Goal: Task Accomplishment & Management: Manage account settings

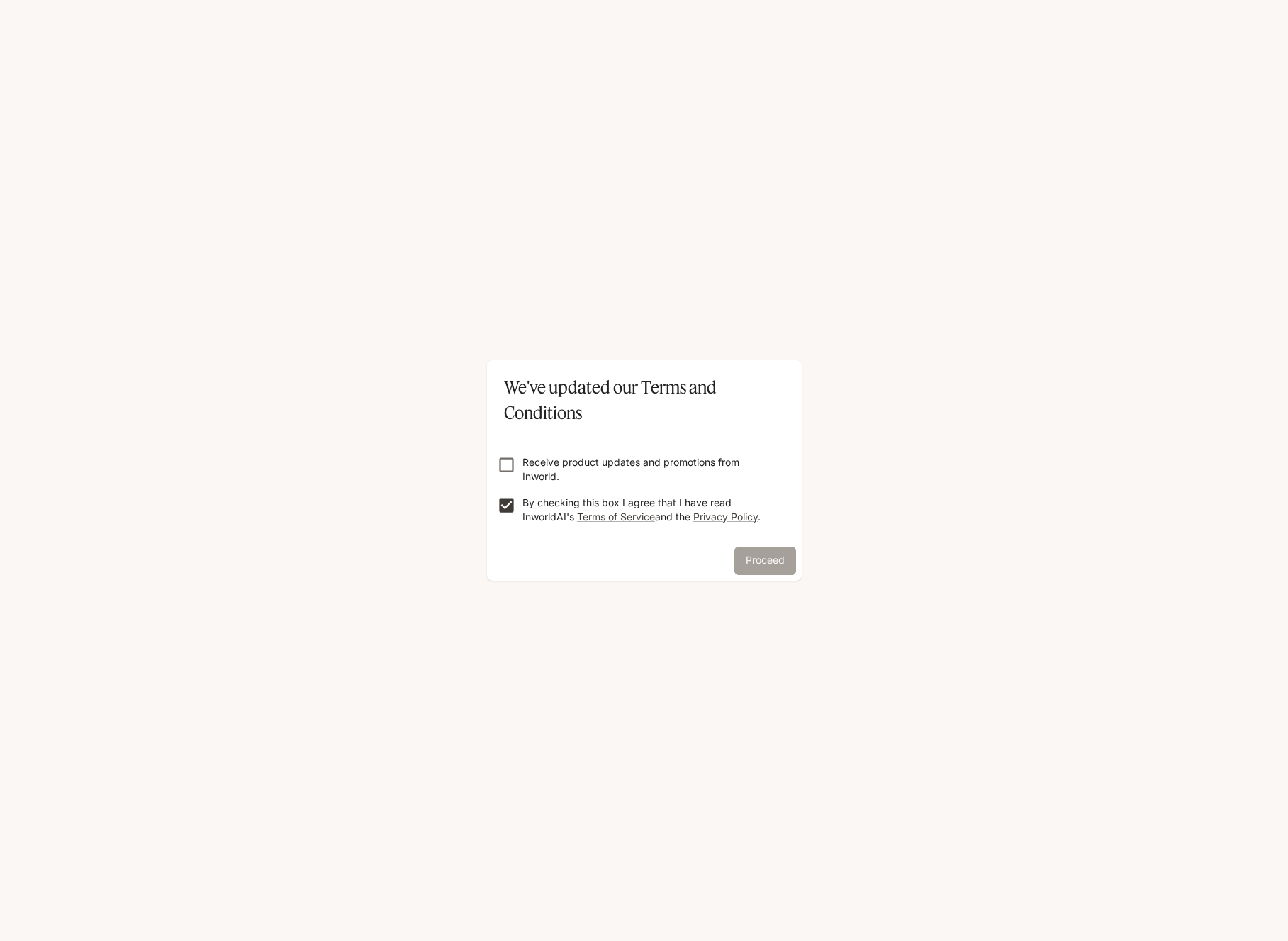
click at [767, 559] on button "Proceed" at bounding box center [765, 560] width 62 height 28
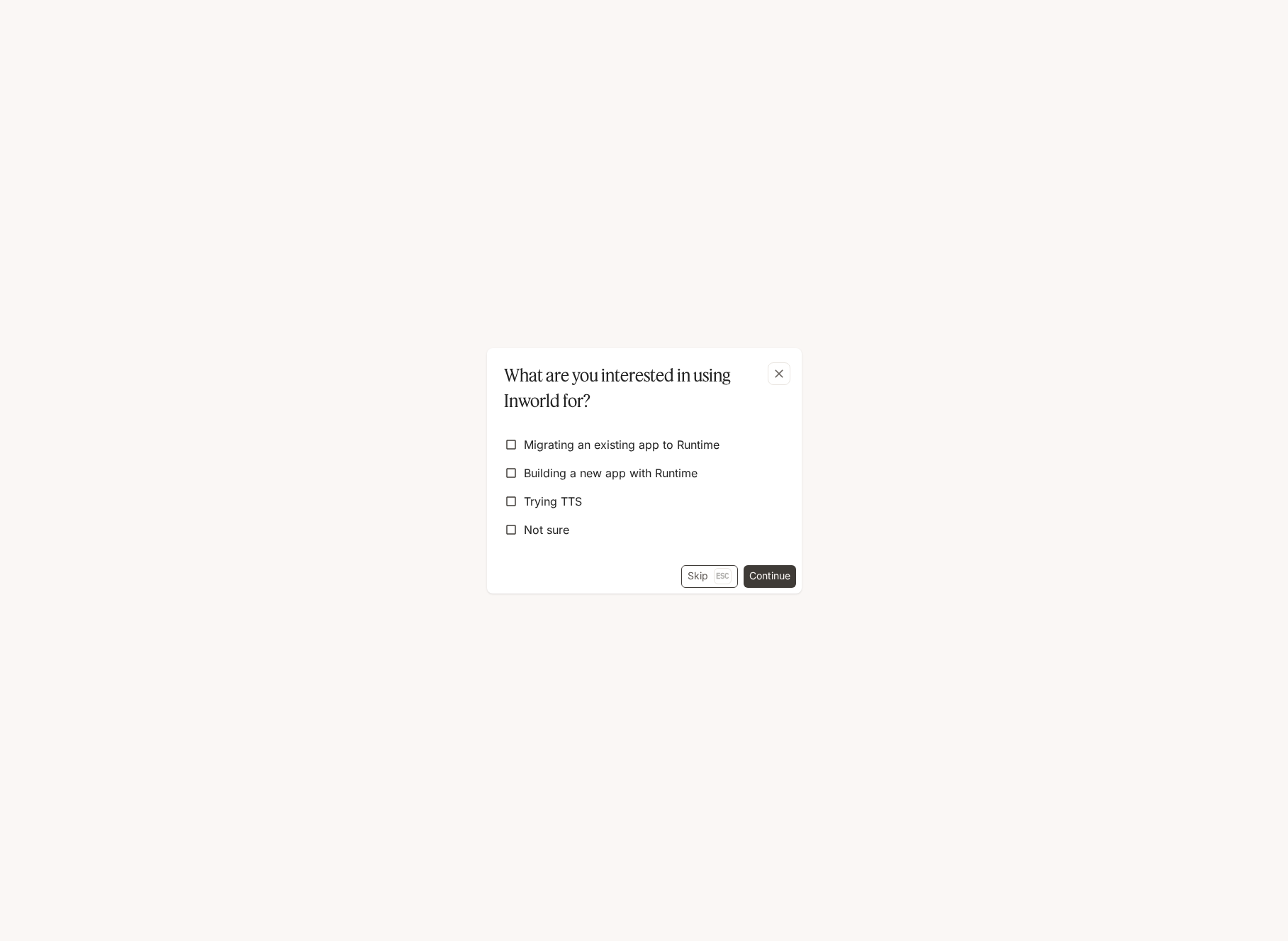
click at [707, 573] on button "Skip Esc" at bounding box center [710, 577] width 57 height 23
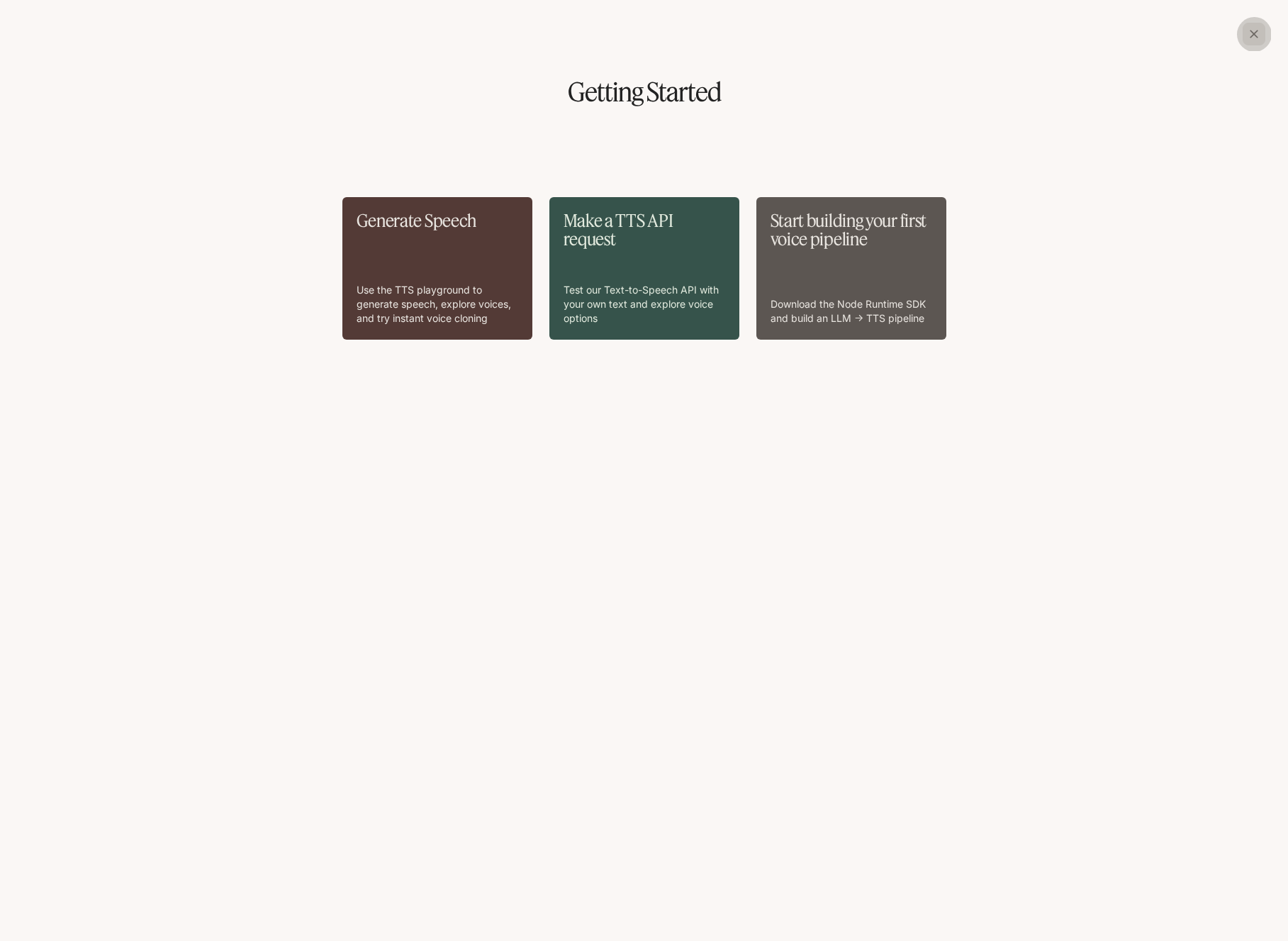
click at [1256, 27] on icon "button" at bounding box center [1253, 33] width 14 height 14
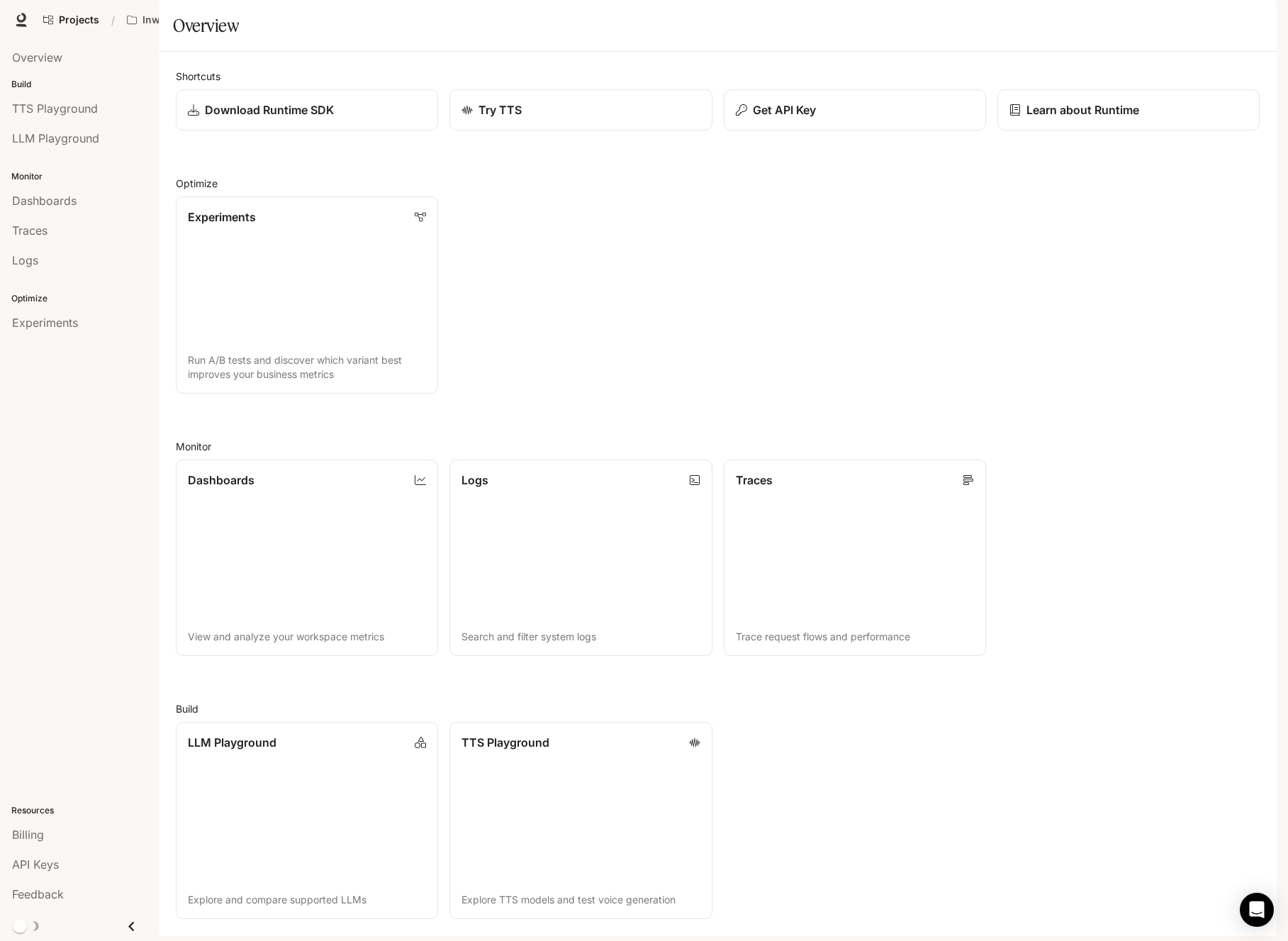
click at [966, 23] on span "Character Studio" at bounding box center [973, 20] width 79 height 18
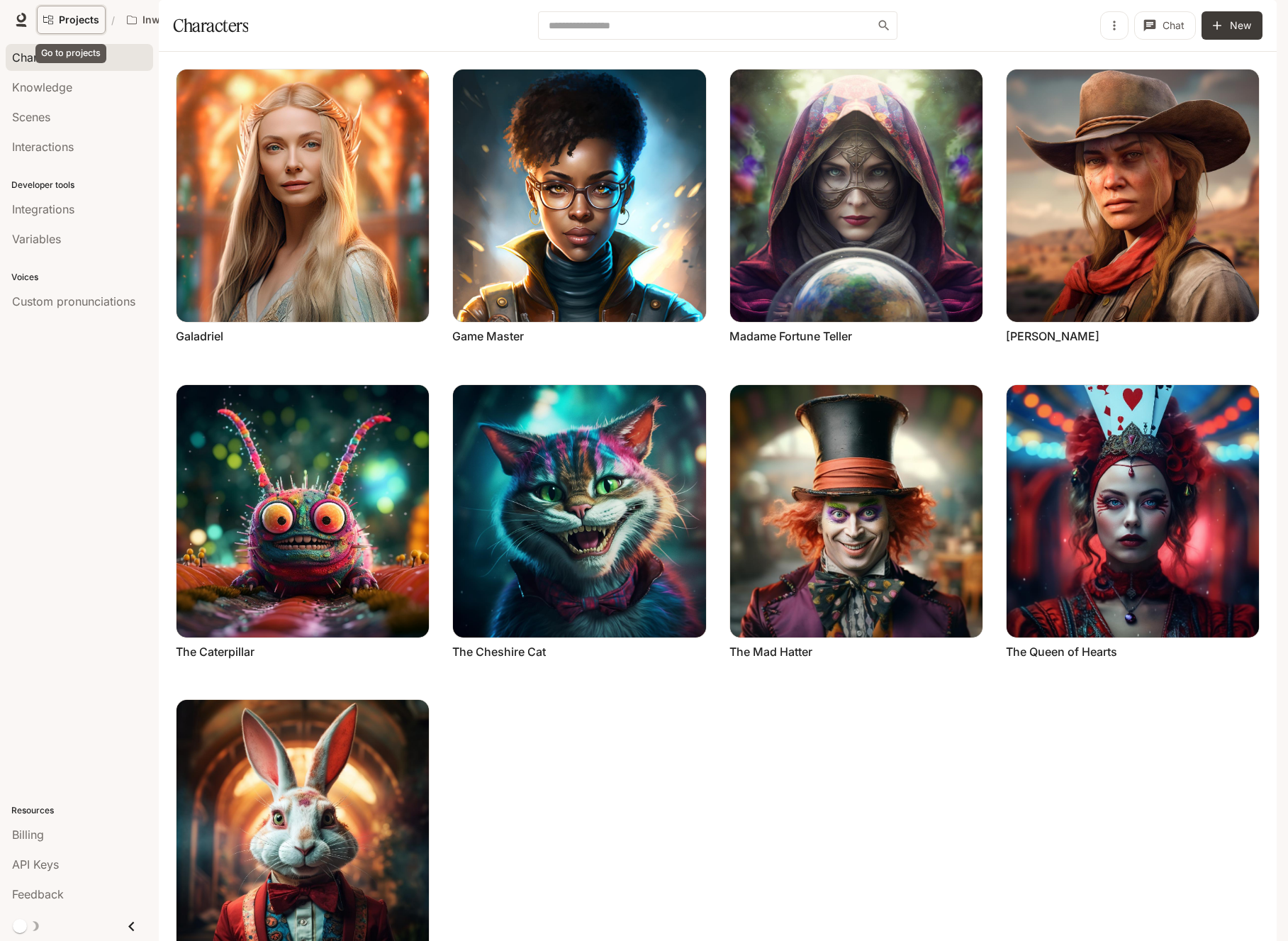
click at [63, 20] on span "Projects" at bounding box center [79, 20] width 41 height 12
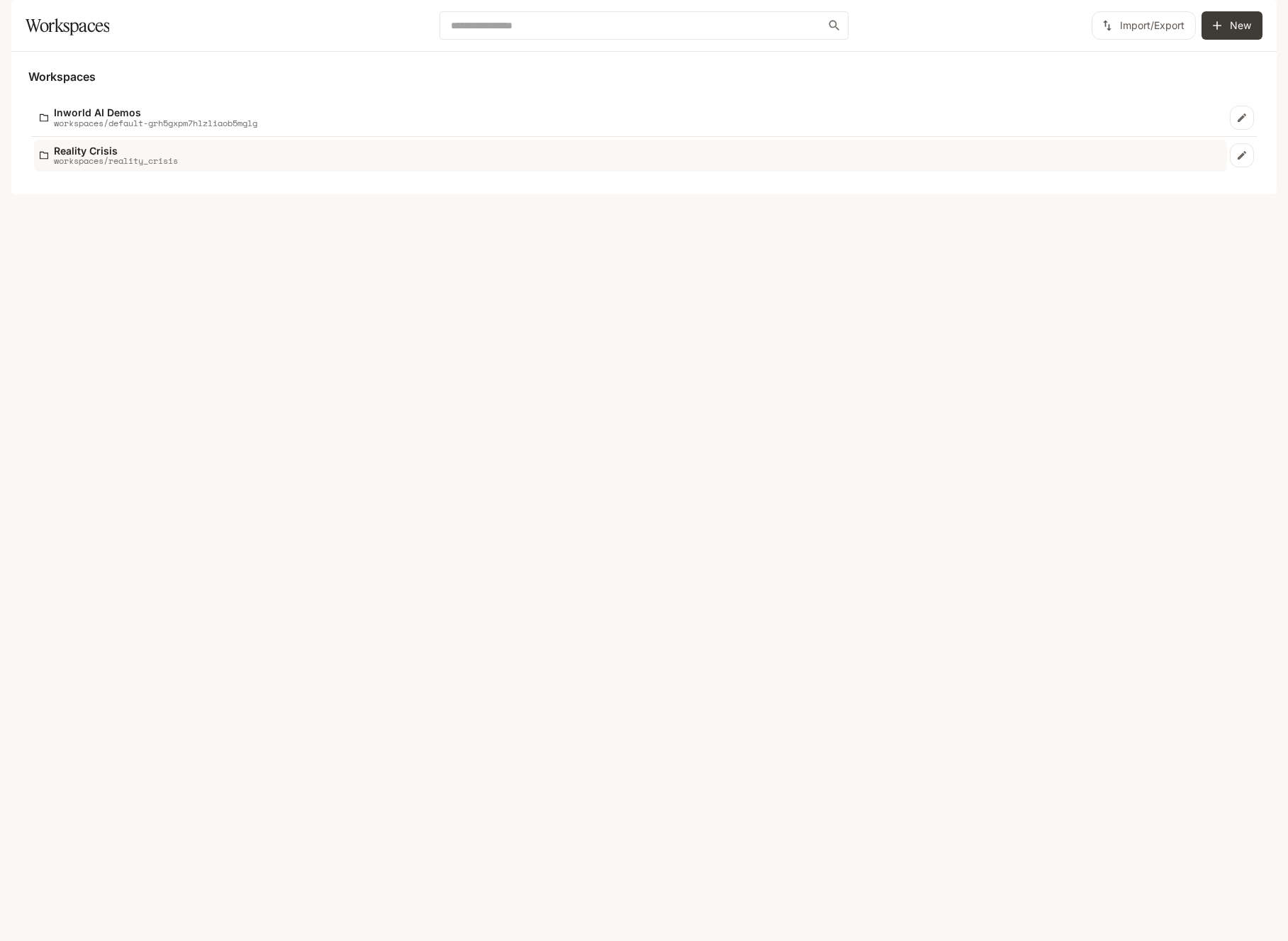
click at [103, 156] on p "Reality Crisis" at bounding box center [115, 151] width 124 height 10
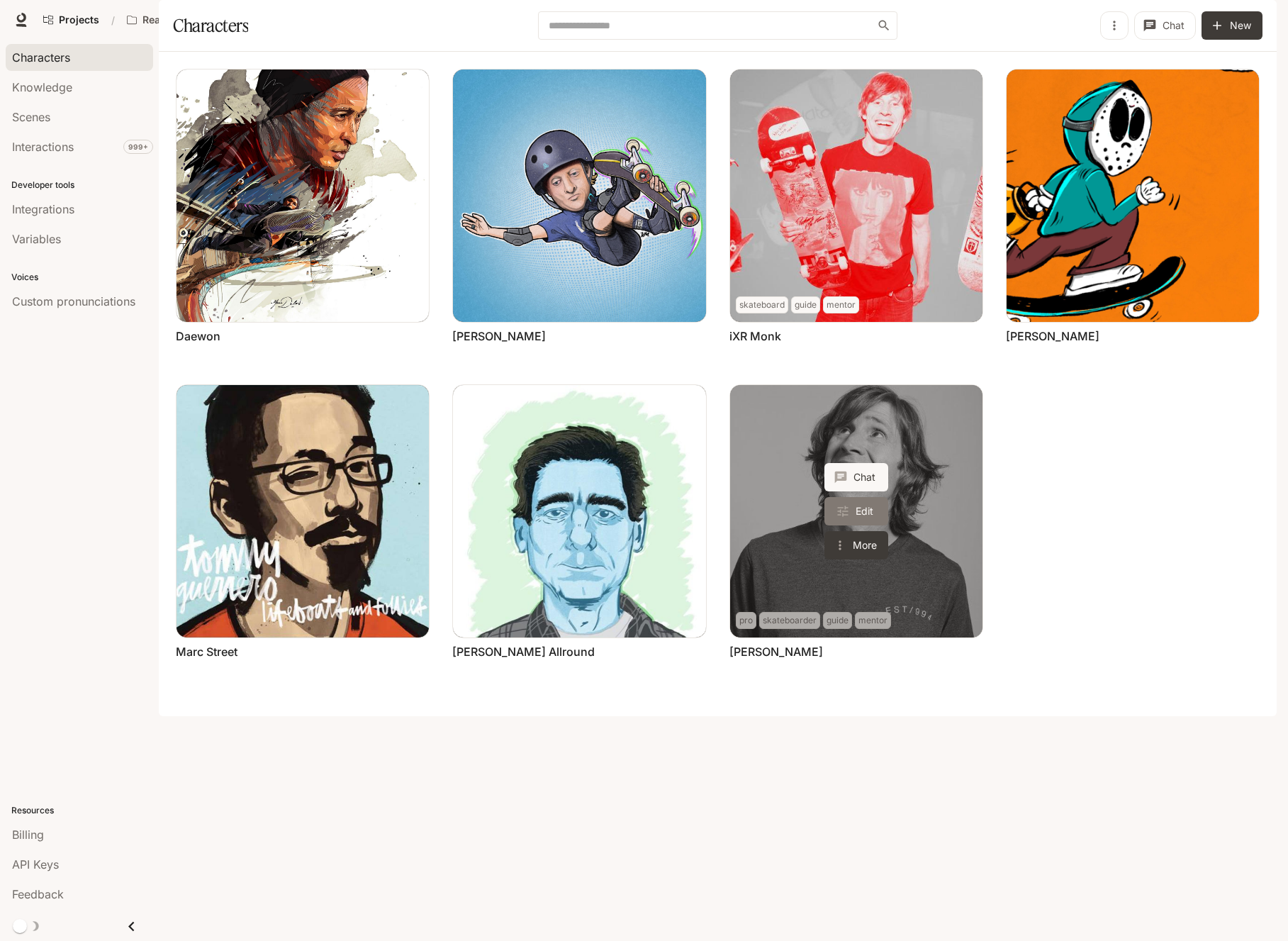
click at [861, 525] on link "Edit" at bounding box center [856, 511] width 63 height 28
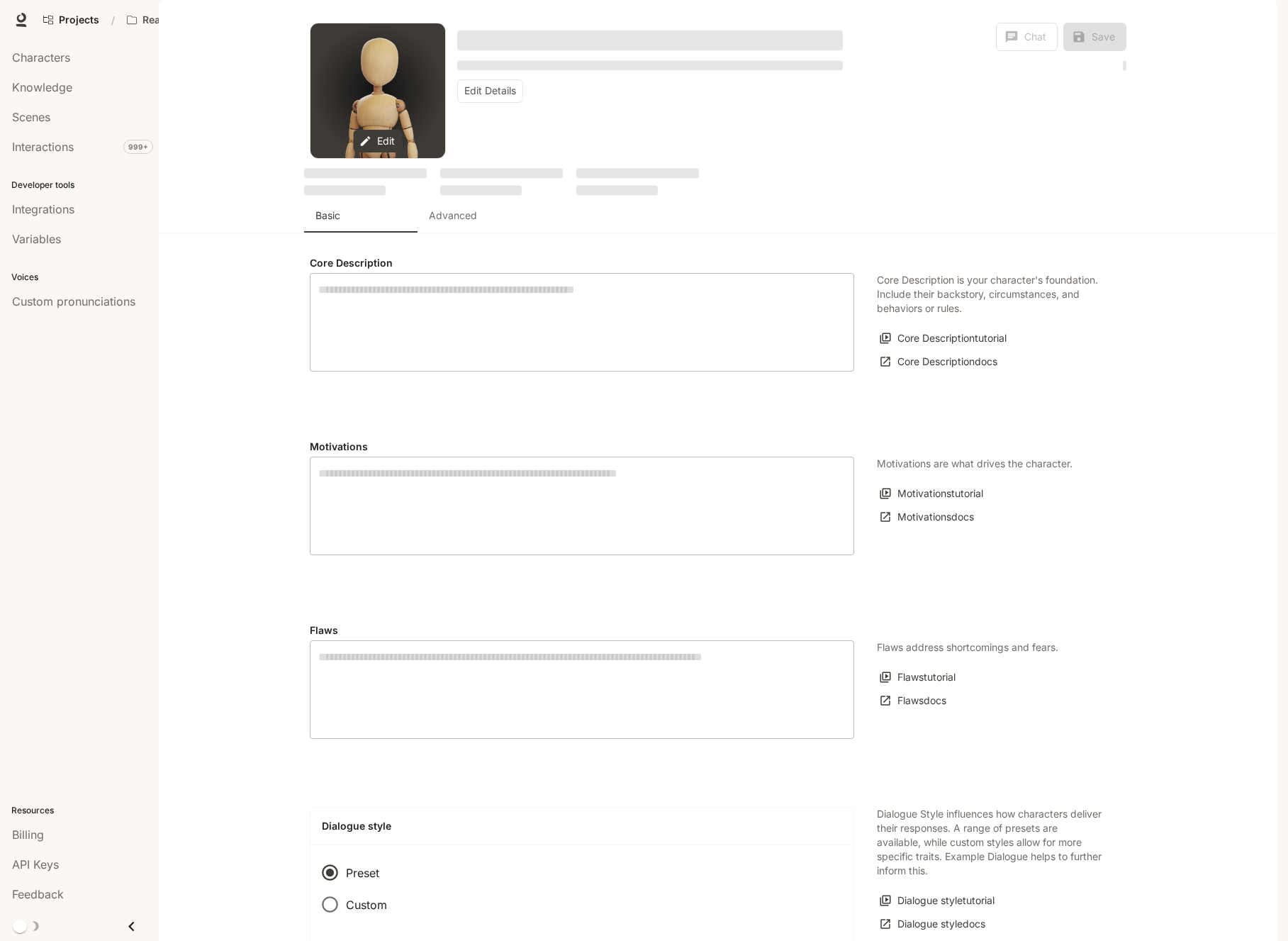
type textarea "**********"
type input "*"
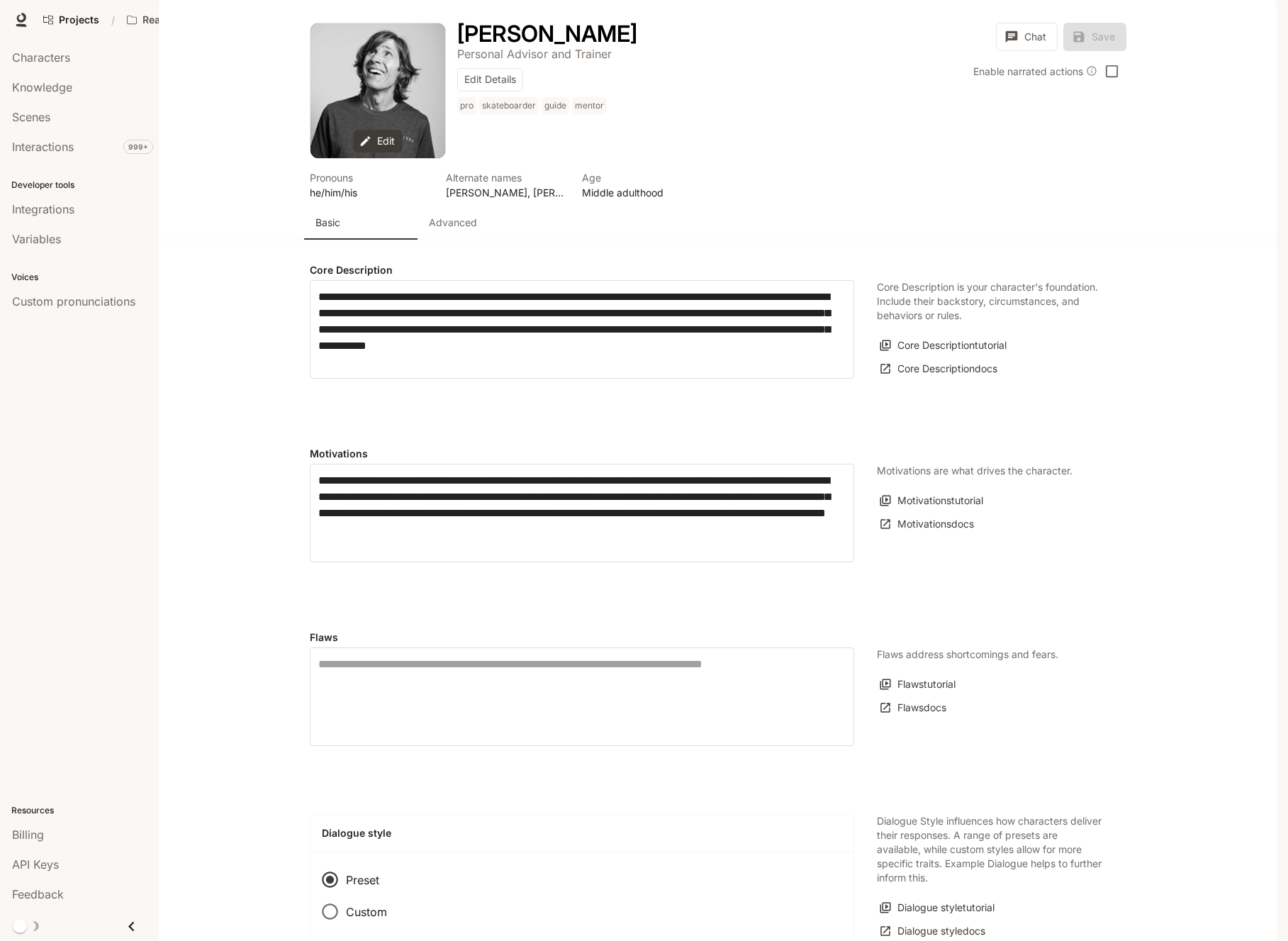
type input "**********"
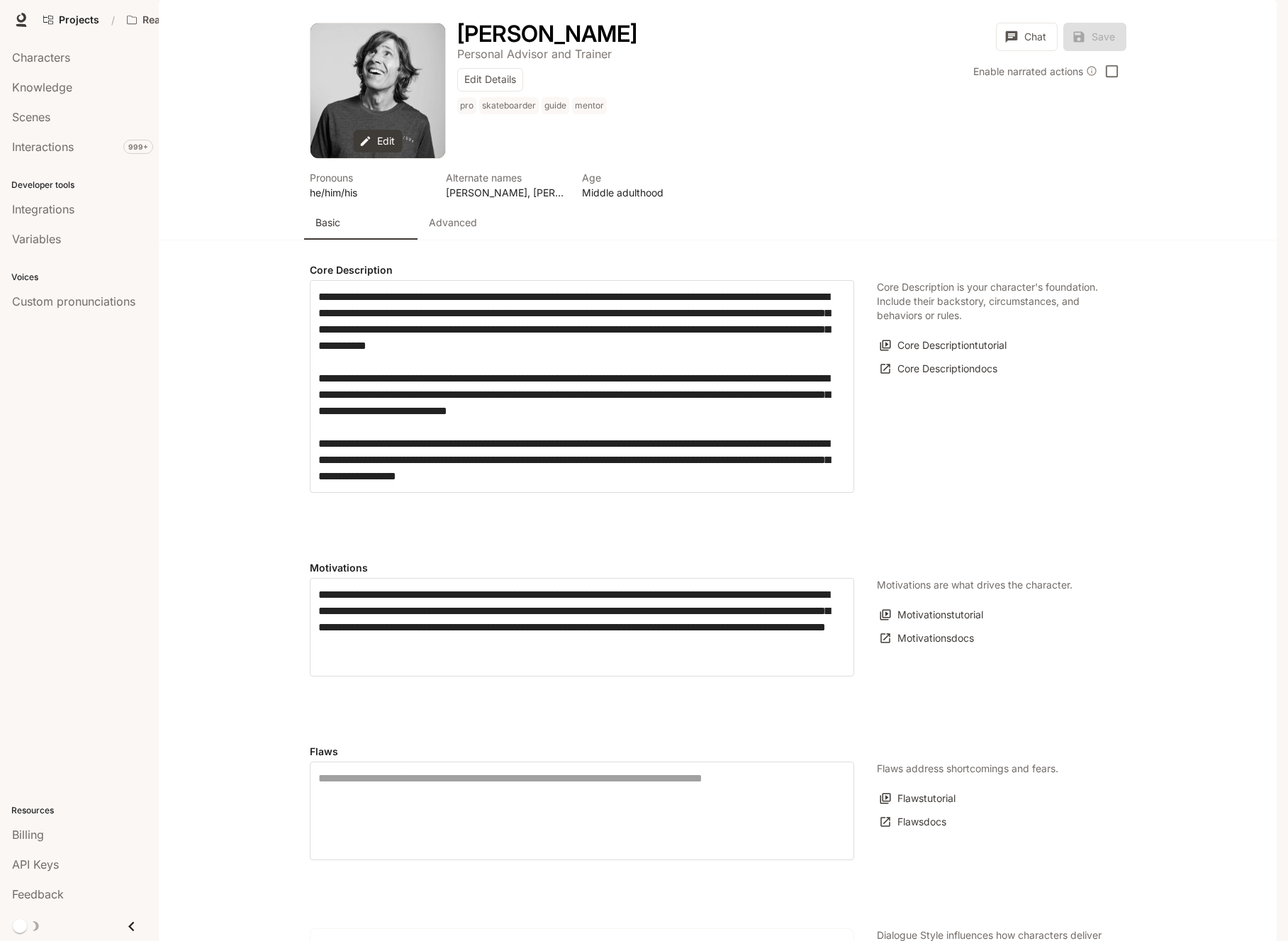
type input "**********"
click at [440, 230] on p "Advanced" at bounding box center [452, 222] width 48 height 14
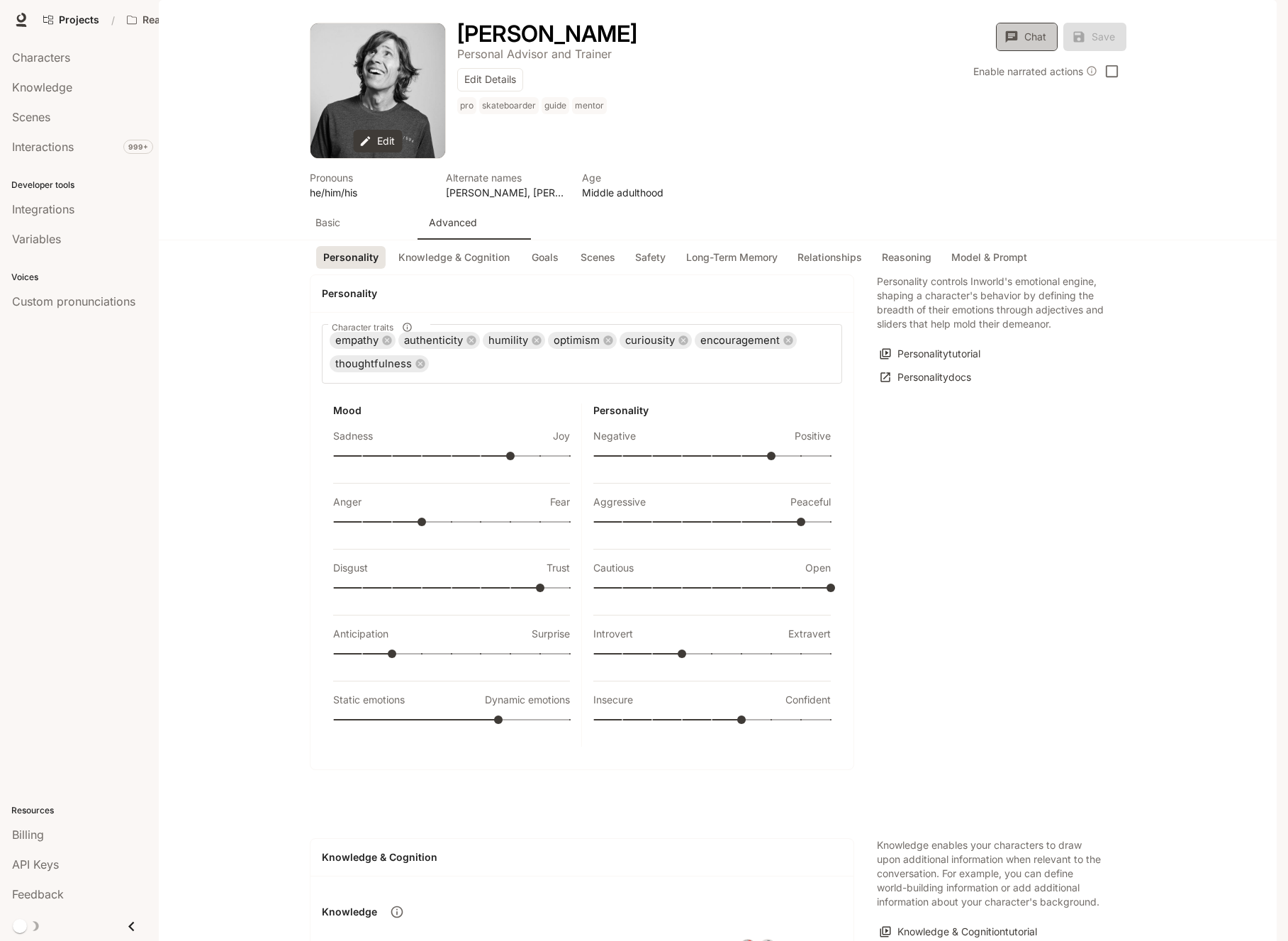
click at [1015, 44] on icon "button" at bounding box center [1011, 37] width 12 height 12
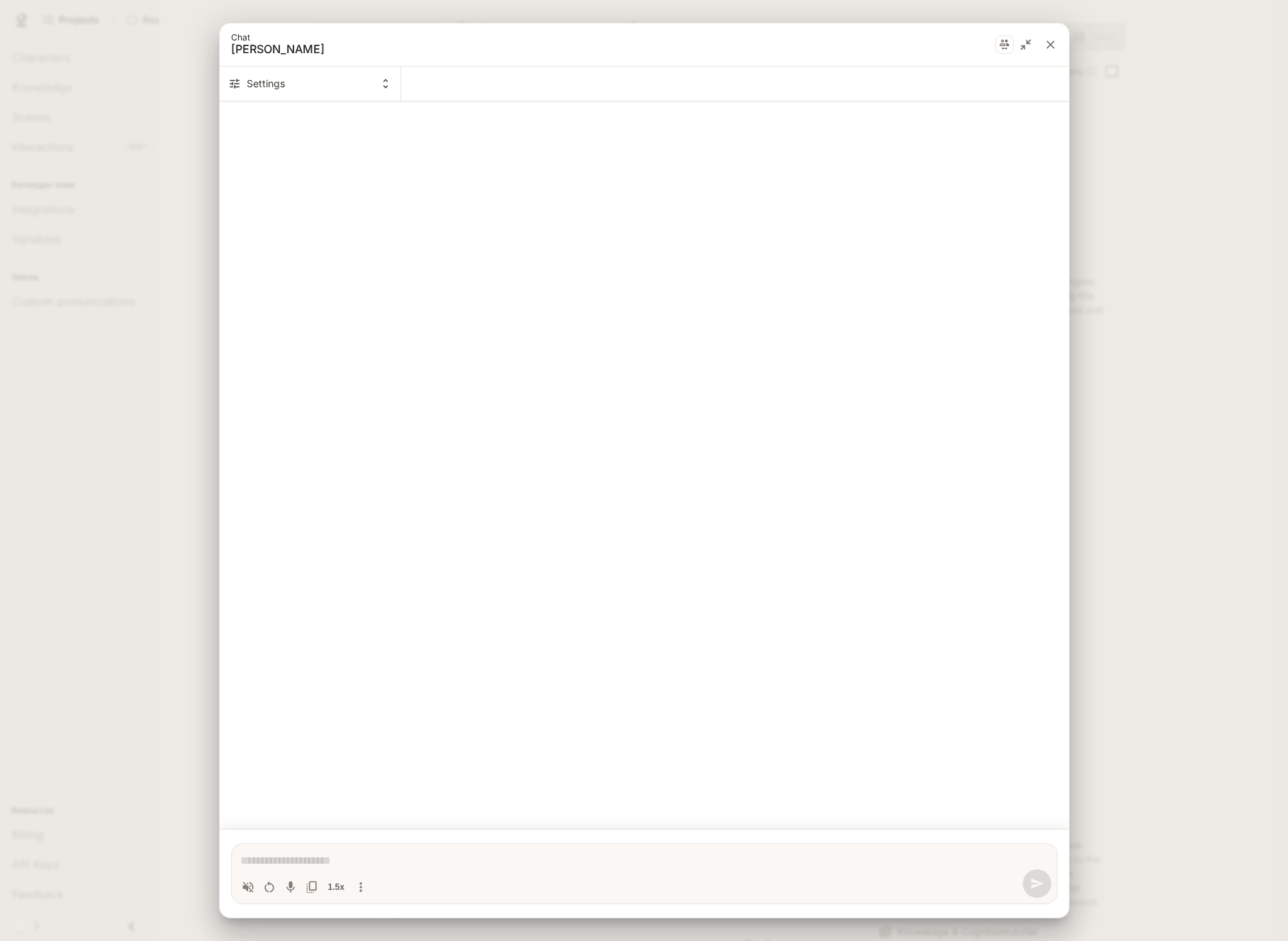
scroll to position [26, 0]
type textarea "*"
click at [304, 83] on button "Settings" at bounding box center [310, 83] width 182 height 34
click at [1050, 44] on div at bounding box center [644, 470] width 1288 height 941
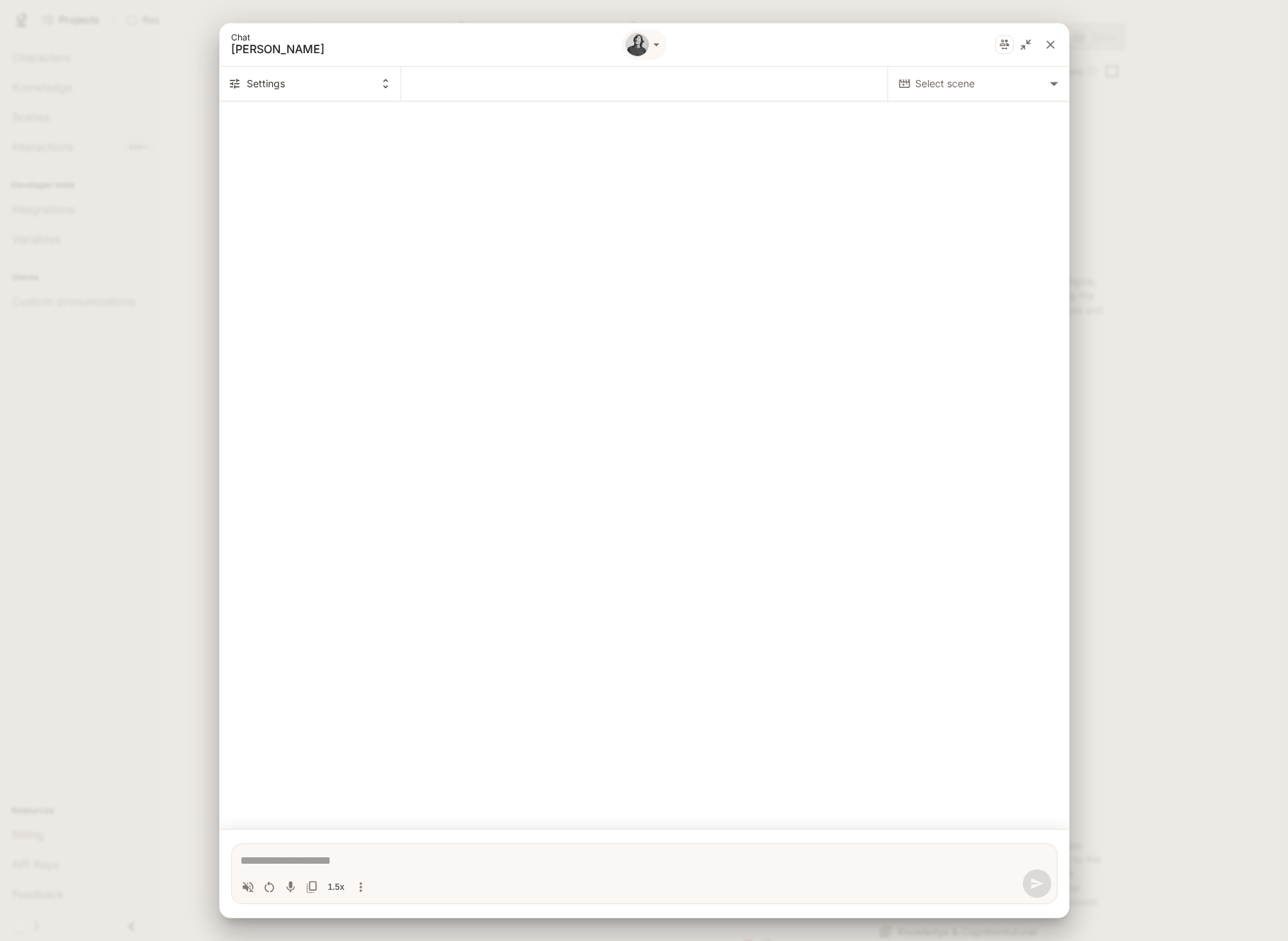
click at [1050, 45] on icon "close" at bounding box center [1050, 44] width 9 height 9
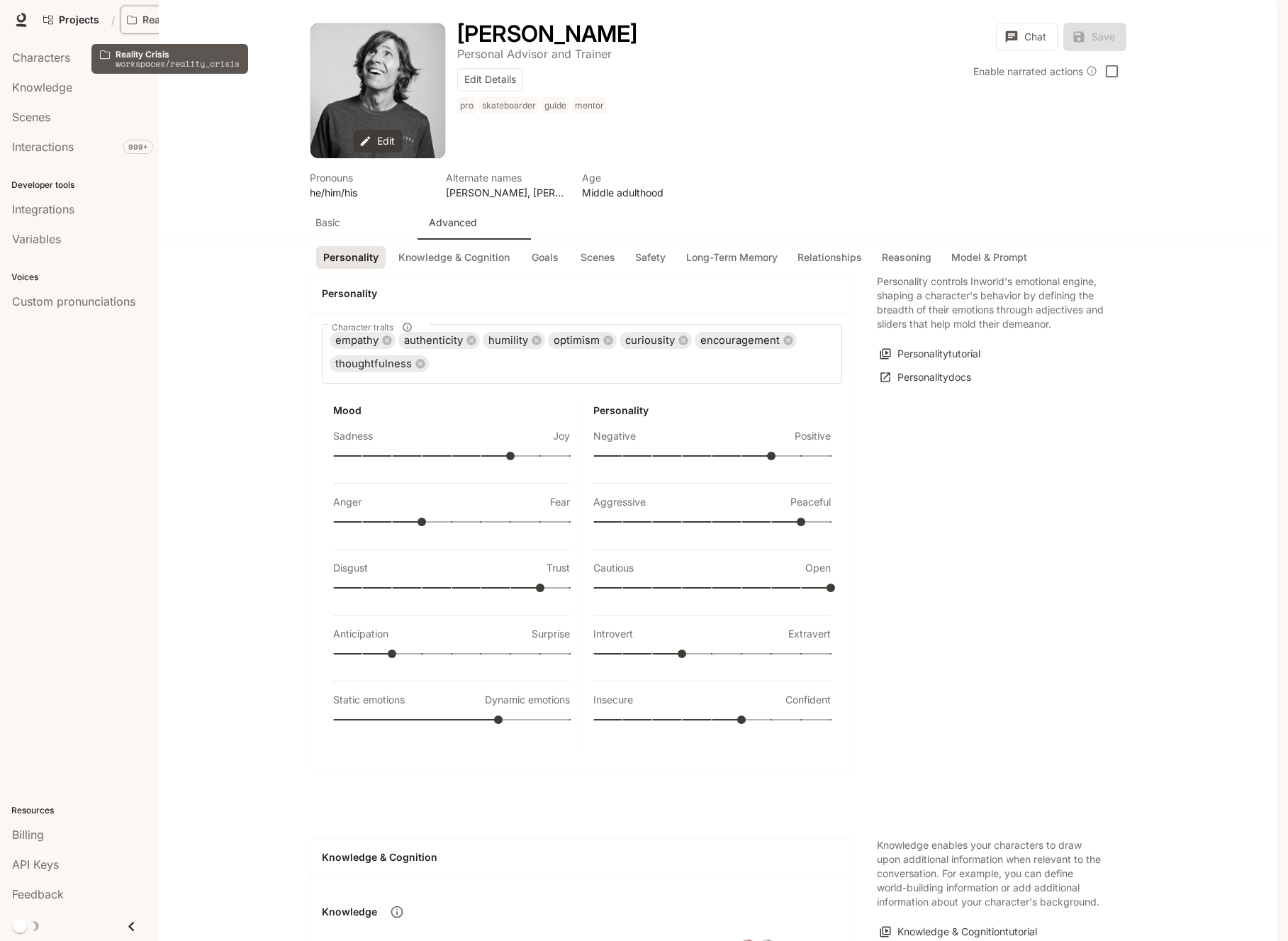
click at [219, 18] on icon "Open workspace menu" at bounding box center [217, 20] width 9 height 9
click at [204, 255] on div "Open workspace menu" at bounding box center [644, 470] width 1288 height 941
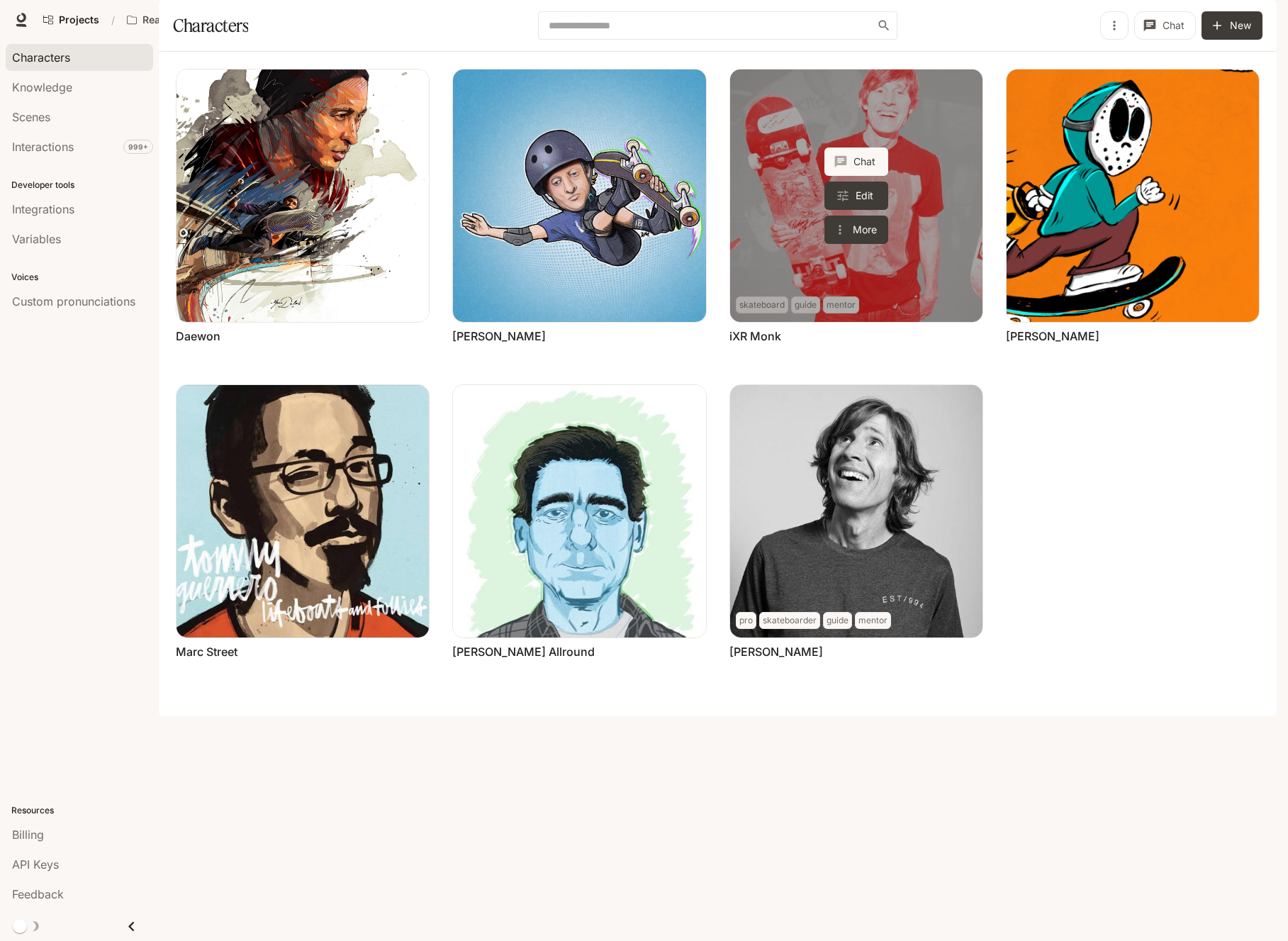
click at [876, 220] on div "Chat Edit More" at bounding box center [856, 196] width 63 height 97
click at [934, 218] on link "iXR Monk" at bounding box center [856, 195] width 253 height 253
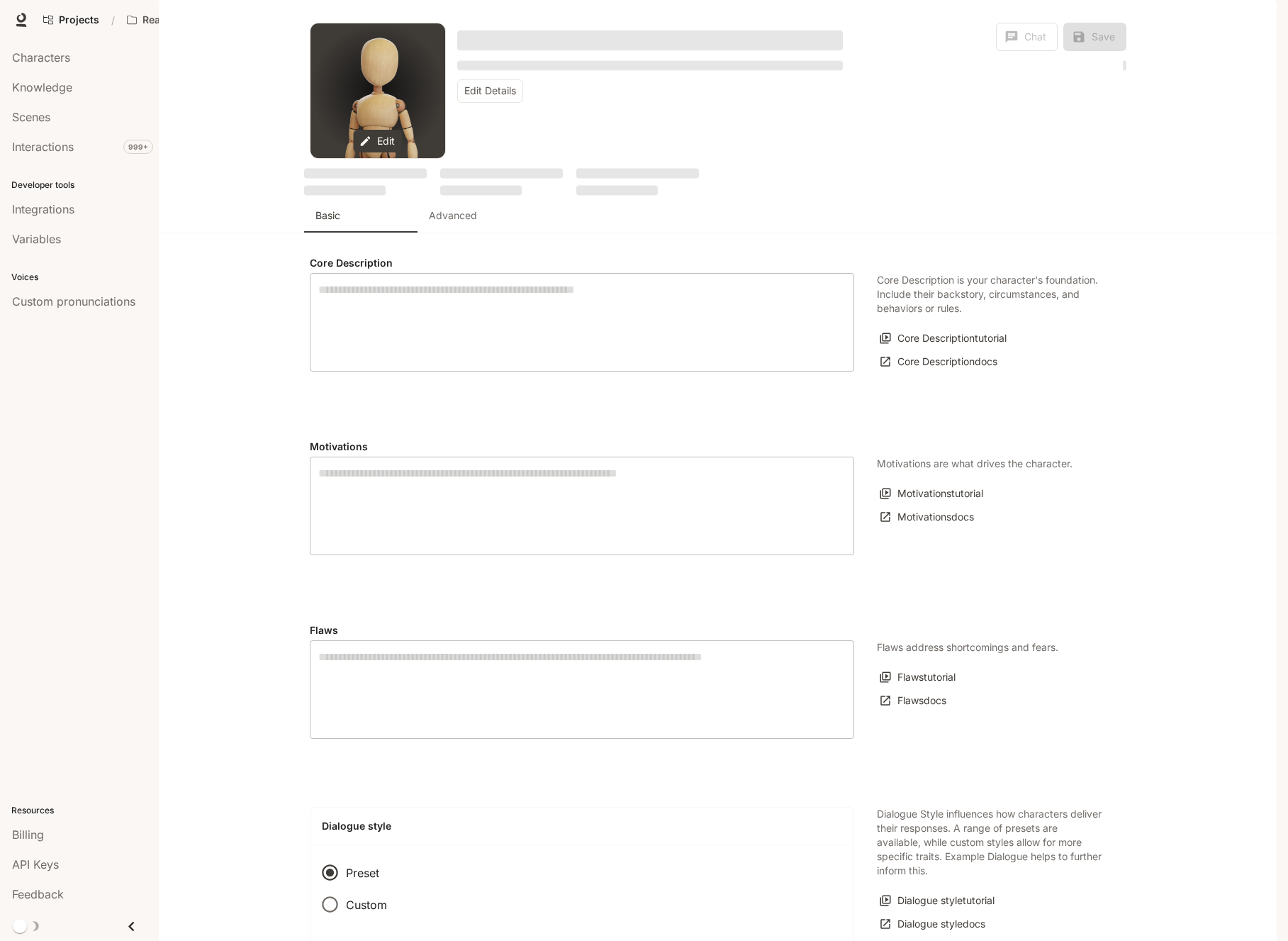
type textarea "**********"
type input "****"
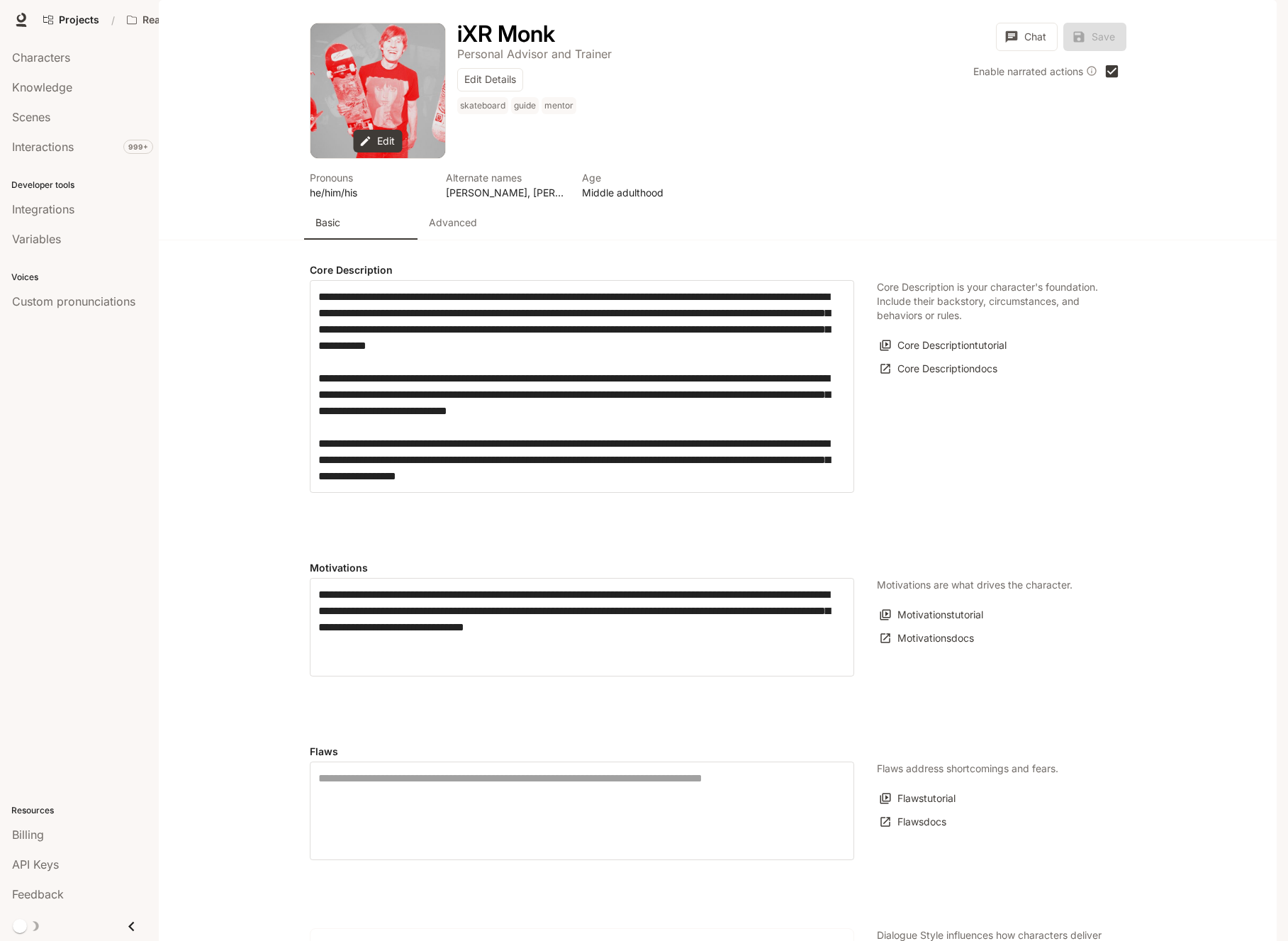
type input "**********"
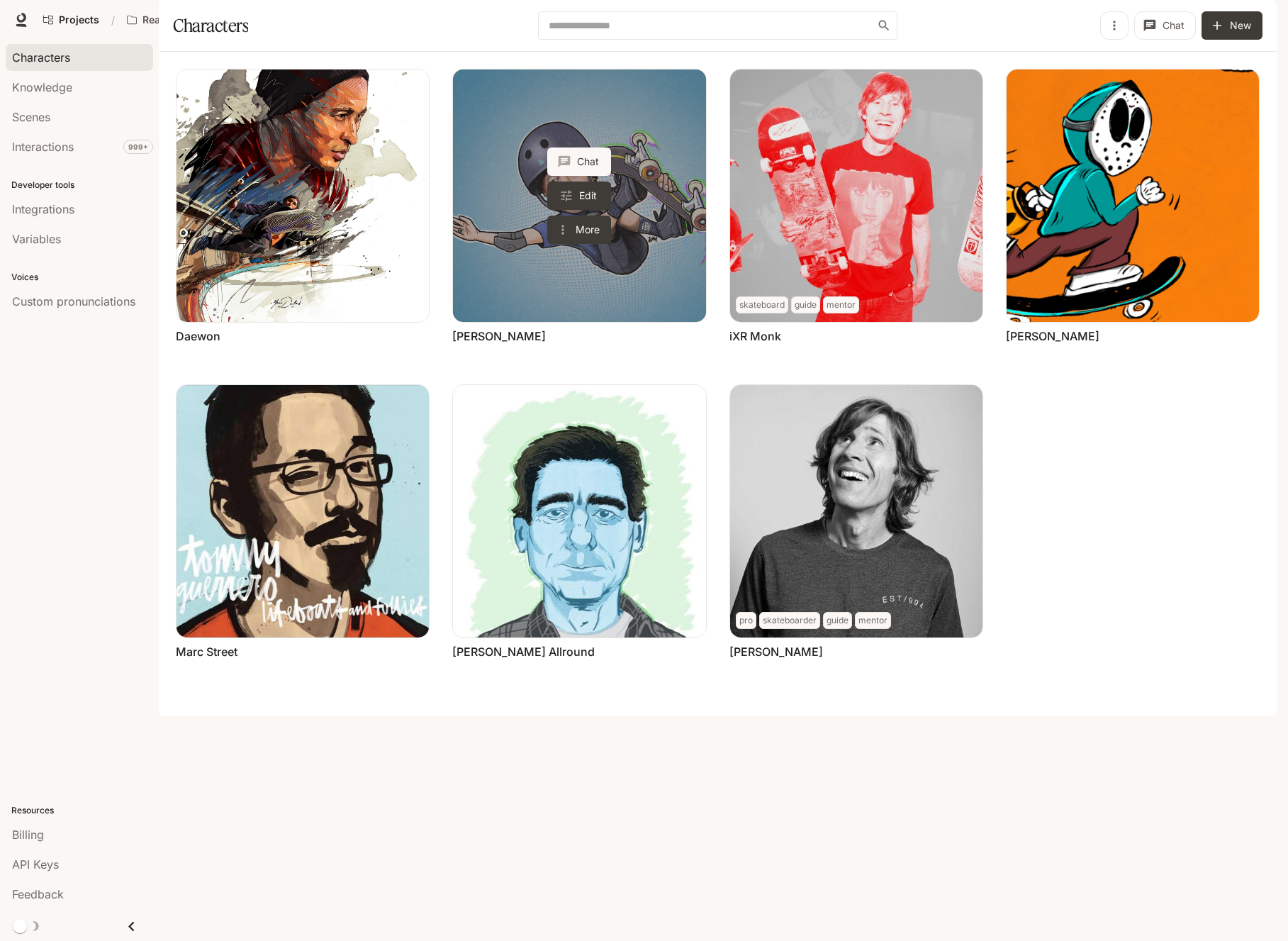
click at [591, 322] on link "Frank Pipe" at bounding box center [579, 195] width 253 height 253
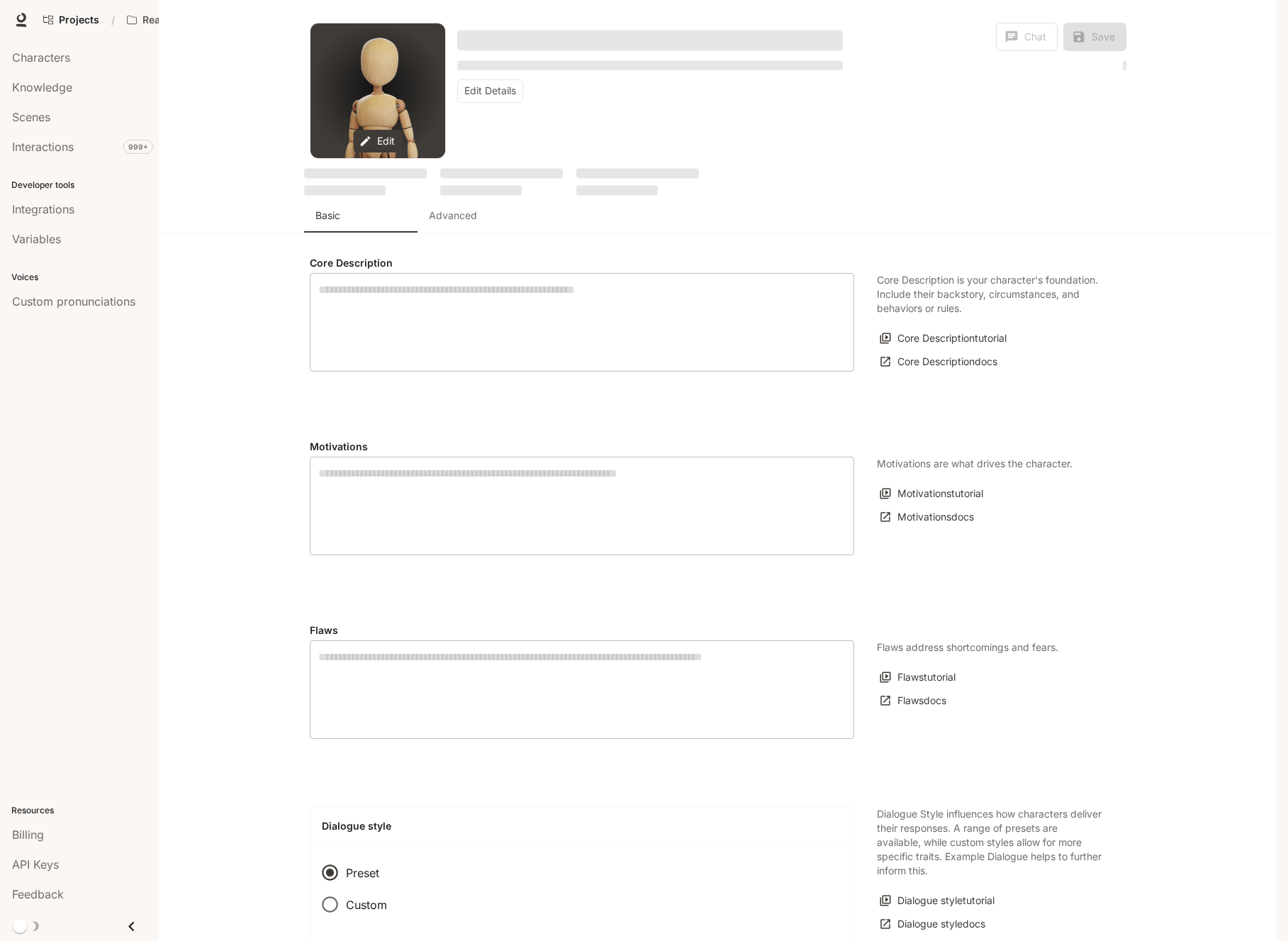
type textarea "**********"
type input "**********"
type input "*"
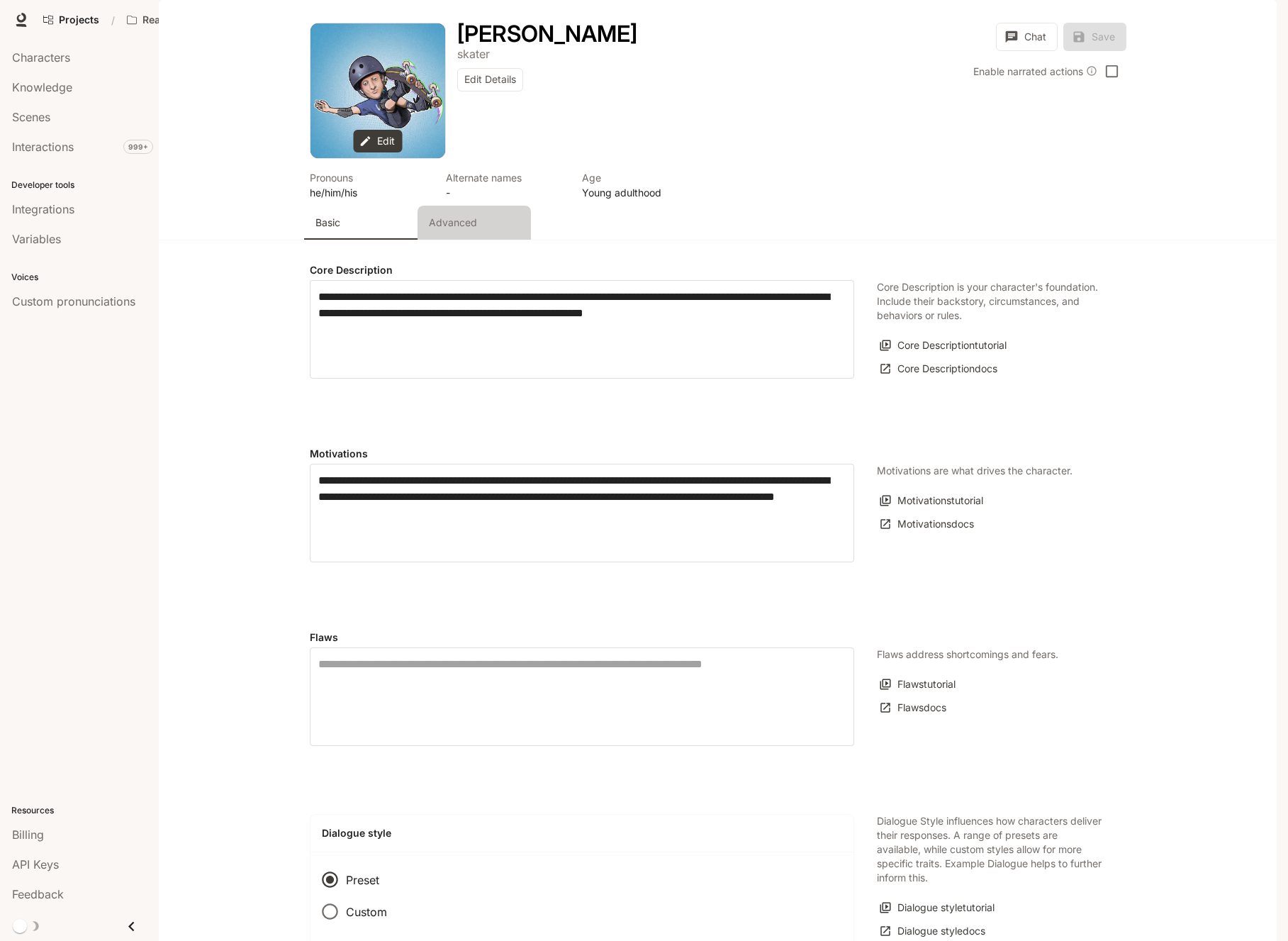
click at [469, 230] on p "Advanced" at bounding box center [452, 222] width 48 height 14
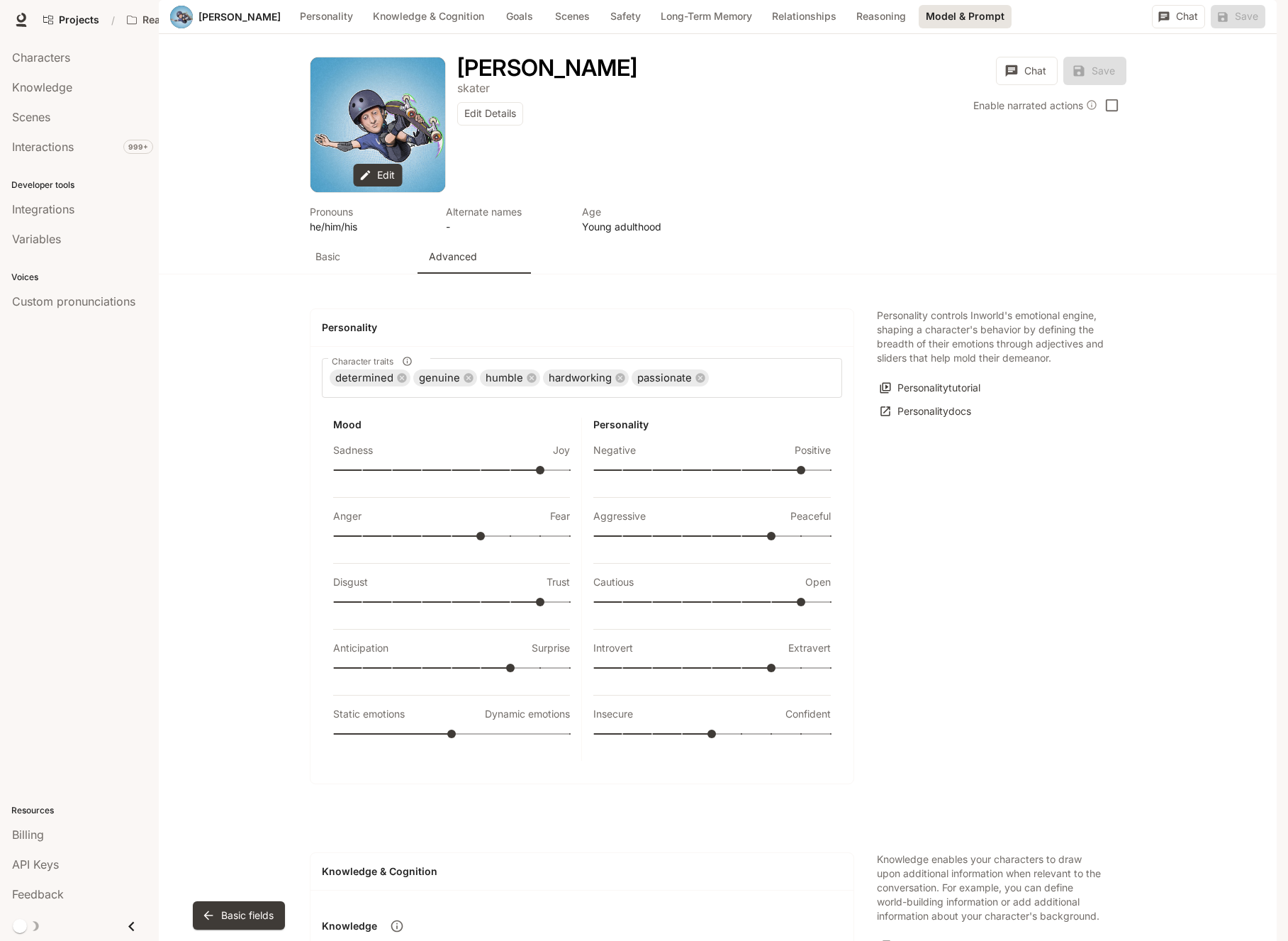
scroll to position [2181, 0]
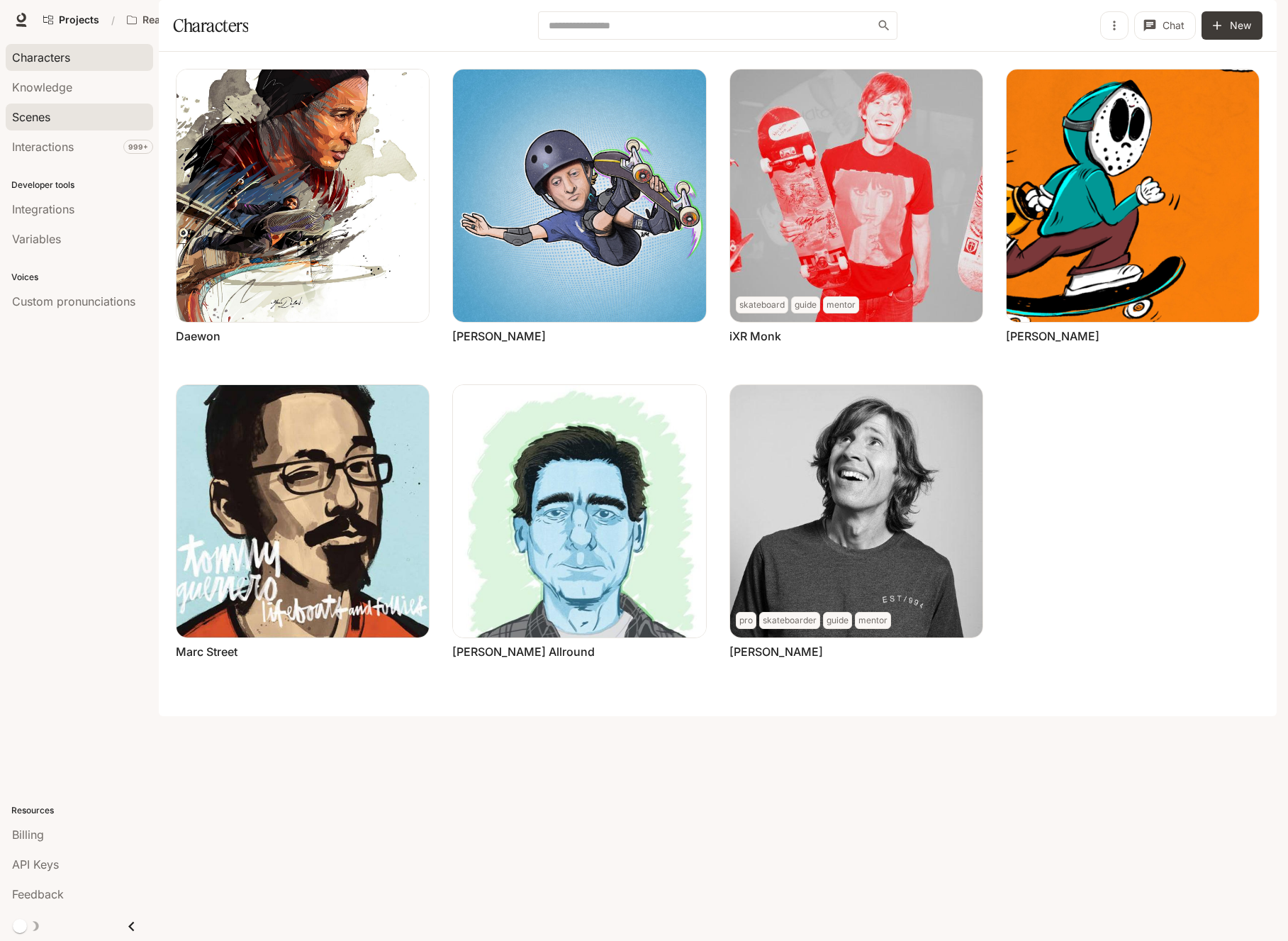
click at [41, 111] on span "Scenes" at bounding box center [31, 117] width 38 height 17
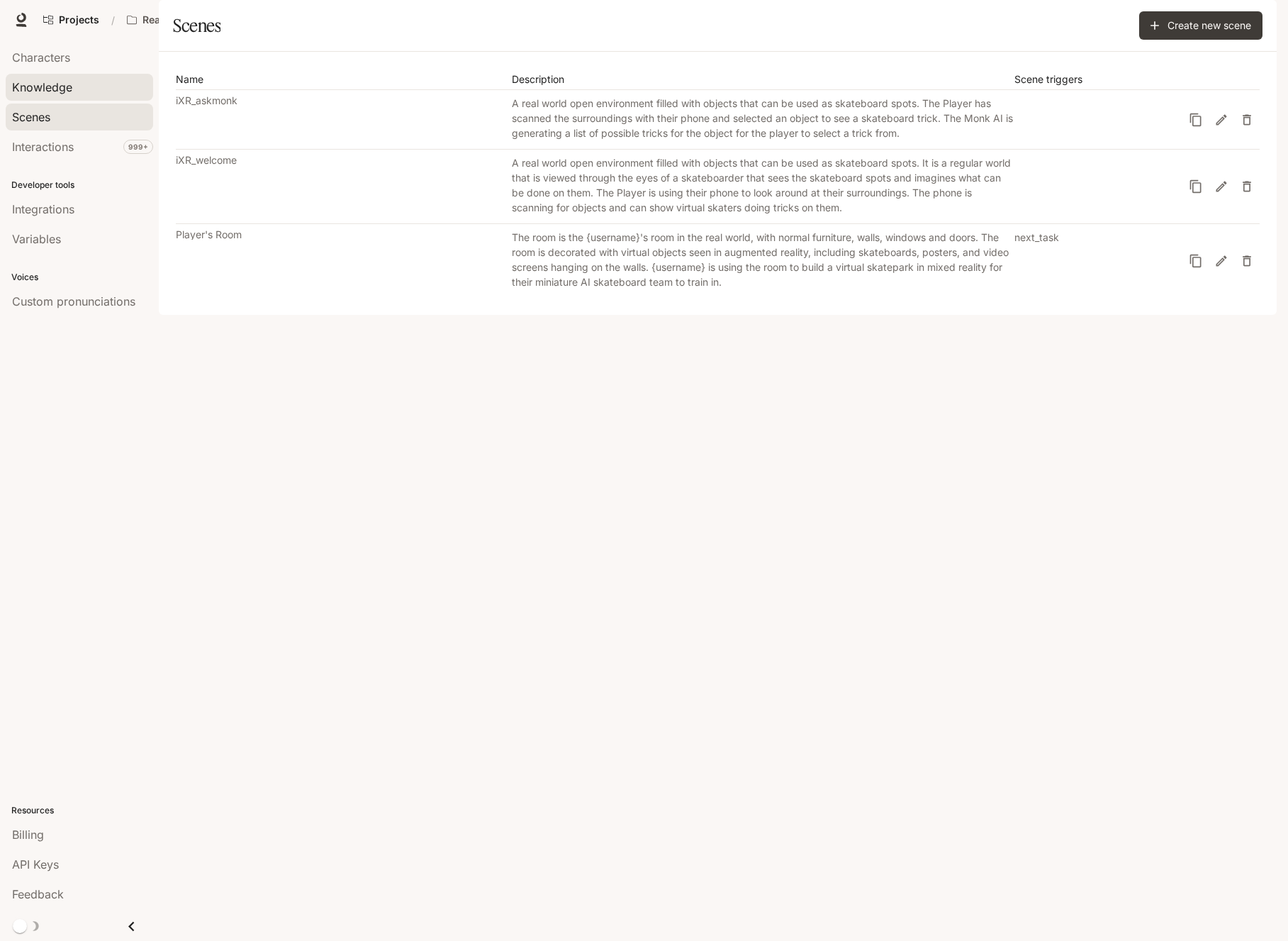
click at [44, 83] on span "Knowledge" at bounding box center [43, 87] width 61 height 17
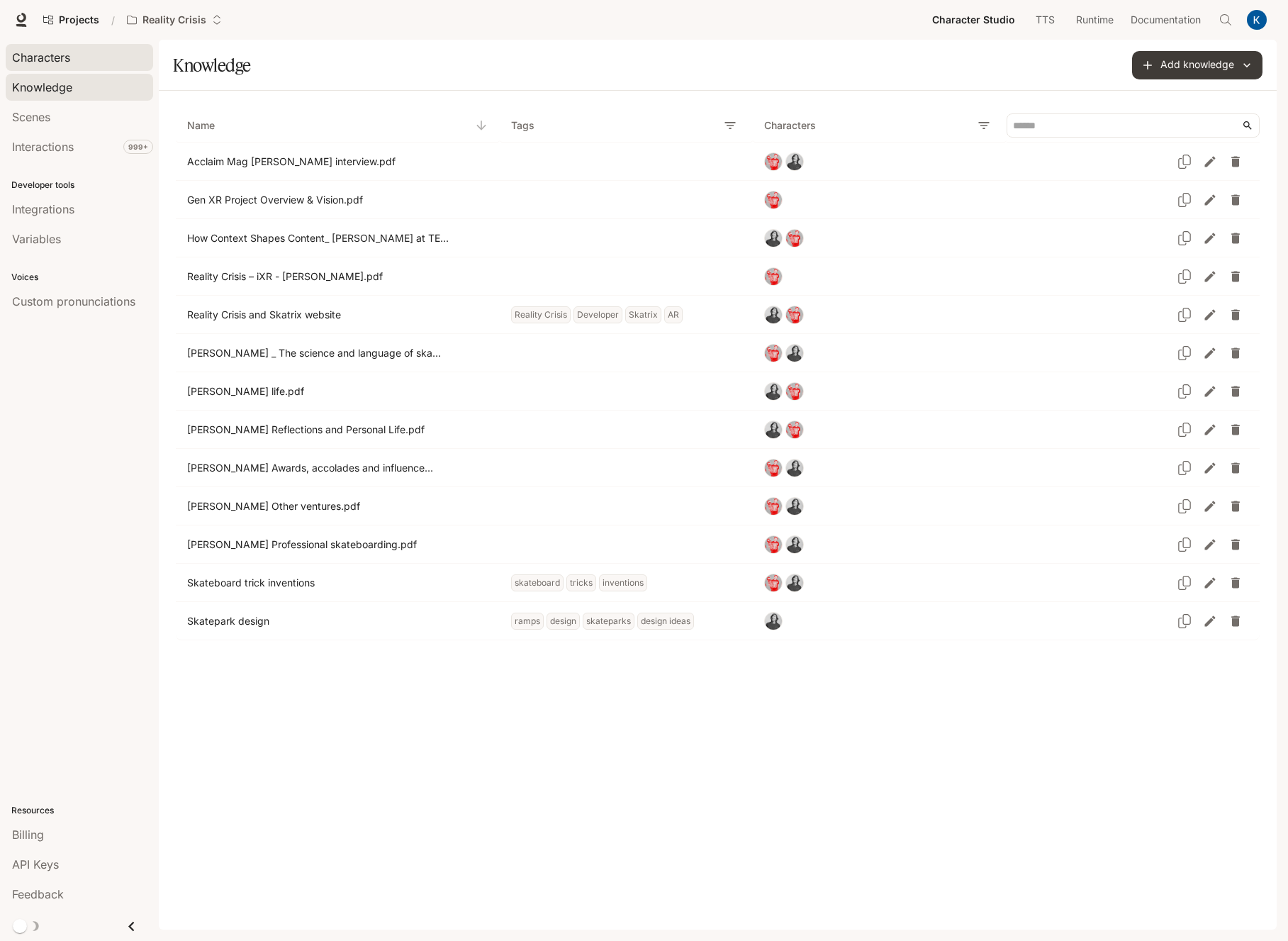
click at [52, 55] on span "Characters" at bounding box center [41, 58] width 58 height 17
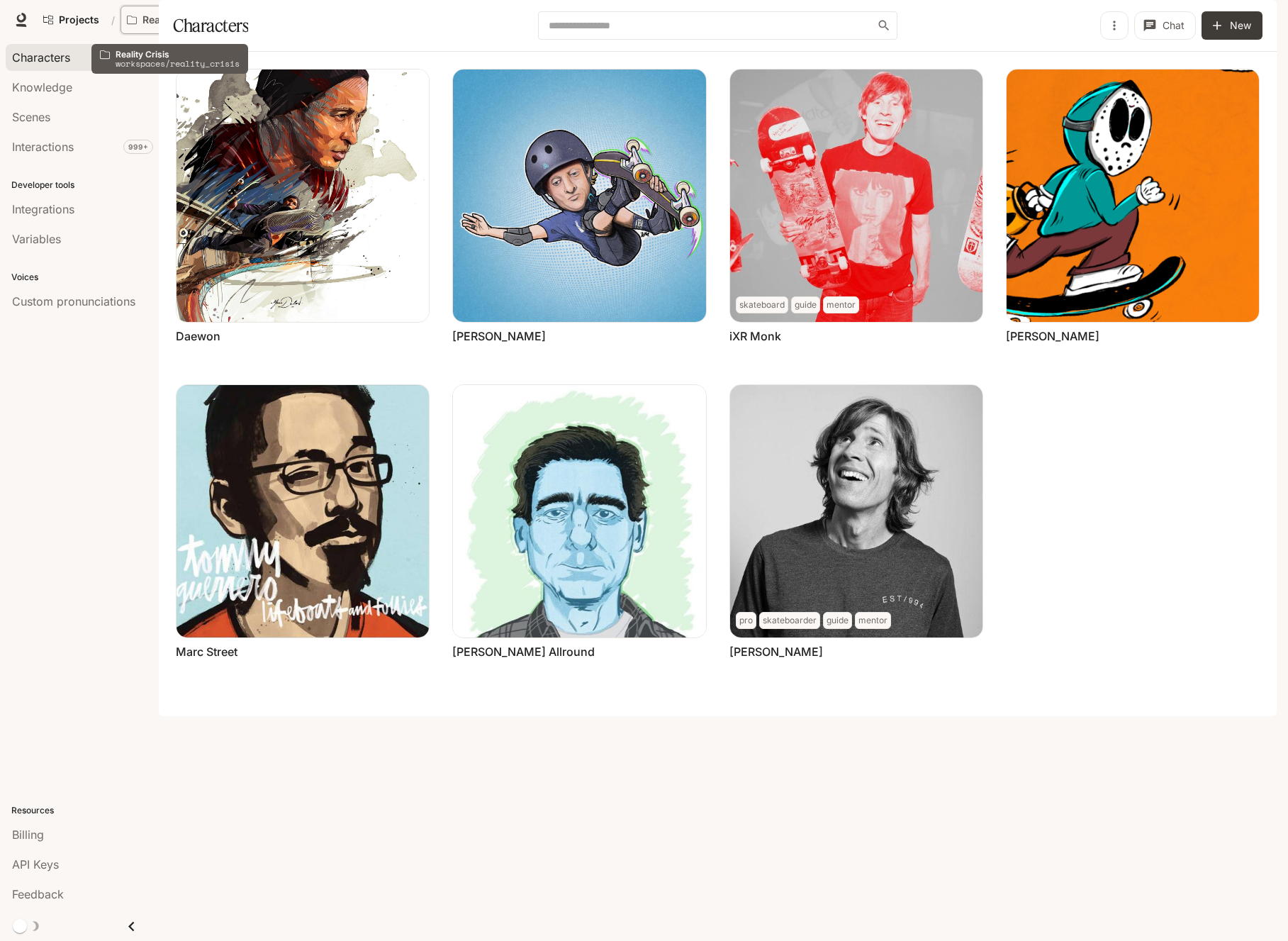
click at [215, 21] on icon "Open workspace menu" at bounding box center [217, 20] width 9 height 9
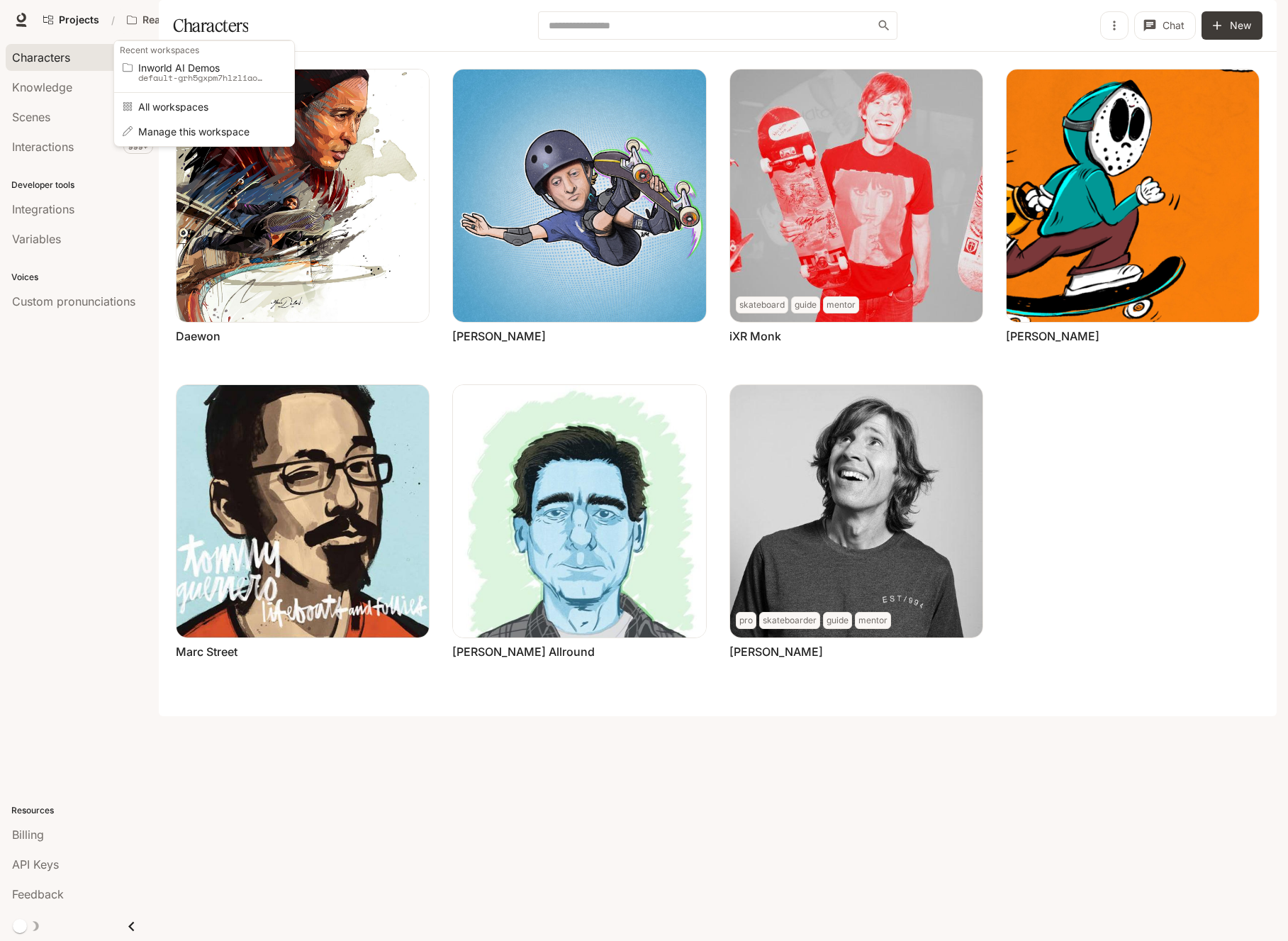
click at [215, 21] on div "Open workspace menu" at bounding box center [644, 470] width 1288 height 941
click at [251, 716] on div "Chat Edit More Daewon Chat Edit More [PERSON_NAME] Chat Edit More skateboard gu…" at bounding box center [717, 384] width 1118 height 665
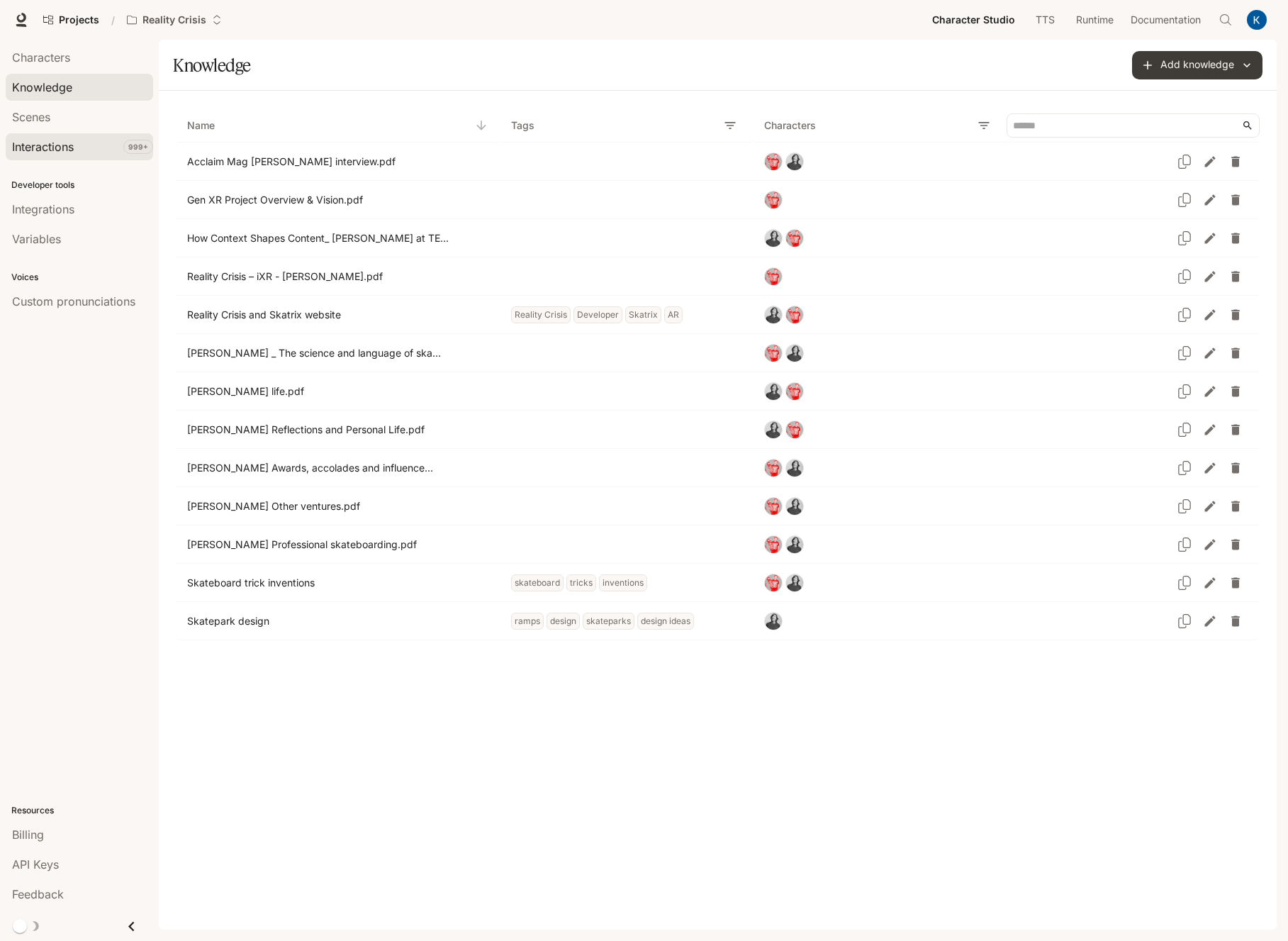
click at [46, 140] on span "Interactions" at bounding box center [43, 147] width 62 height 17
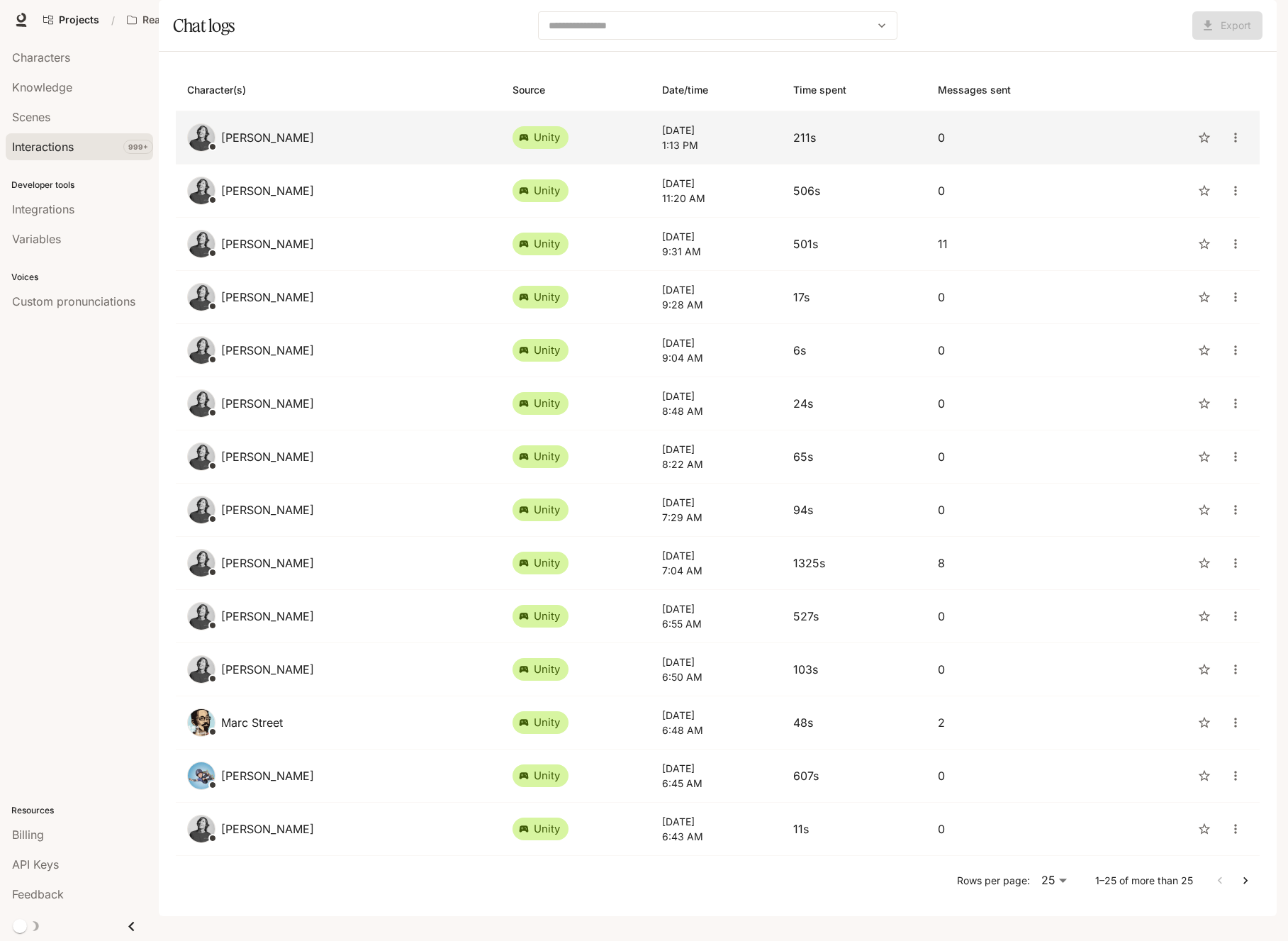
click at [256, 146] on p "[PERSON_NAME]" at bounding box center [268, 137] width 93 height 17
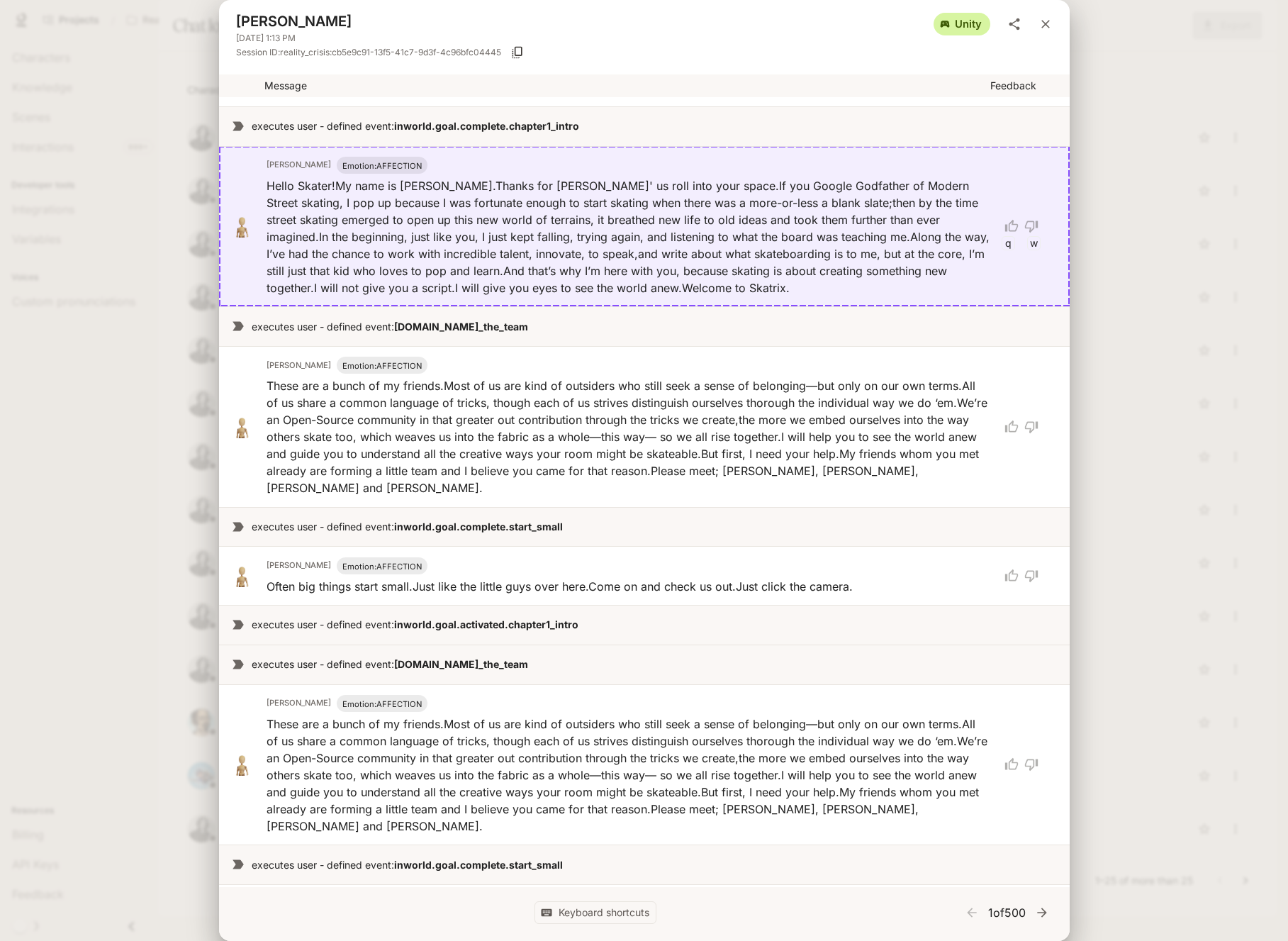
scroll to position [1, 0]
click at [464, 231] on p "Hello Skater! My name is [PERSON_NAME]. Thanks for [PERSON_NAME]' us roll into …" at bounding box center [628, 236] width 724 height 119
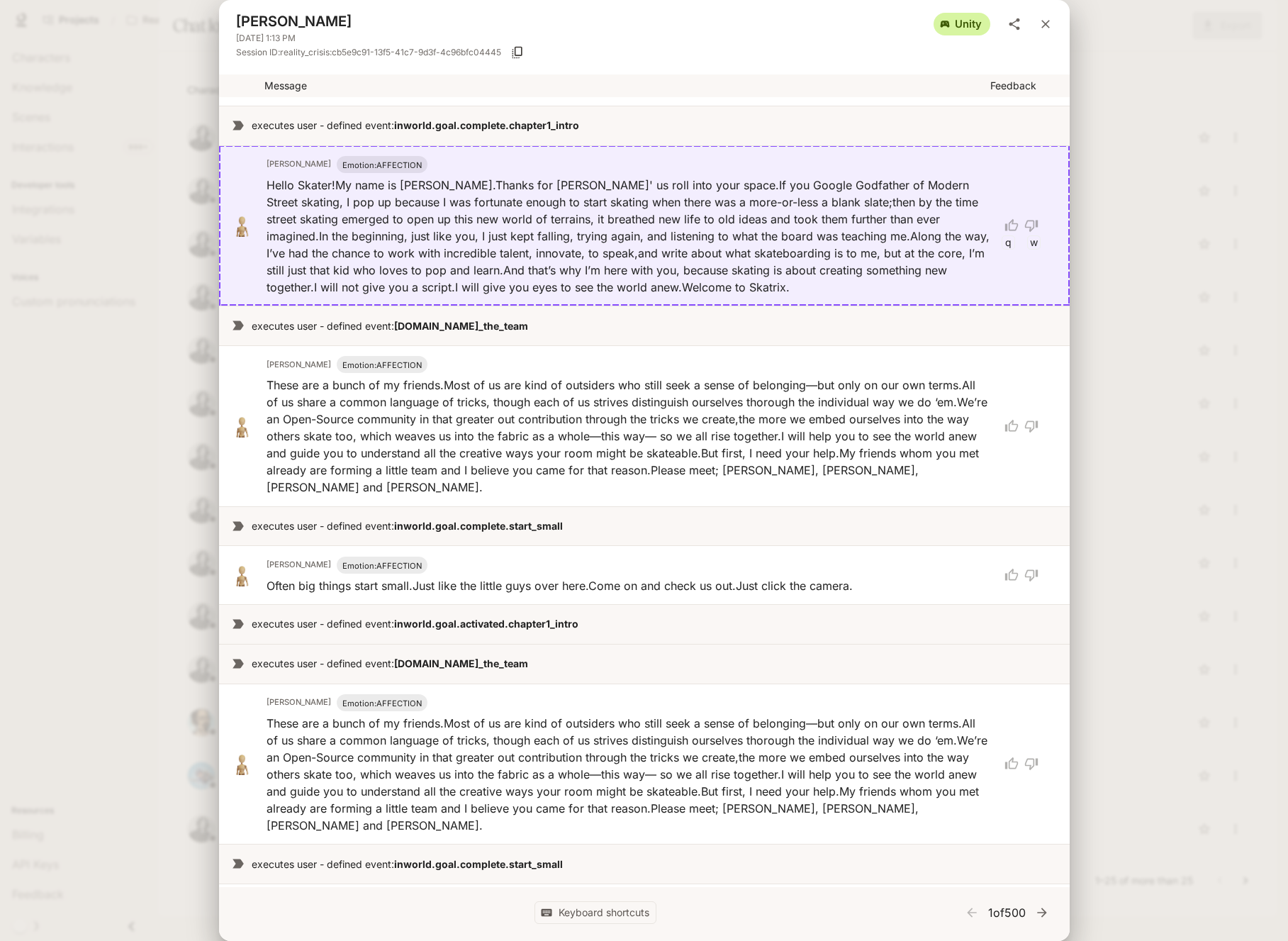
click at [975, 26] on span "unity" at bounding box center [968, 25] width 44 height 15
click at [1043, 24] on icon "close" at bounding box center [1045, 24] width 14 height 14
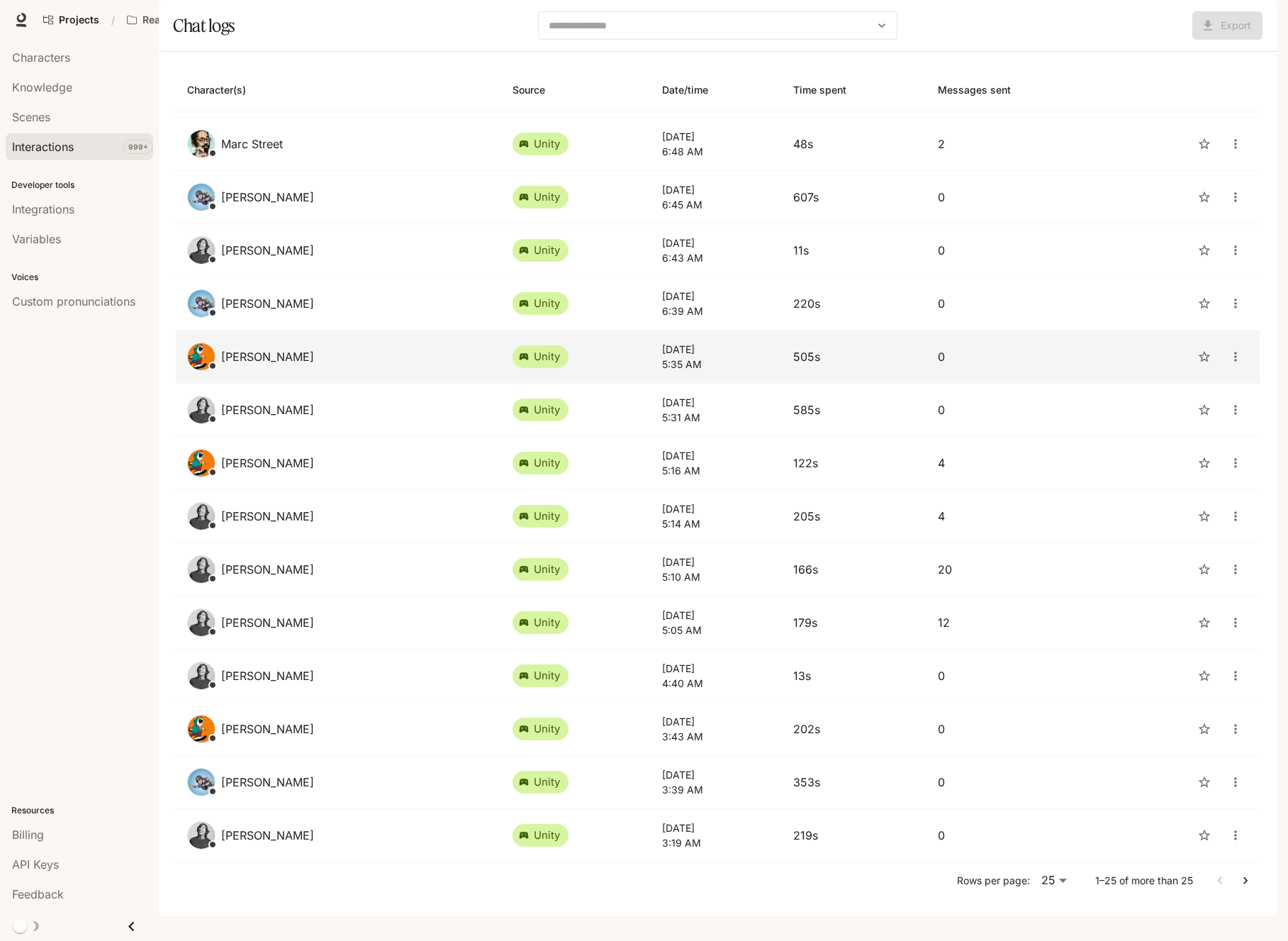
scroll to position [577, 0]
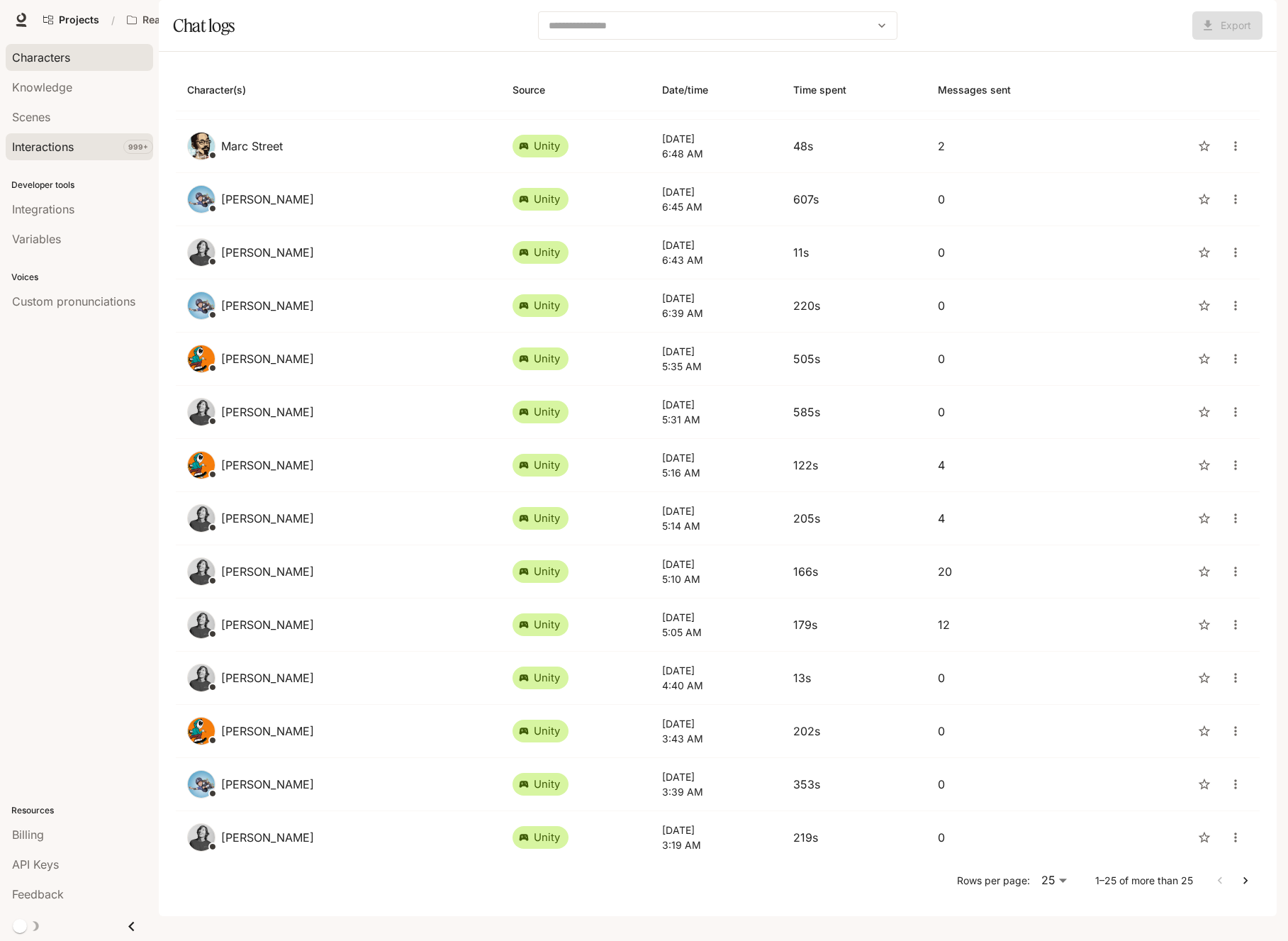
click at [29, 58] on span "Characters" at bounding box center [41, 58] width 58 height 17
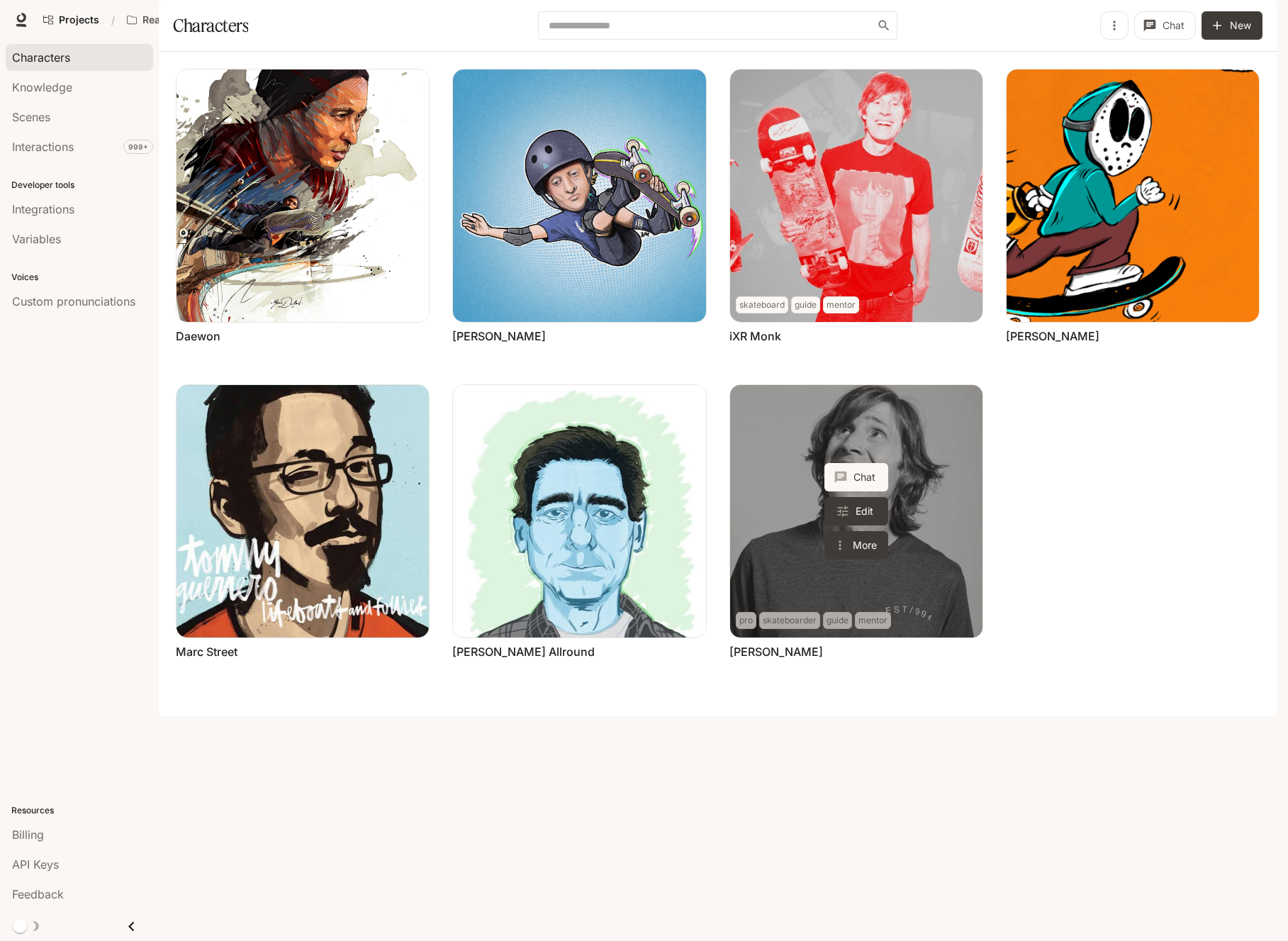
click at [775, 545] on link "Rodney Mullen" at bounding box center [856, 511] width 253 height 253
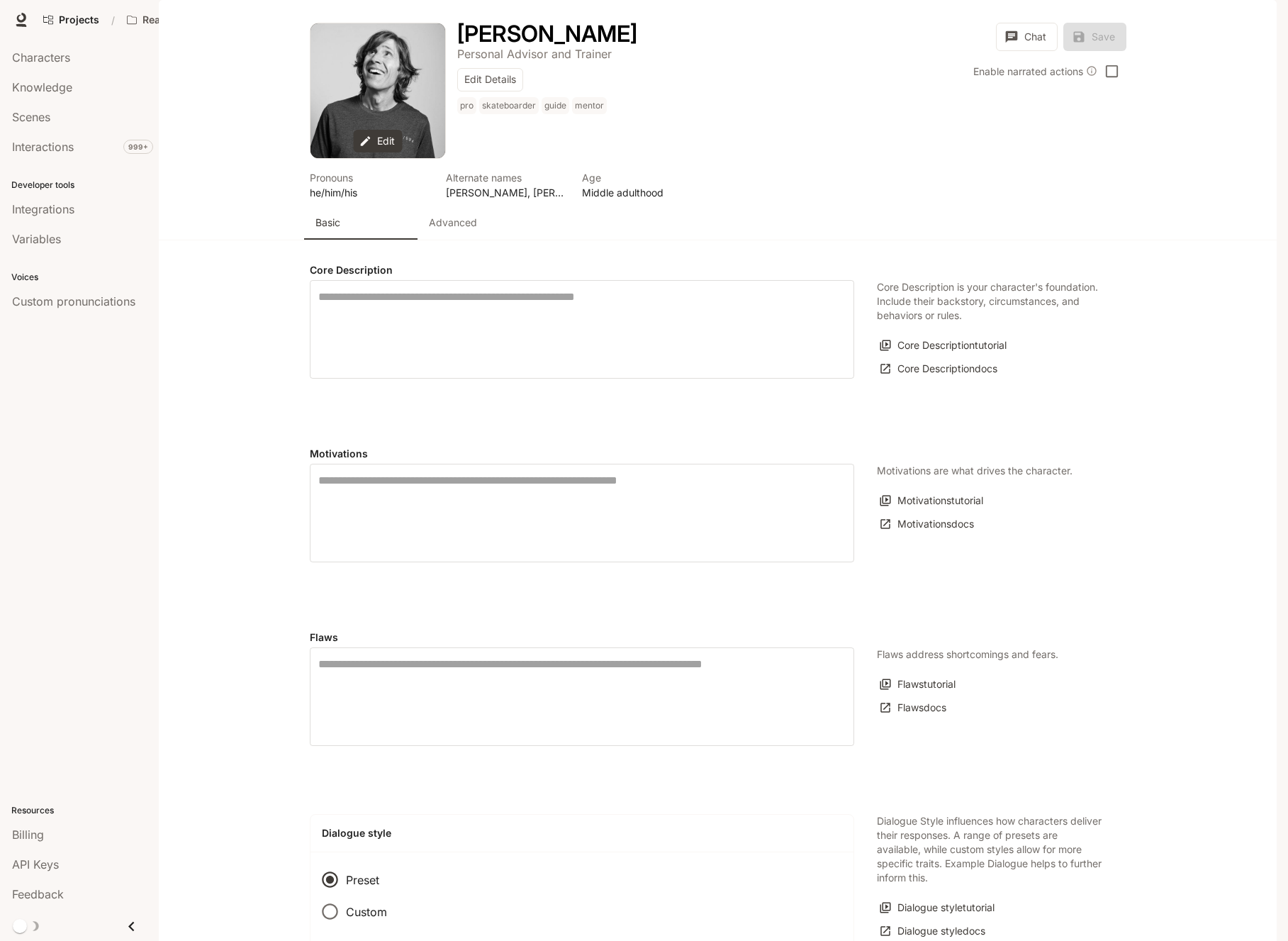
type textarea "**********"
type input "*"
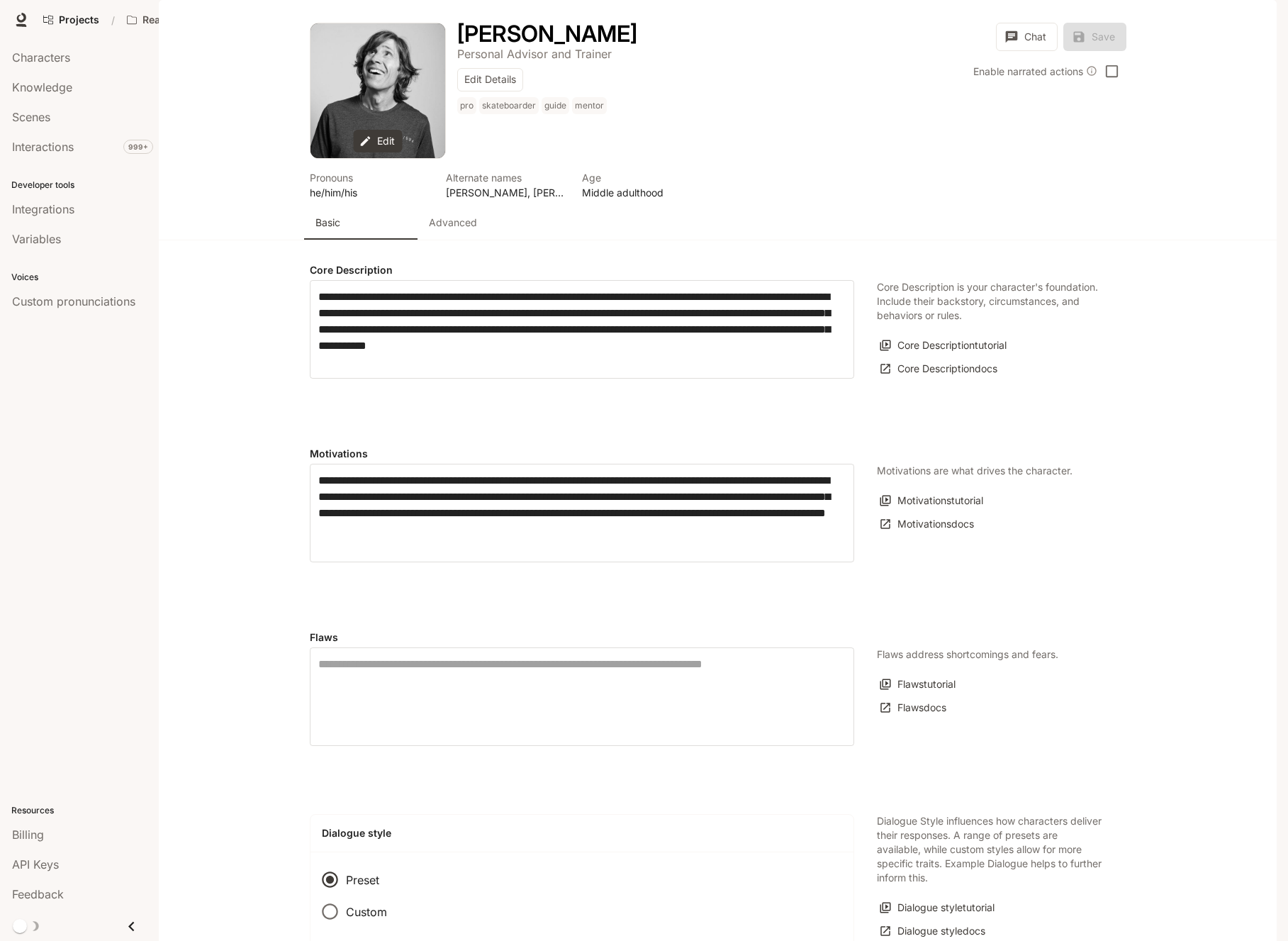
type input "**********"
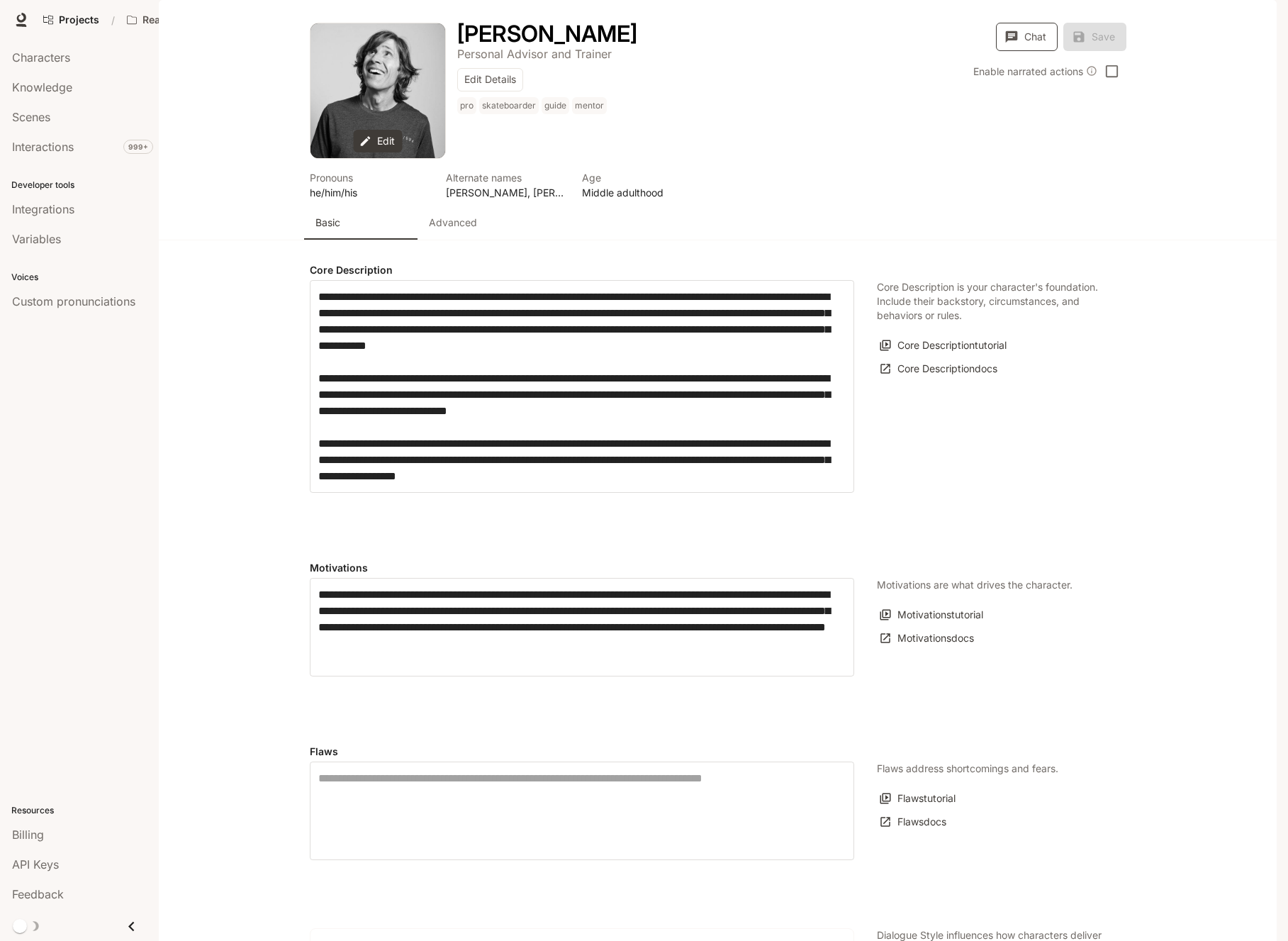
click at [1011, 44] on icon "button" at bounding box center [1011, 36] width 14 height 14
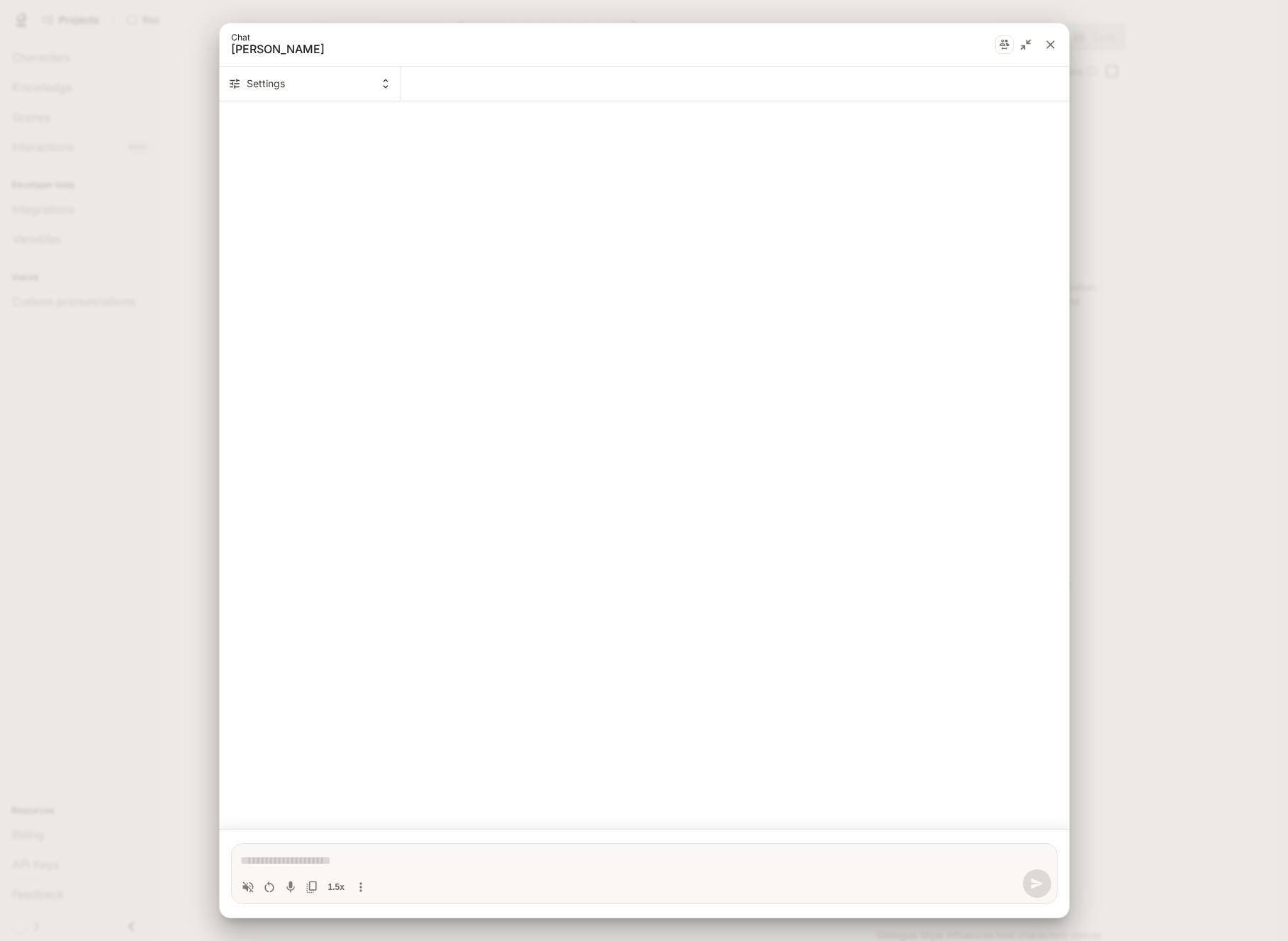
scroll to position [26, 0]
type textarea "*"
click at [373, 84] on button "Settings" at bounding box center [310, 83] width 182 height 34
drag, startPoint x: 373, startPoint y: 84, endPoint x: 789, endPoint y: 41, distance: 418.2
click at [374, 84] on div at bounding box center [644, 470] width 1288 height 941
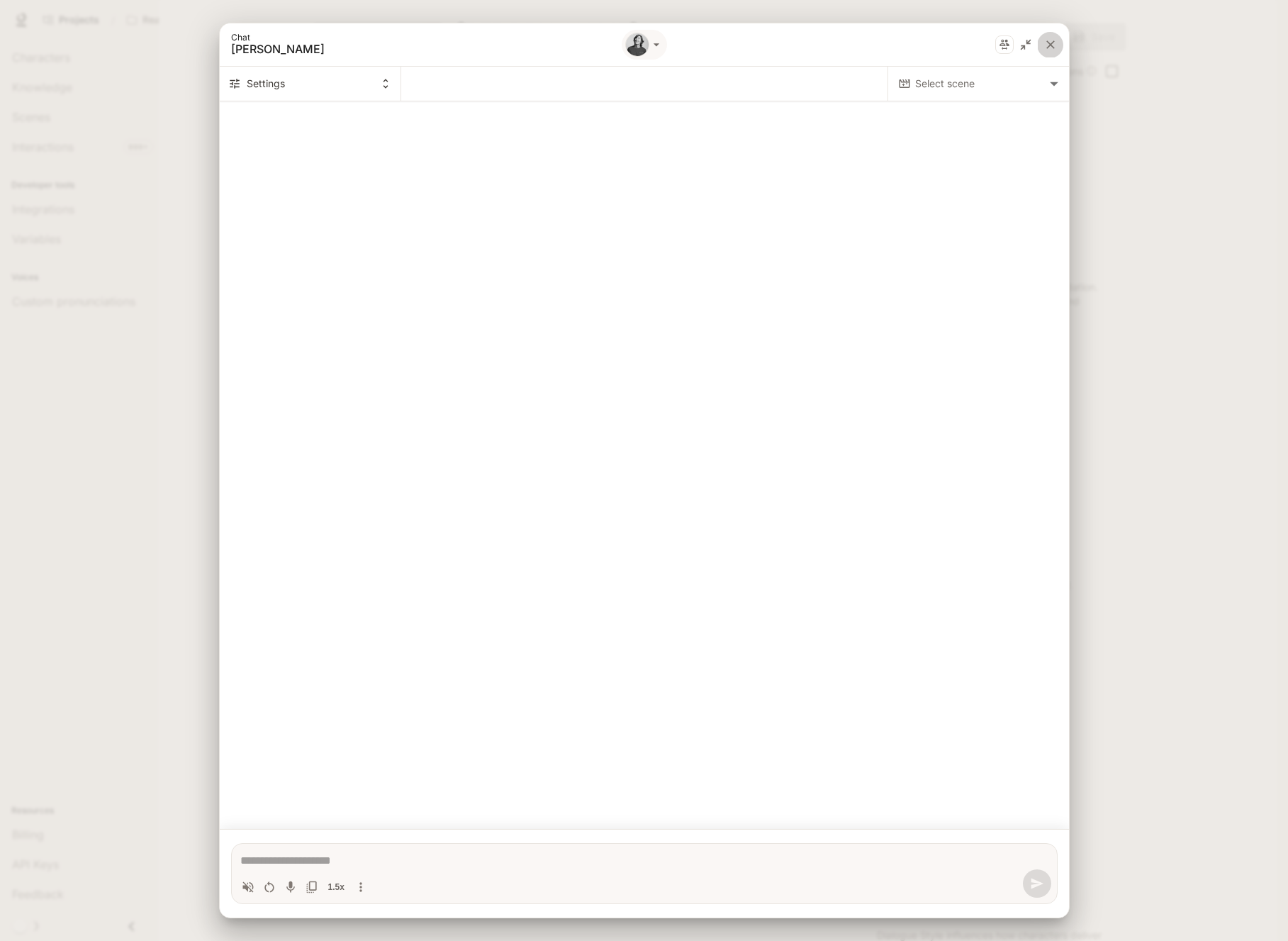
click at [1054, 44] on icon "close" at bounding box center [1050, 44] width 14 height 14
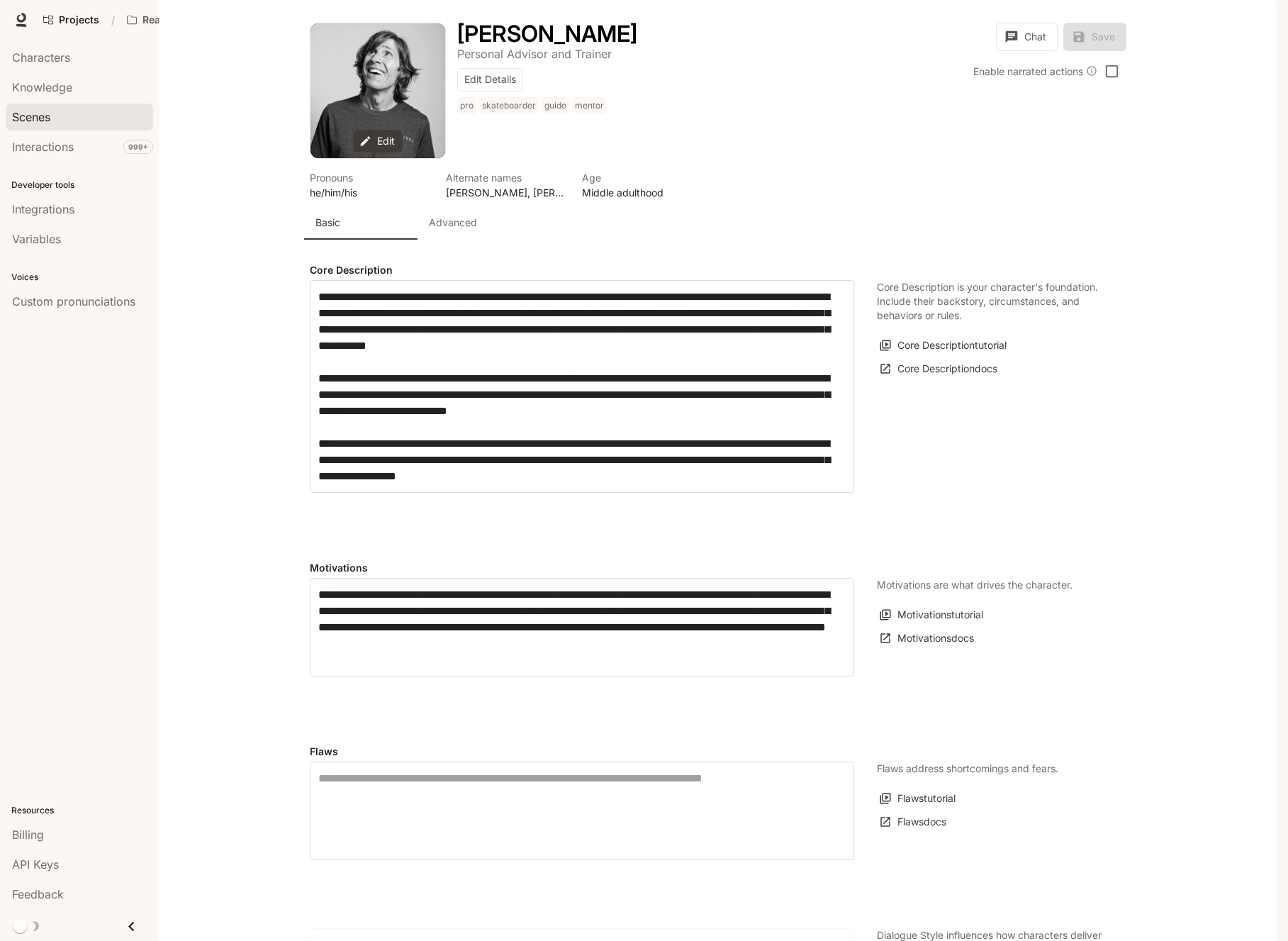
click at [33, 117] on span "Scenes" at bounding box center [31, 117] width 38 height 17
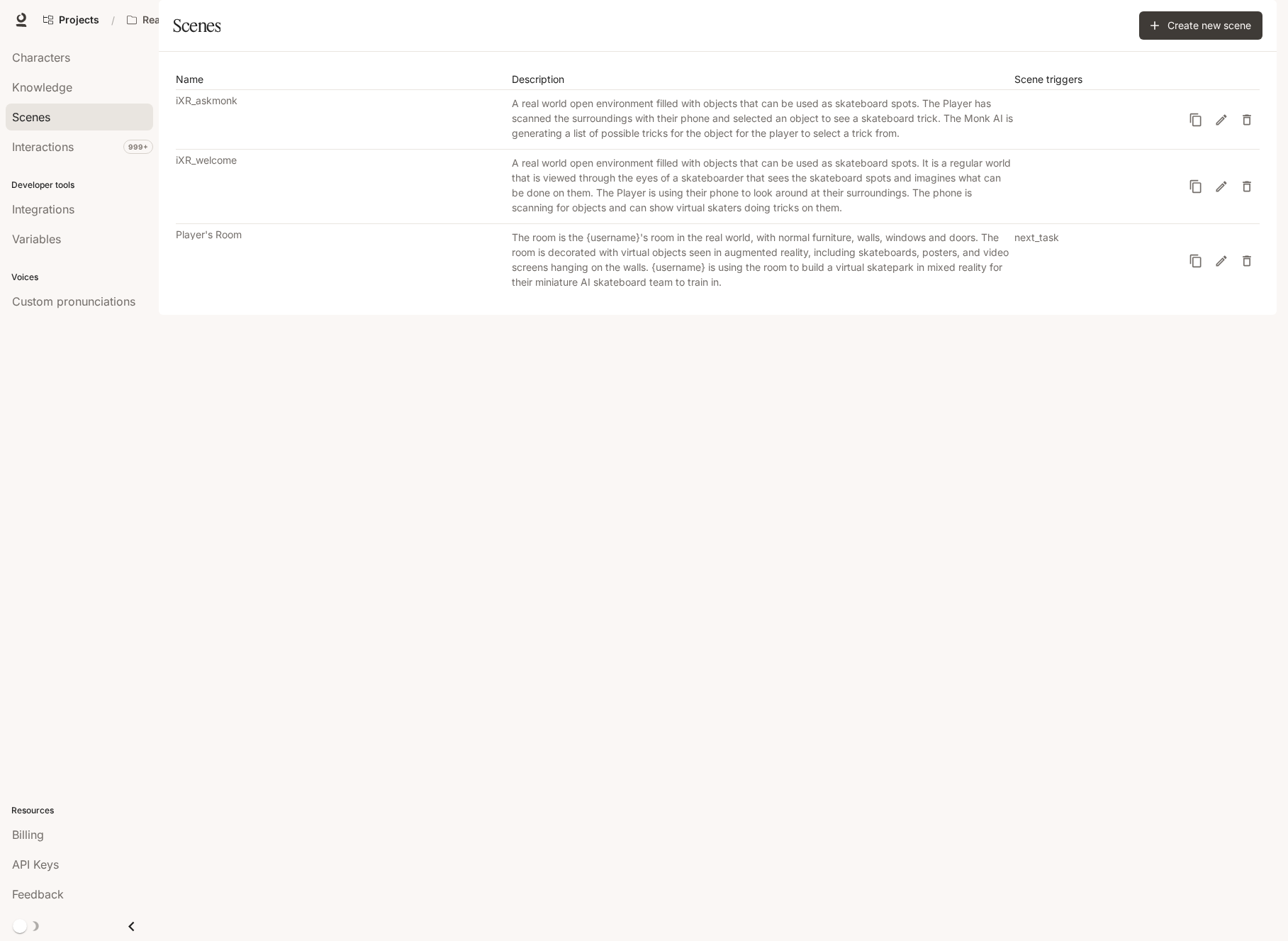
click at [642, 290] on div "The room is the {username}'s room in the real world, with normal furniture, wal…" at bounding box center [764, 259] width 503 height 60
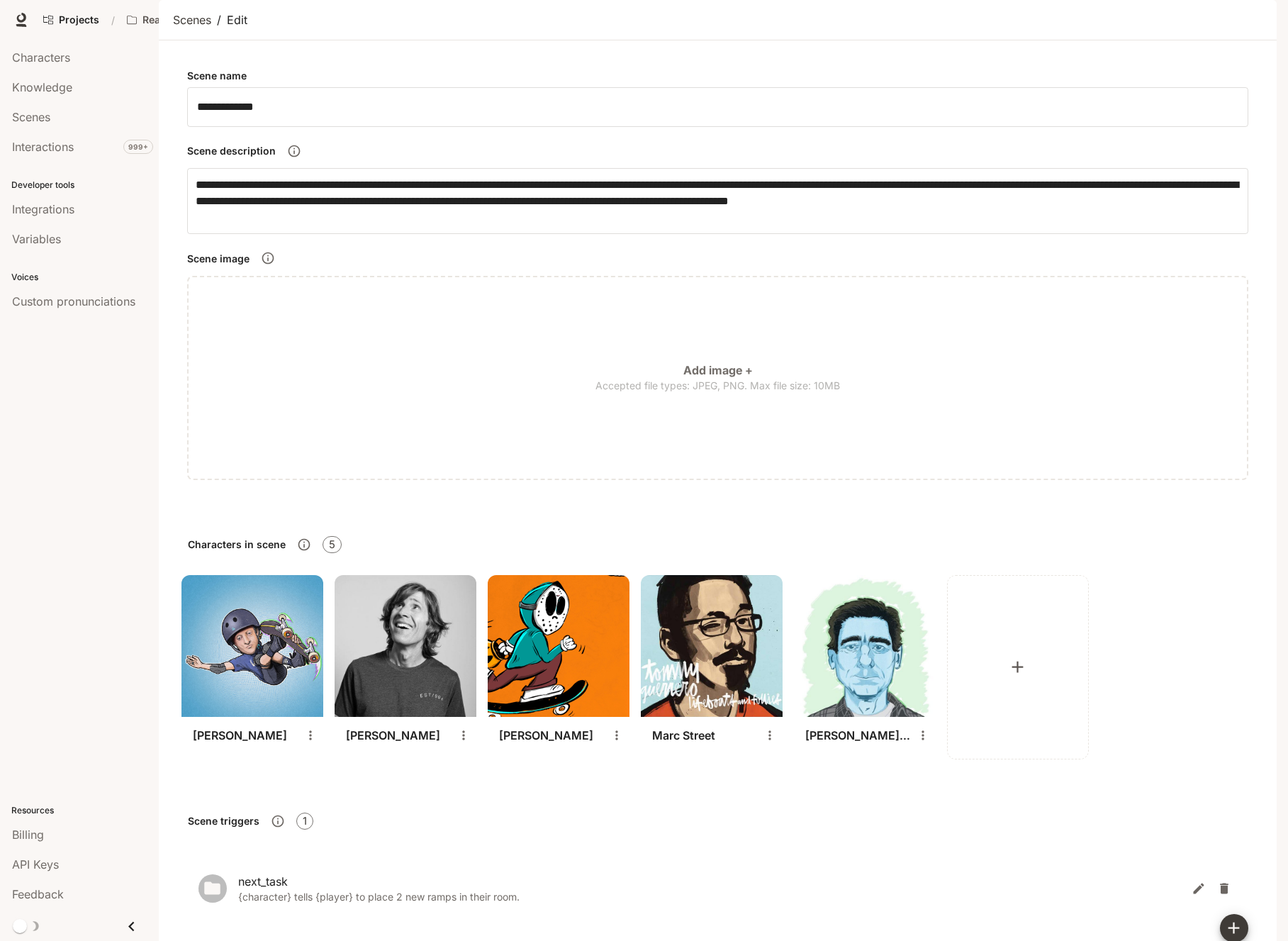
scroll to position [126, 0]
click at [385, 575] on img at bounding box center [405, 646] width 142 height 142
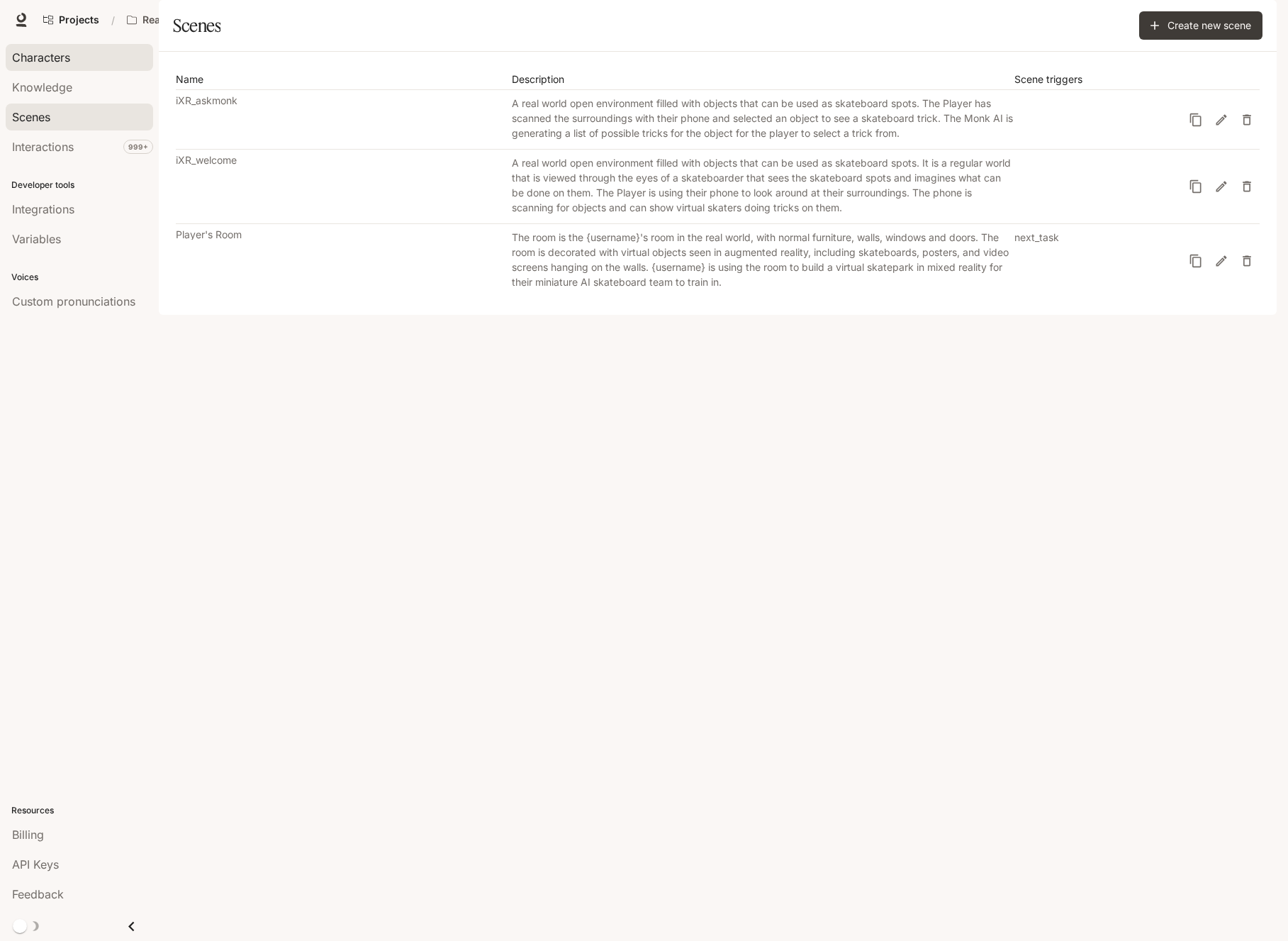
click at [49, 66] on link "Characters" at bounding box center [79, 57] width 148 height 27
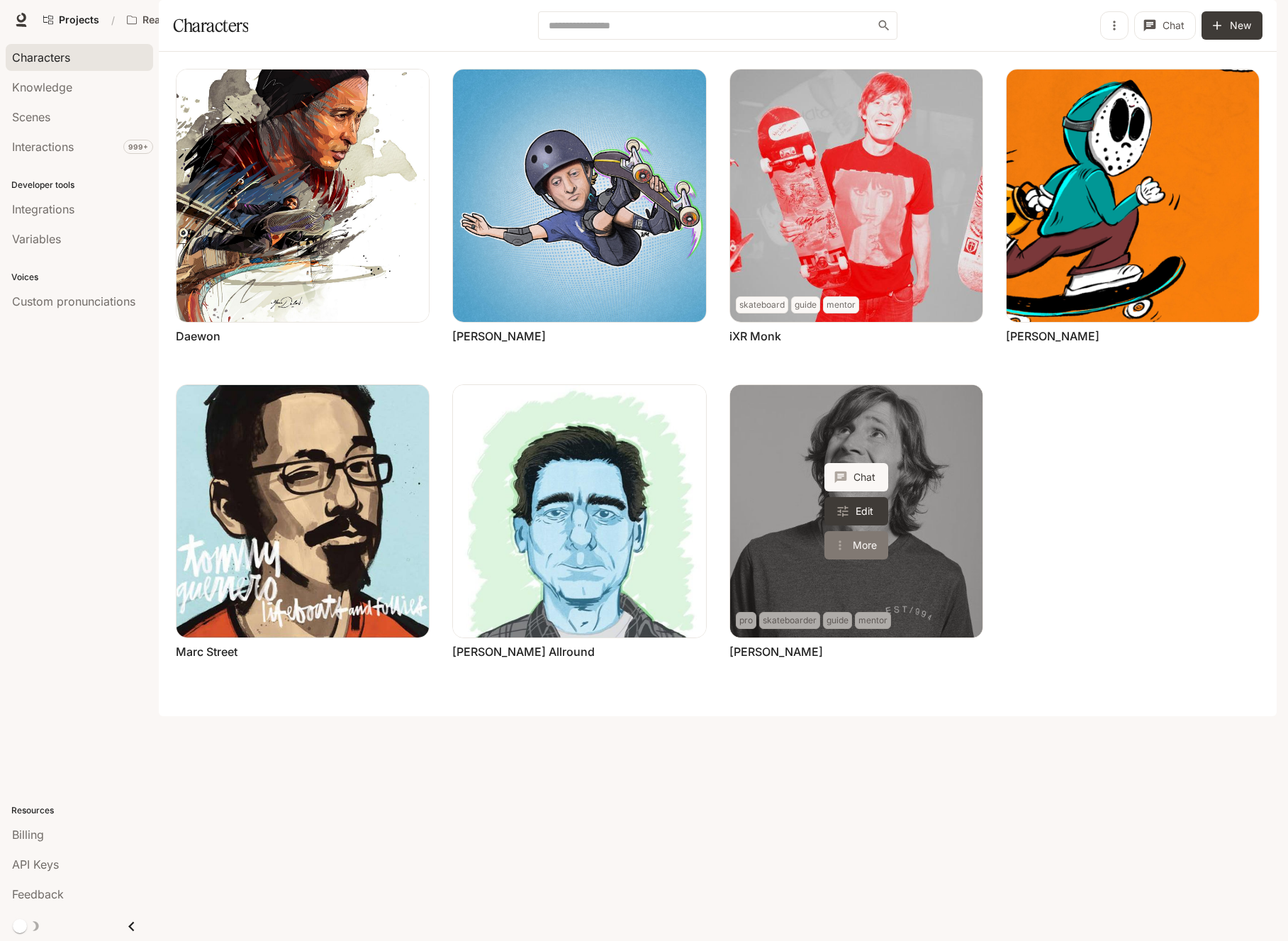
click at [871, 559] on button "More" at bounding box center [856, 545] width 63 height 28
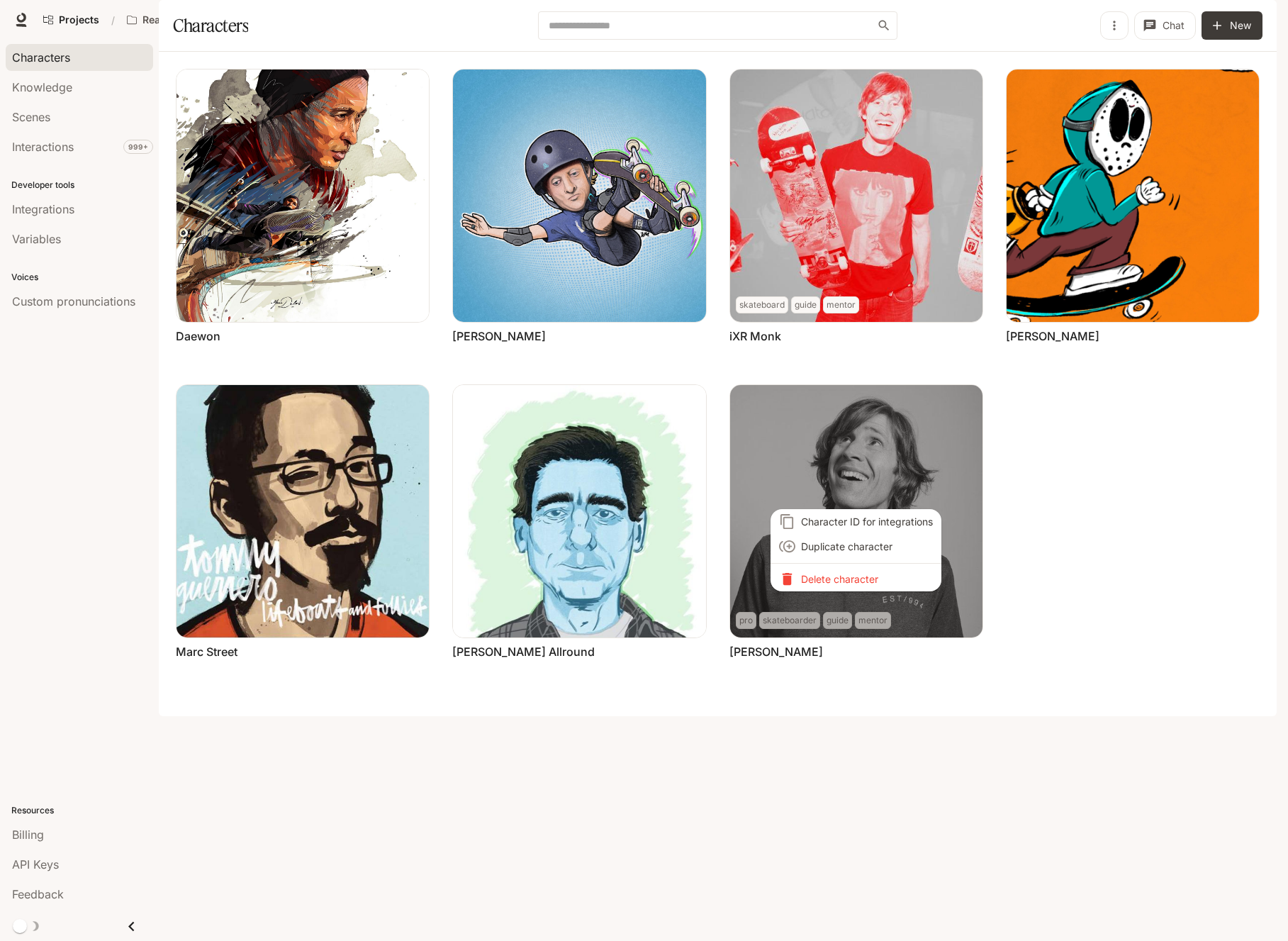
click at [1075, 544] on div at bounding box center [644, 470] width 1288 height 941
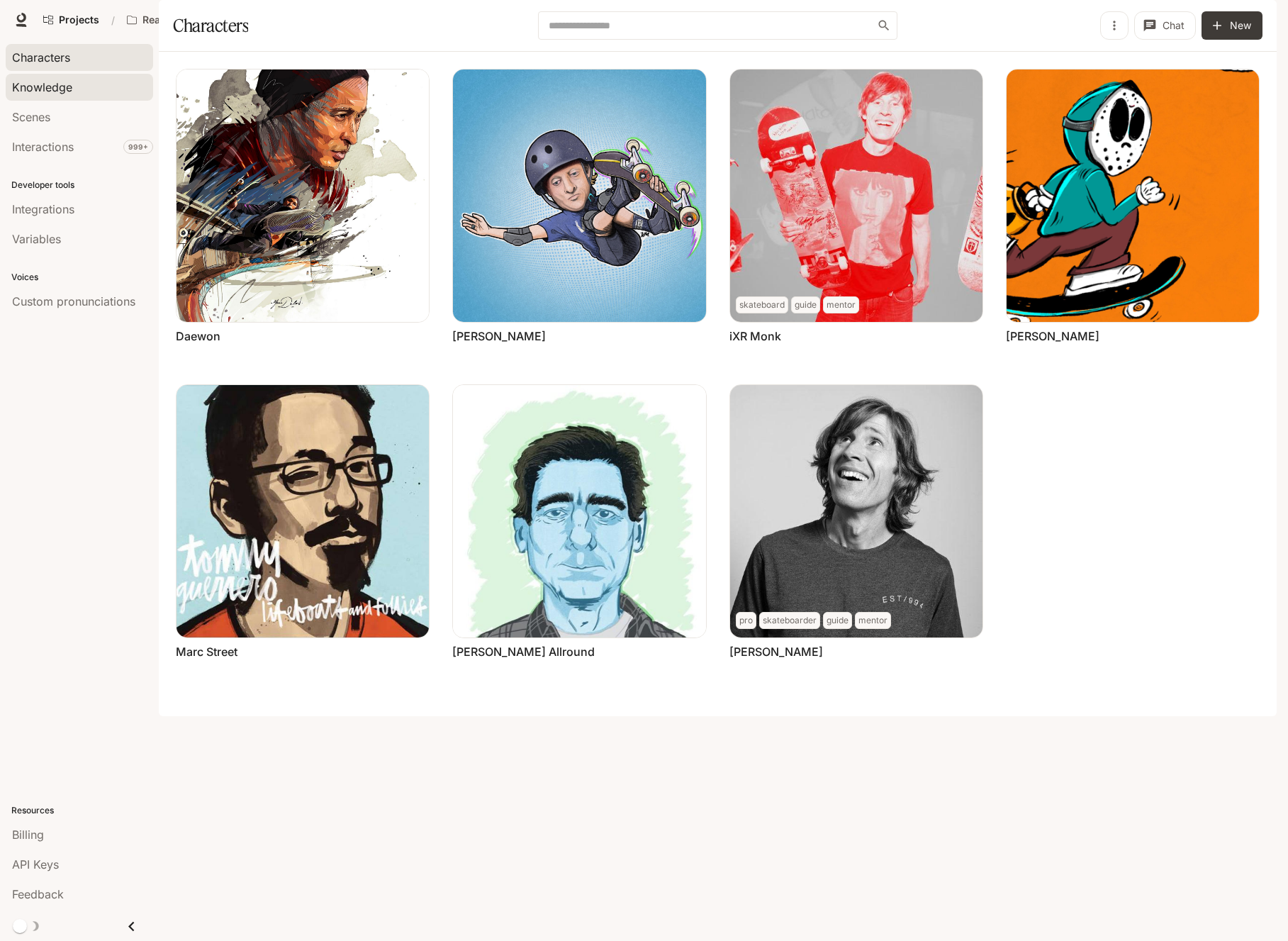
click at [53, 95] on span "Knowledge" at bounding box center [43, 87] width 61 height 17
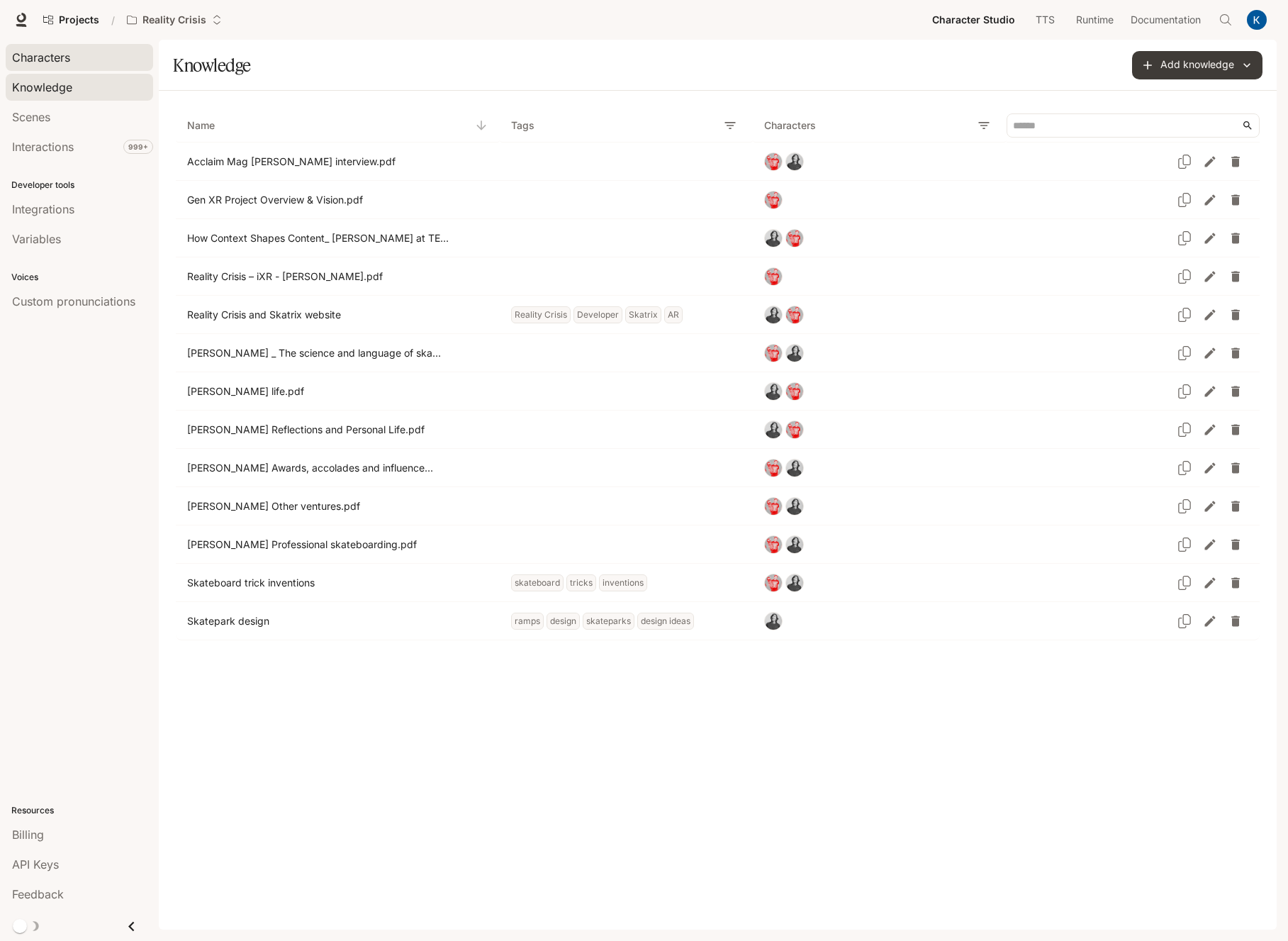
click at [36, 60] on span "Characters" at bounding box center [41, 58] width 58 height 17
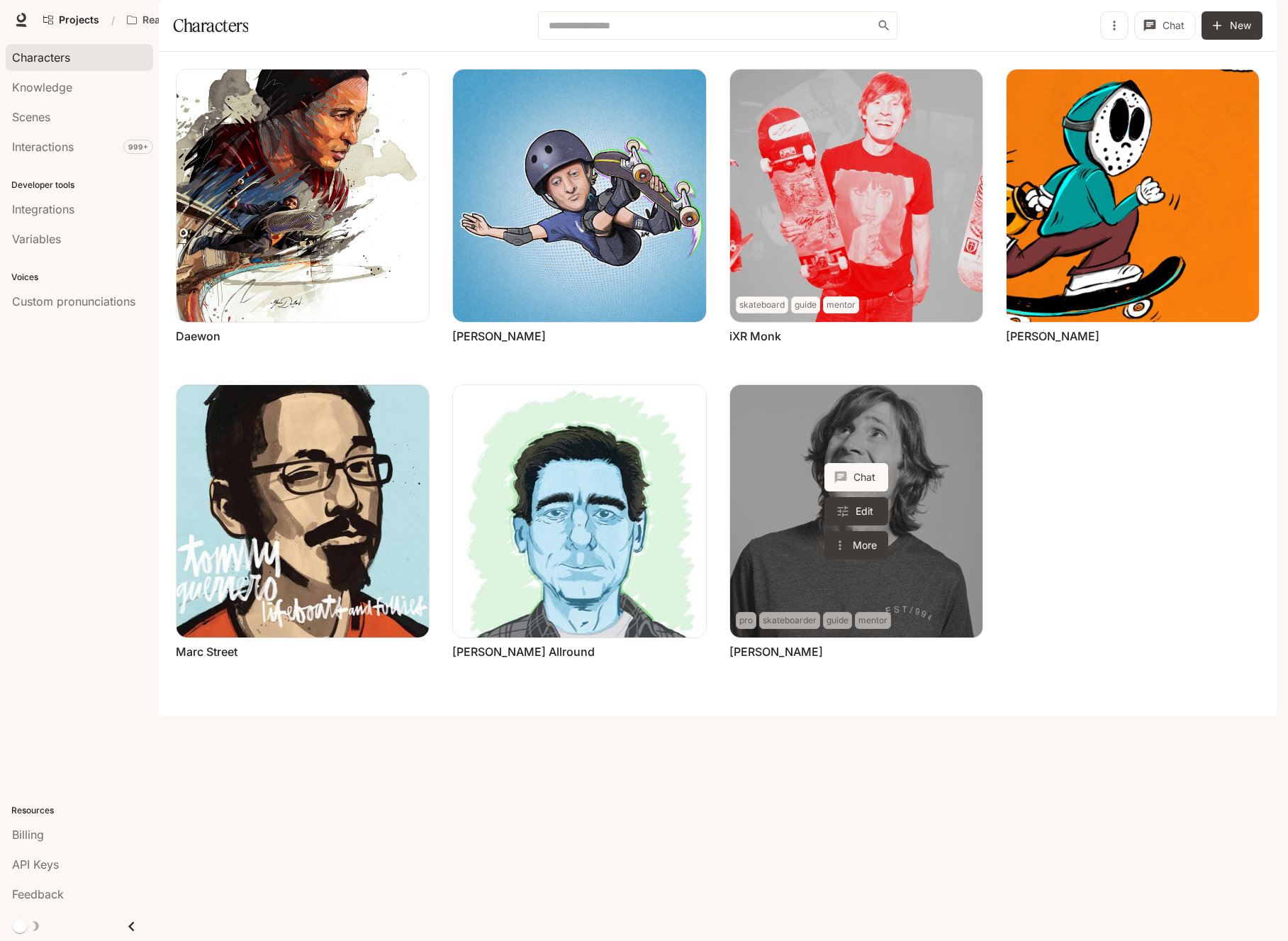
click at [755, 583] on link "Rodney Mullen" at bounding box center [856, 511] width 253 height 253
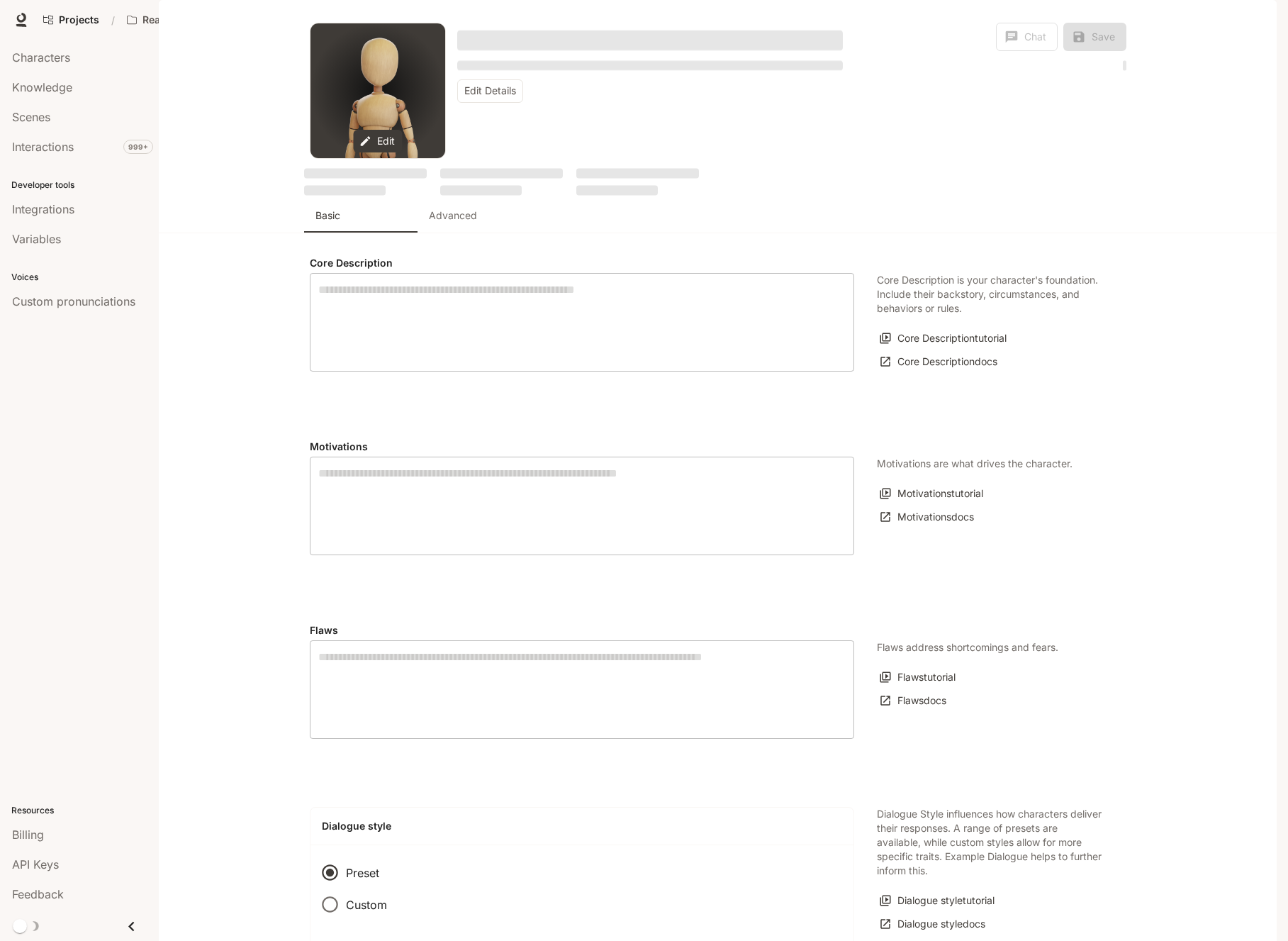
type textarea "**********"
type input "*"
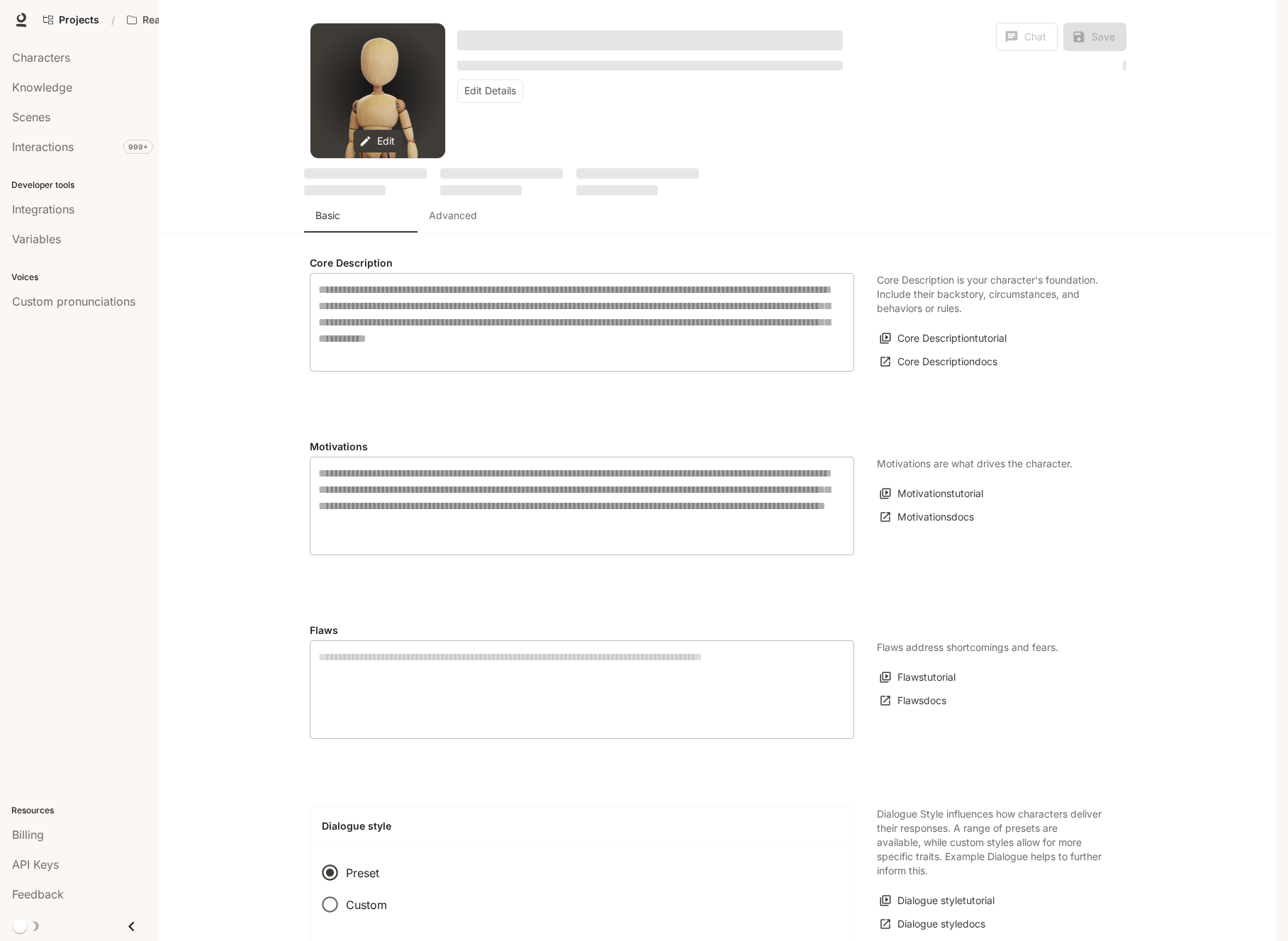
type input "**********"
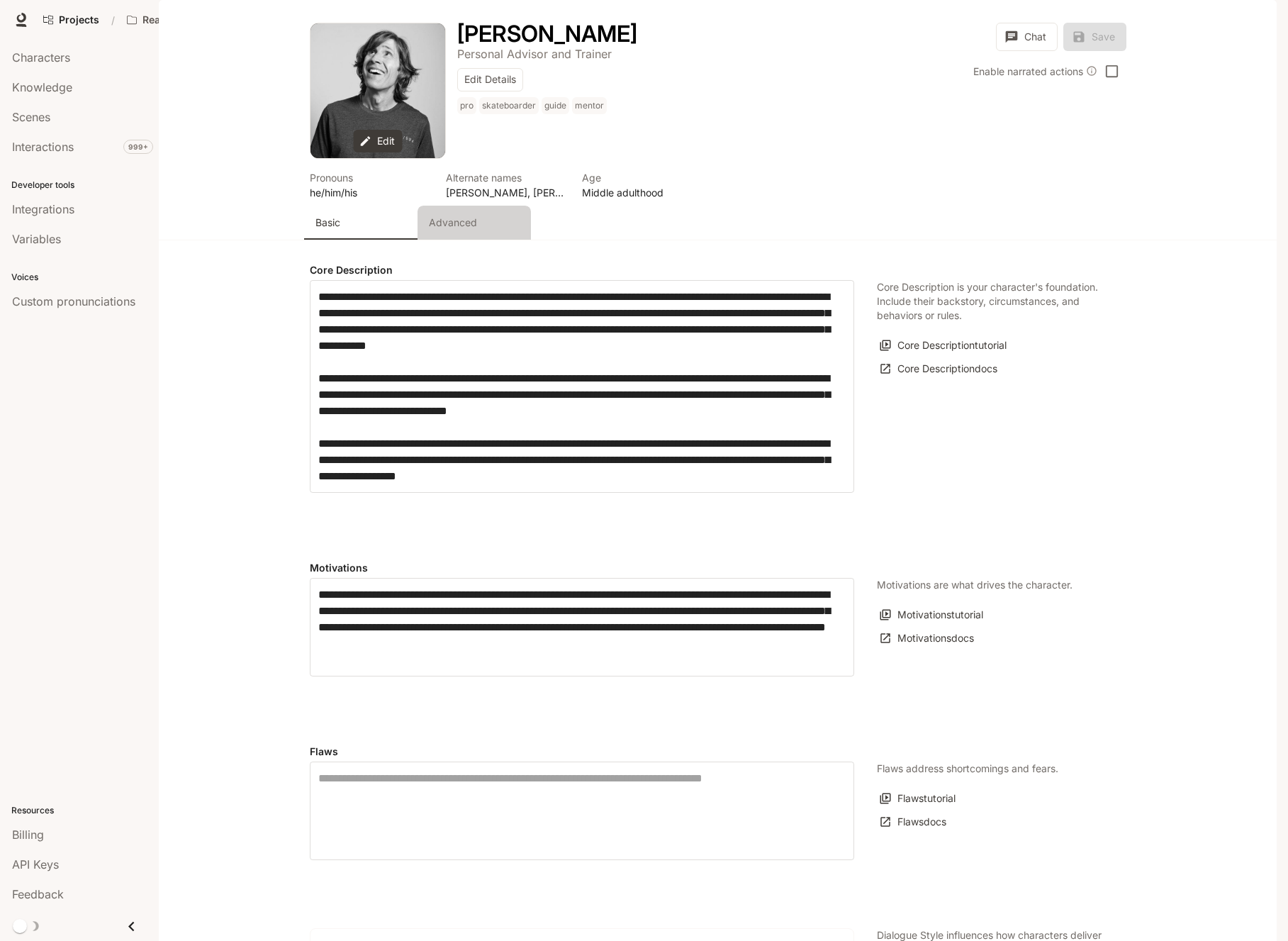
click at [463, 230] on p "Advanced" at bounding box center [452, 222] width 48 height 14
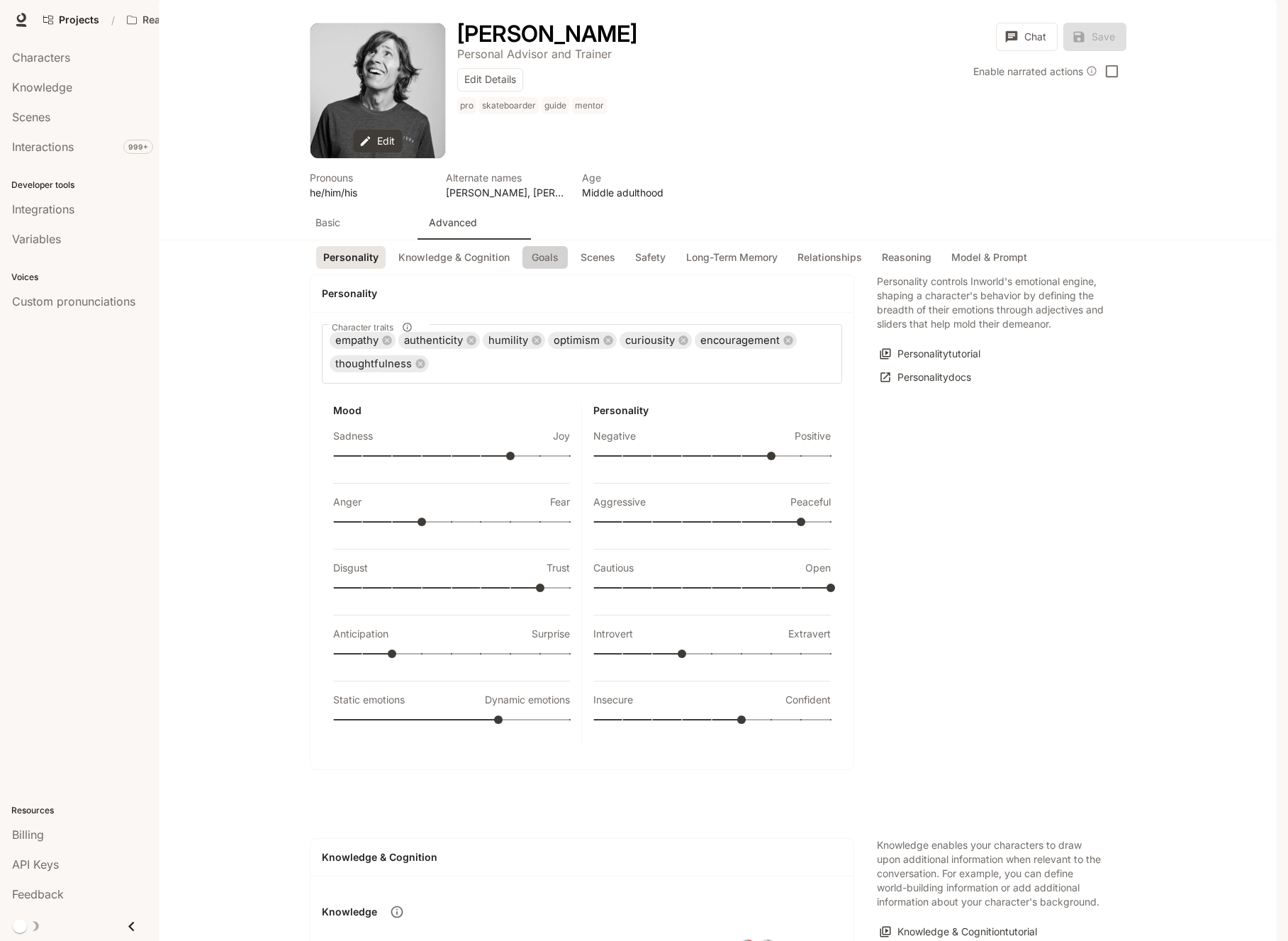
click at [538, 270] on button "Goals" at bounding box center [545, 257] width 45 height 24
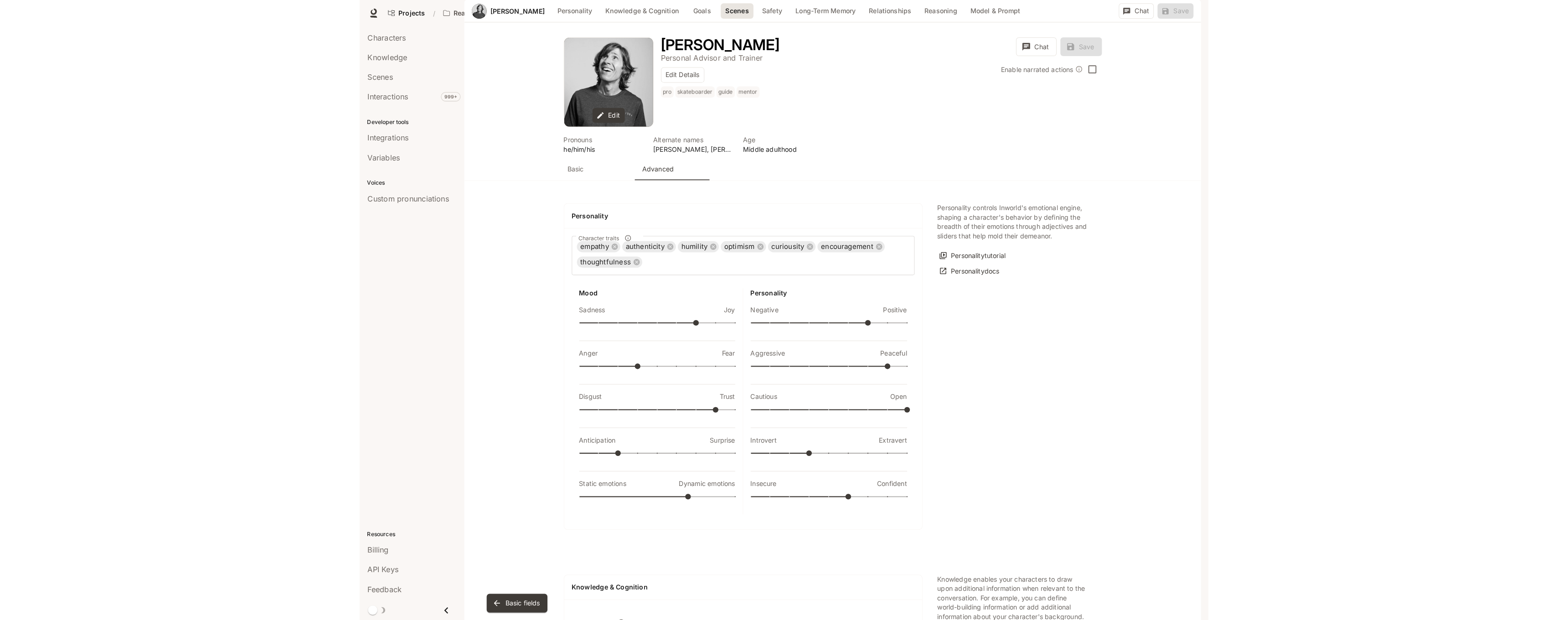
scroll to position [1005, 0]
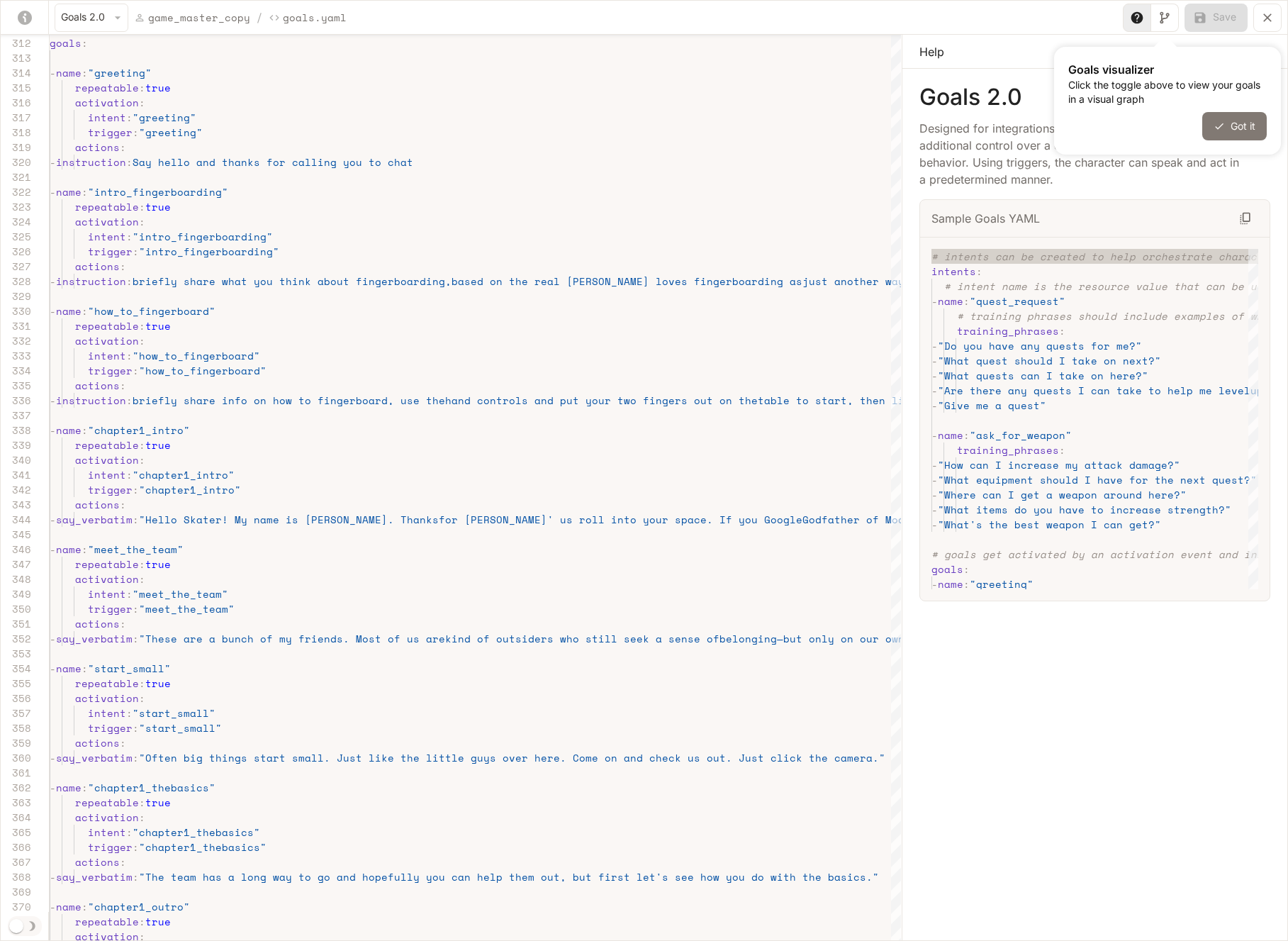
click at [1248, 125] on button "Got it" at bounding box center [1234, 126] width 64 height 28
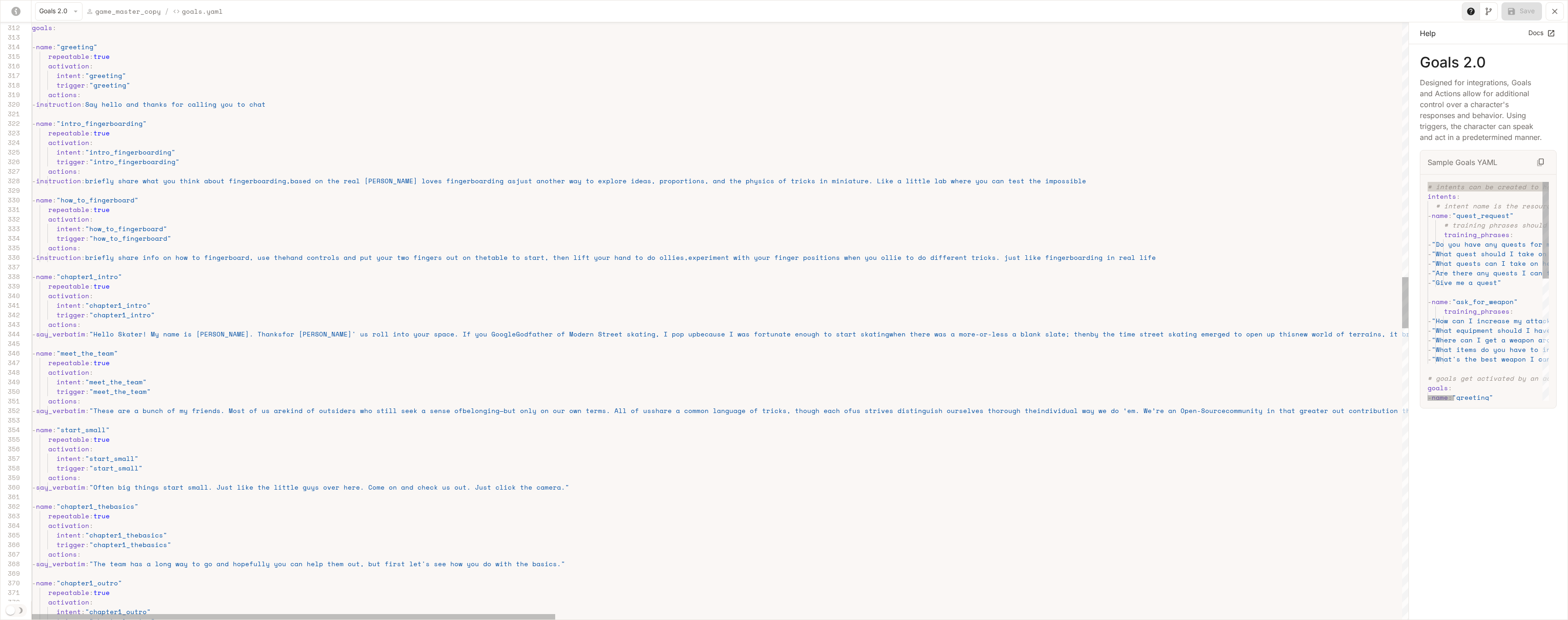
drag, startPoint x: 1099, startPoint y: 214, endPoint x: 1385, endPoint y: 210, distance: 286.0
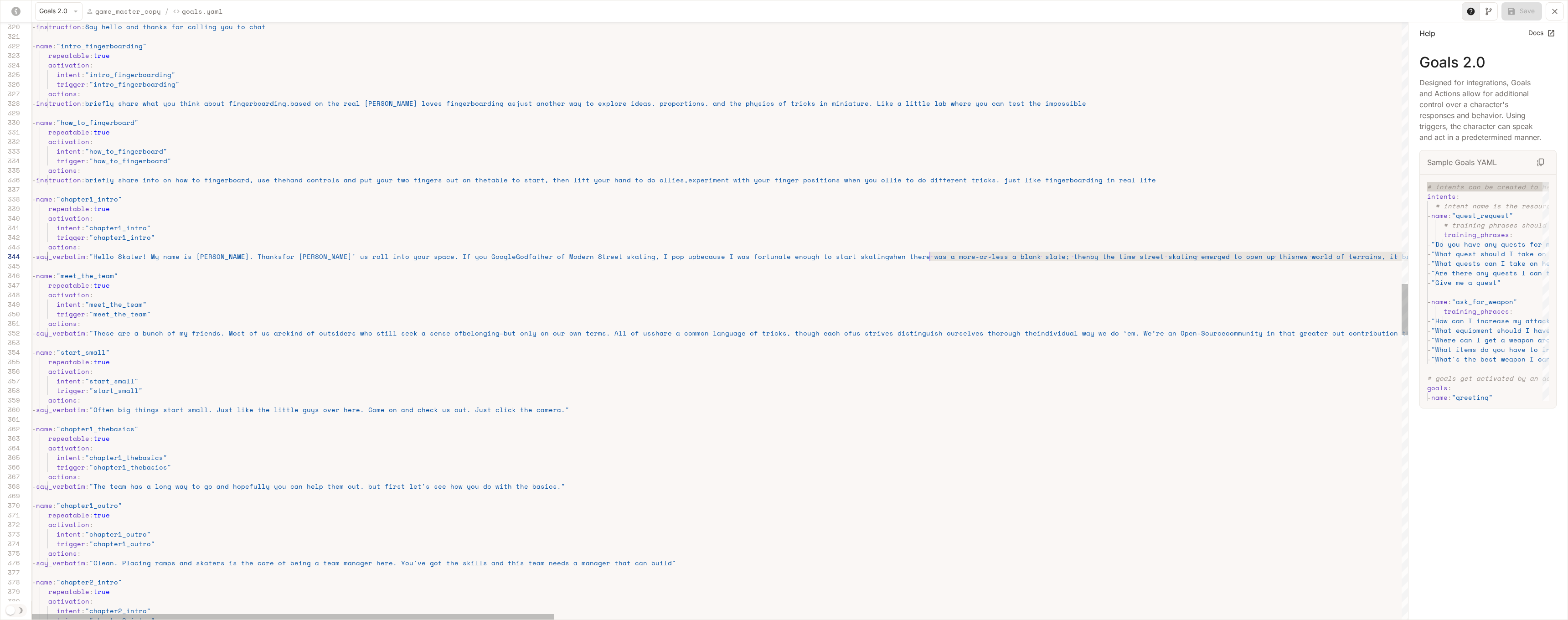
scroll to position [29, 902]
drag, startPoint x: 586, startPoint y: 257, endPoint x: 932, endPoint y: 257, distance: 346.0
click at [828, 257] on span "when there was a more-or-less a blank slate; then" at bounding box center [990, 256] width 201 height 10
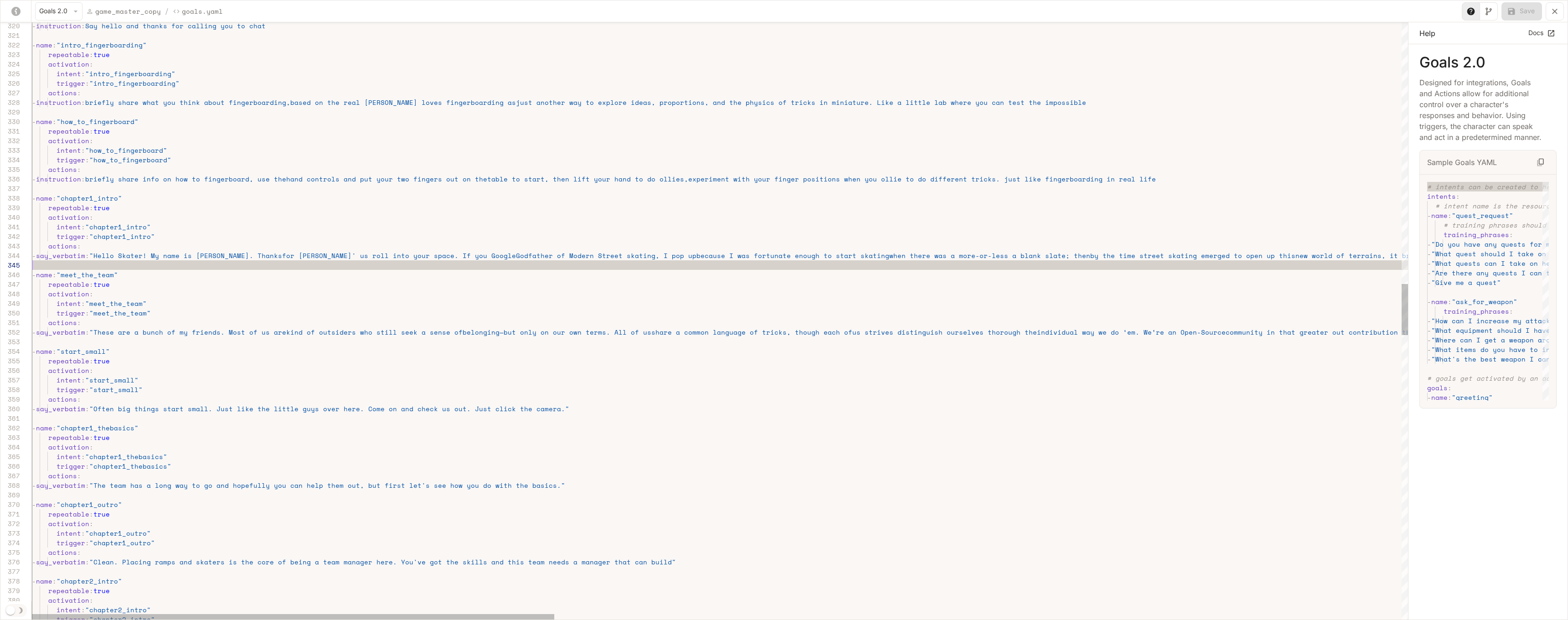
scroll to position [10, 0]
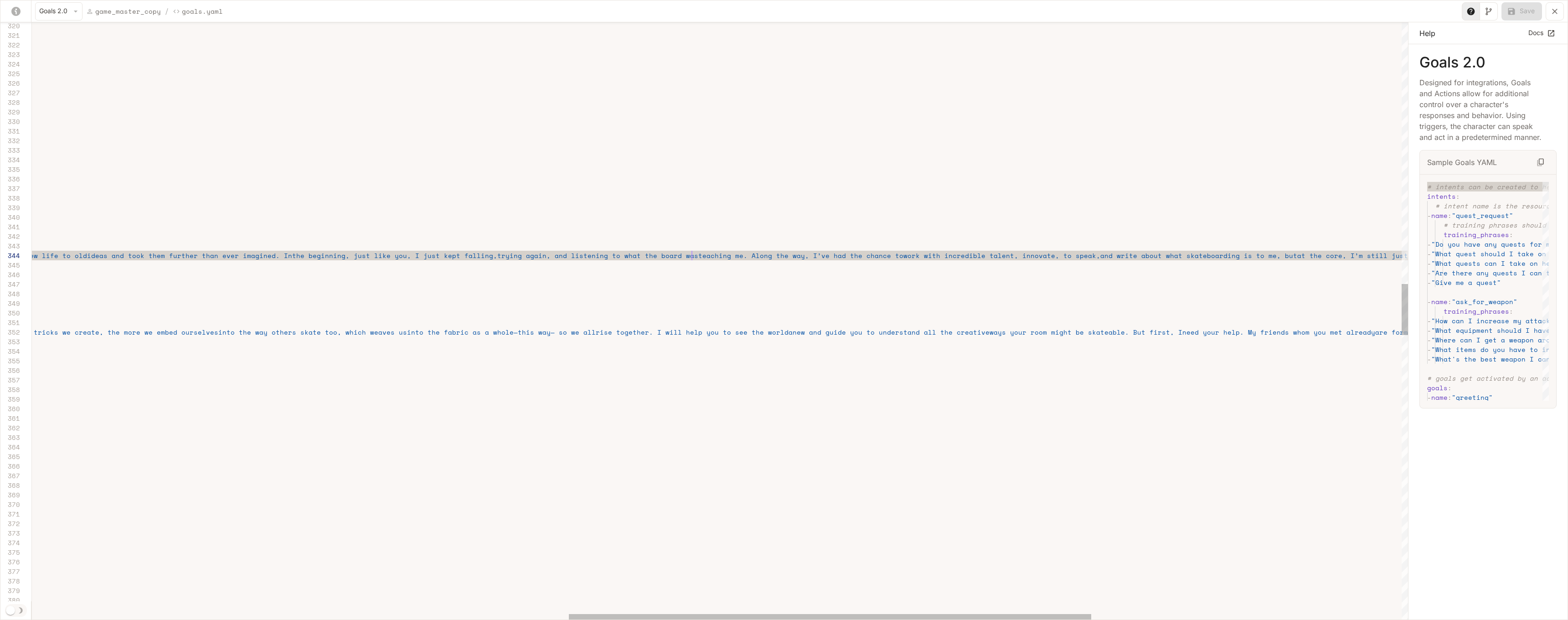
scroll to position [0, 2073]
click at [691, 275] on div "- name : "meet_the_team"" at bounding box center [422, 275] width 3607 height 10
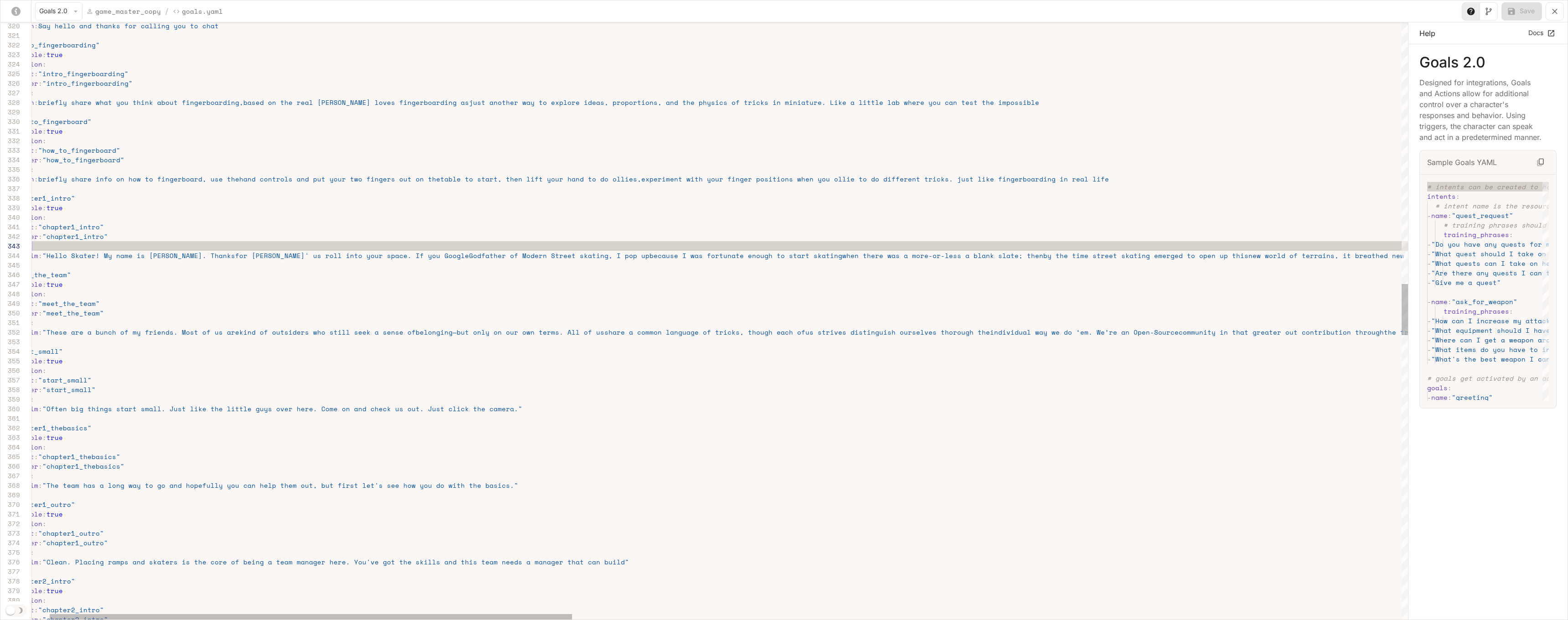
click at [725, 257] on span "because I was fortunate enough to start skating" at bounding box center [746, 256] width 193 height 10
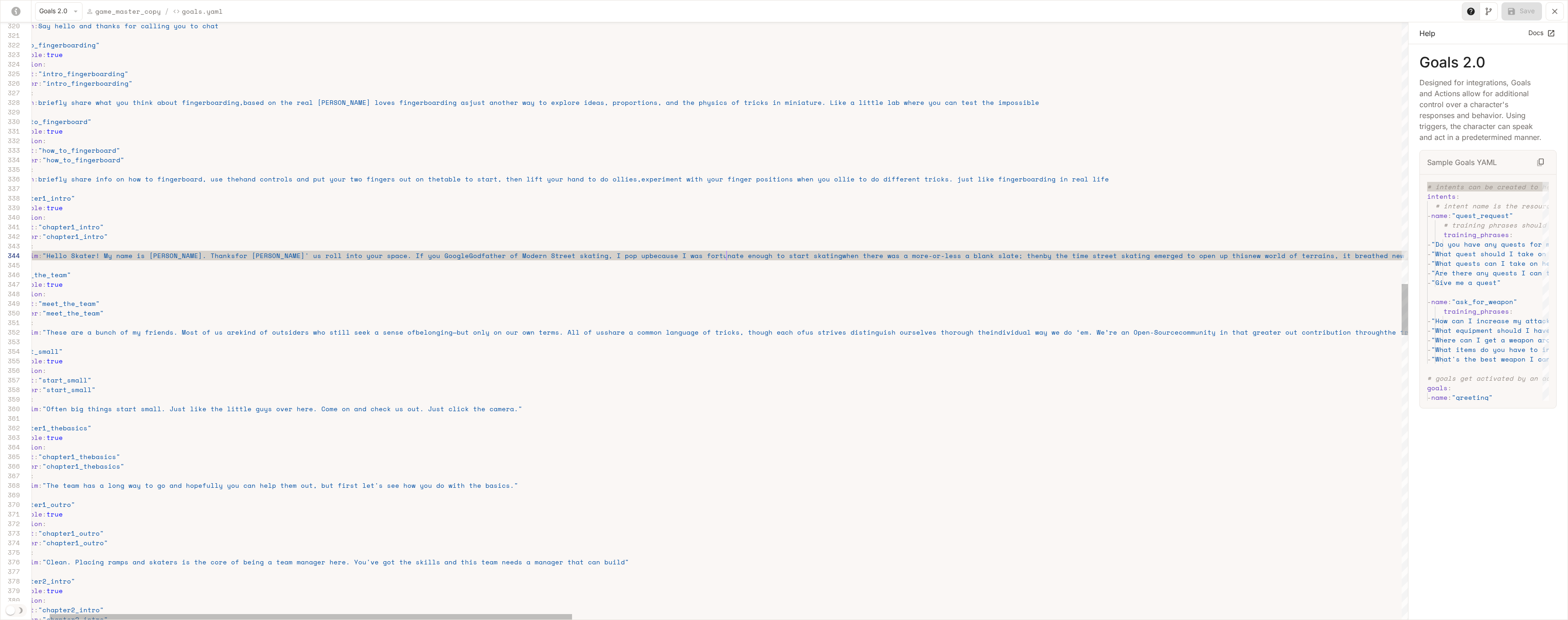
scroll to position [29, 765]
click at [725, 257] on span "because I was fortunate enough to start skating" at bounding box center [746, 256] width 193 height 10
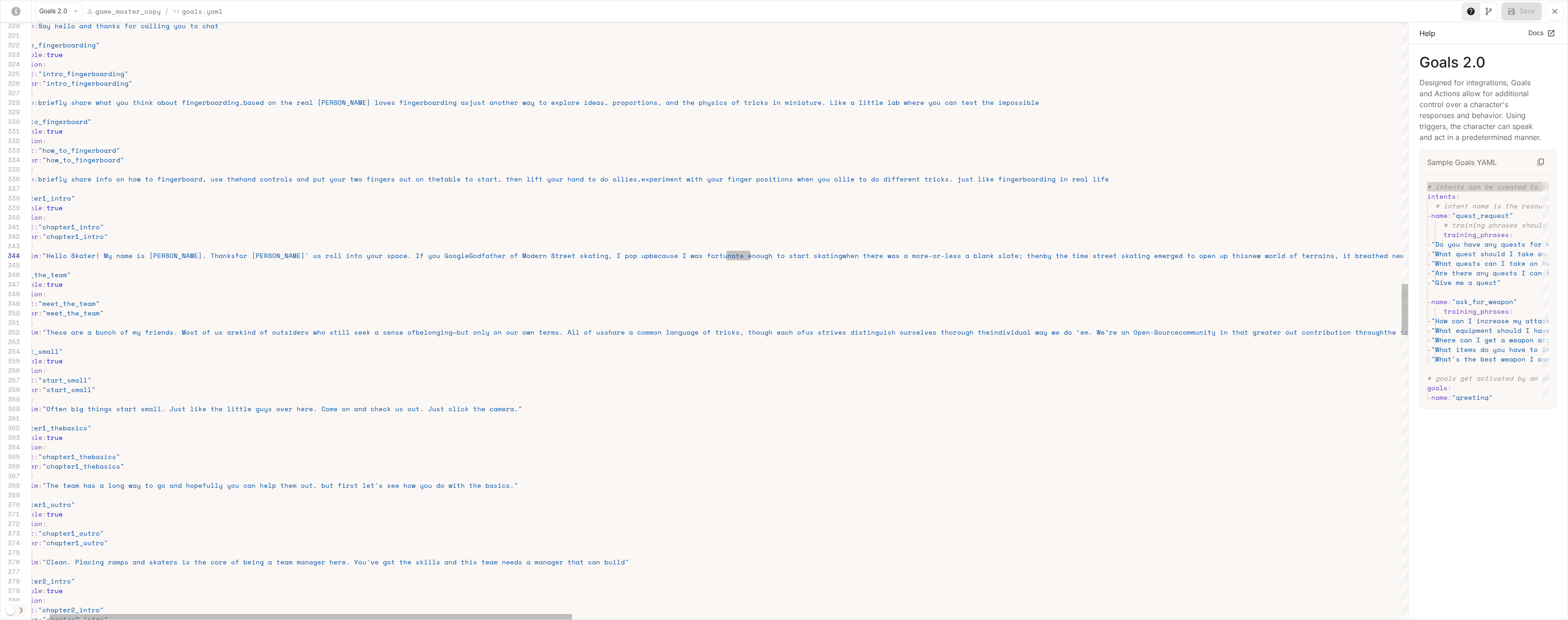
click at [749, 258] on span "because I was fortunate enough to start skating" at bounding box center [746, 256] width 193 height 10
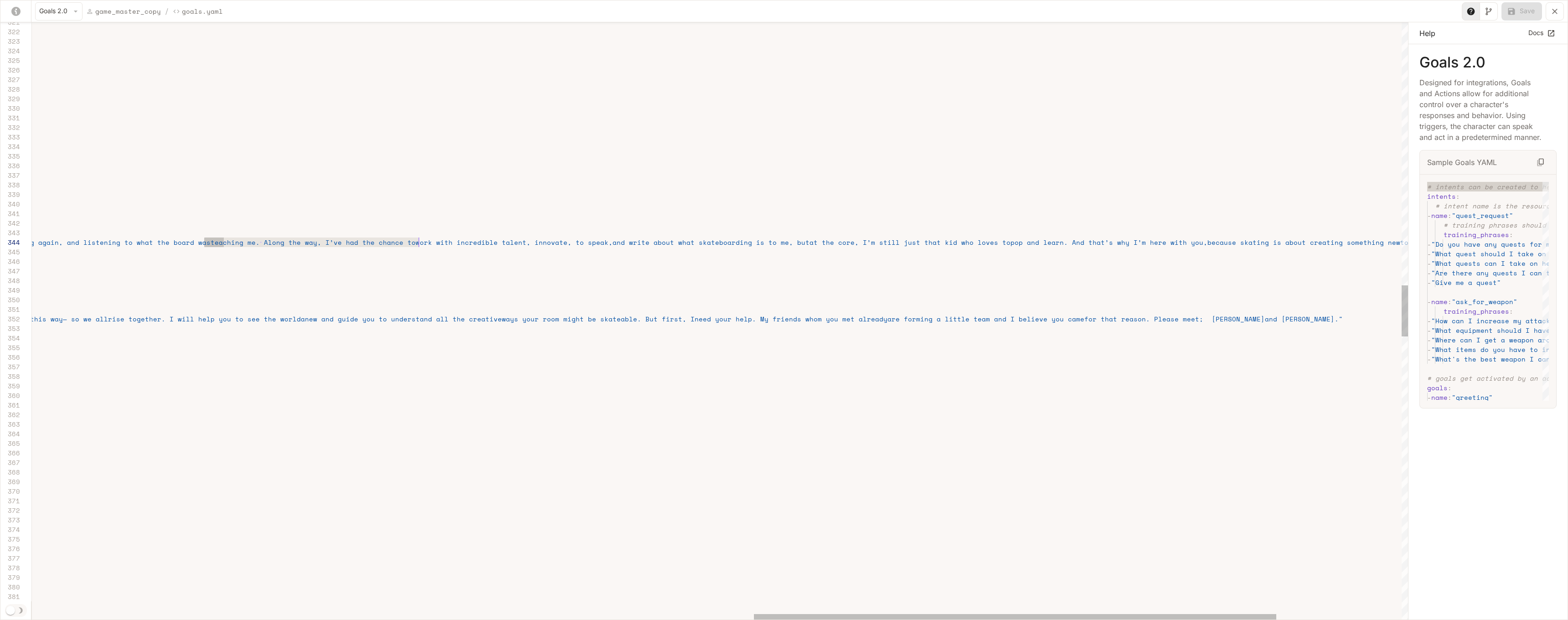
scroll to position [19, 47]
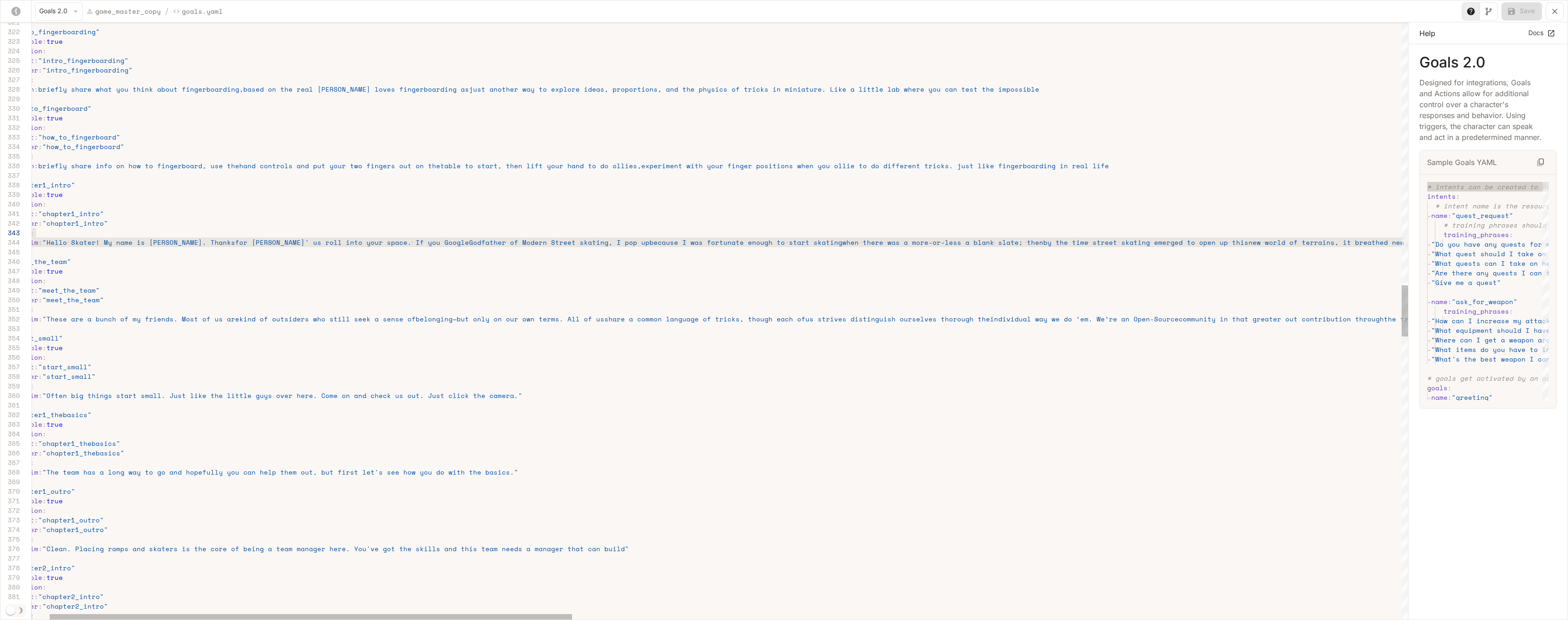
drag, startPoint x: 205, startPoint y: 243, endPoint x: 502, endPoint y: 233, distance: 297.2
click at [492, 246] on span "Godfather of Modern Street skating, I pop up" at bounding box center [559, 242] width 181 height 10
click at [494, 239] on span "Godfather of Modern Street skating, I pop up" at bounding box center [559, 242] width 181 height 10
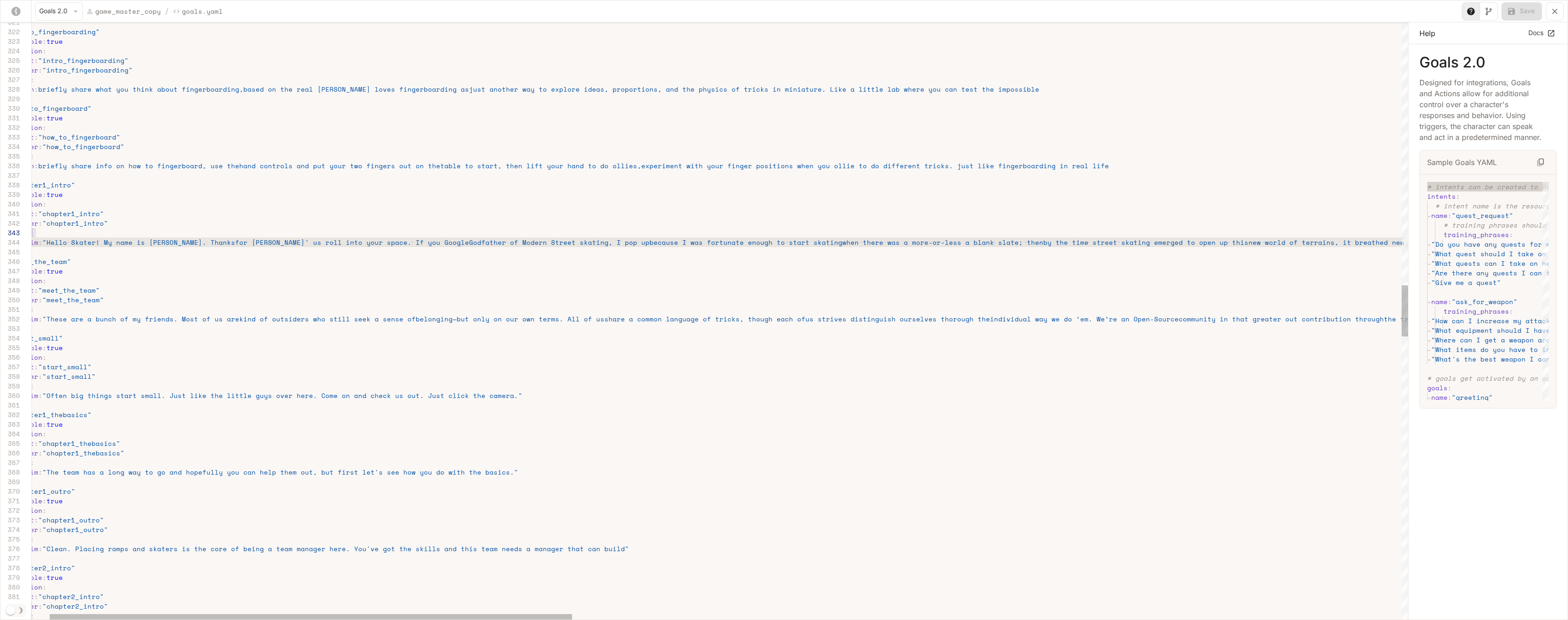
scroll to position [29, 78]
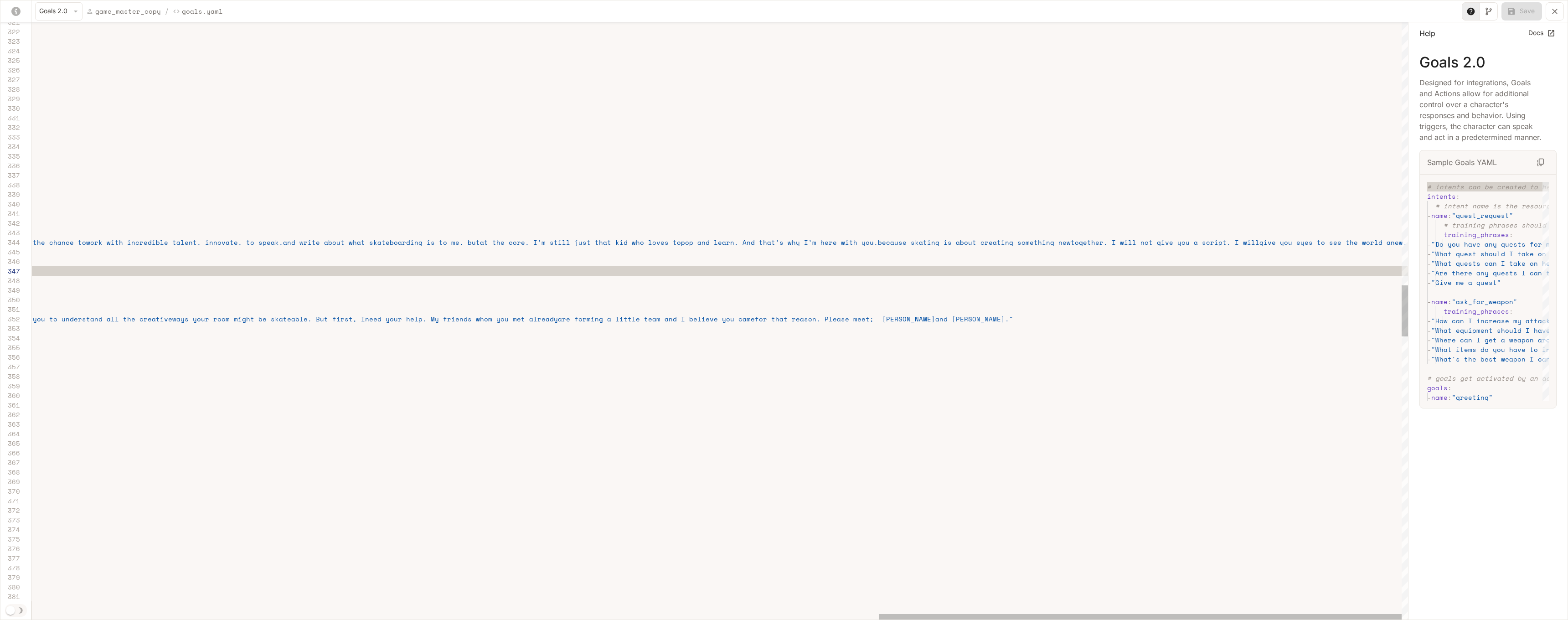
scroll to position [0, 2679]
click at [681, 244] on span "pop and learn. And that’s why I’m here with you," at bounding box center [779, 242] width 197 height 10
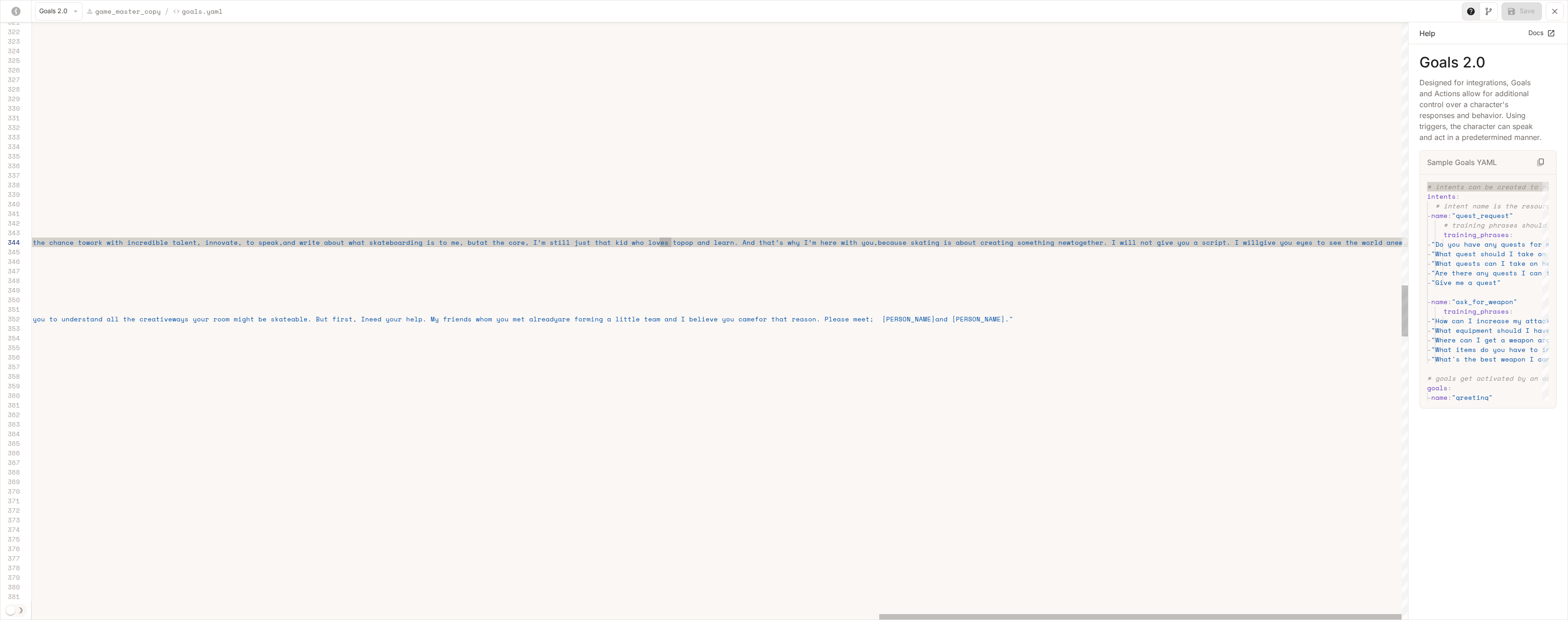
click at [681, 243] on span "pop and learn. And that’s why I’m here with you," at bounding box center [779, 242] width 197 height 10
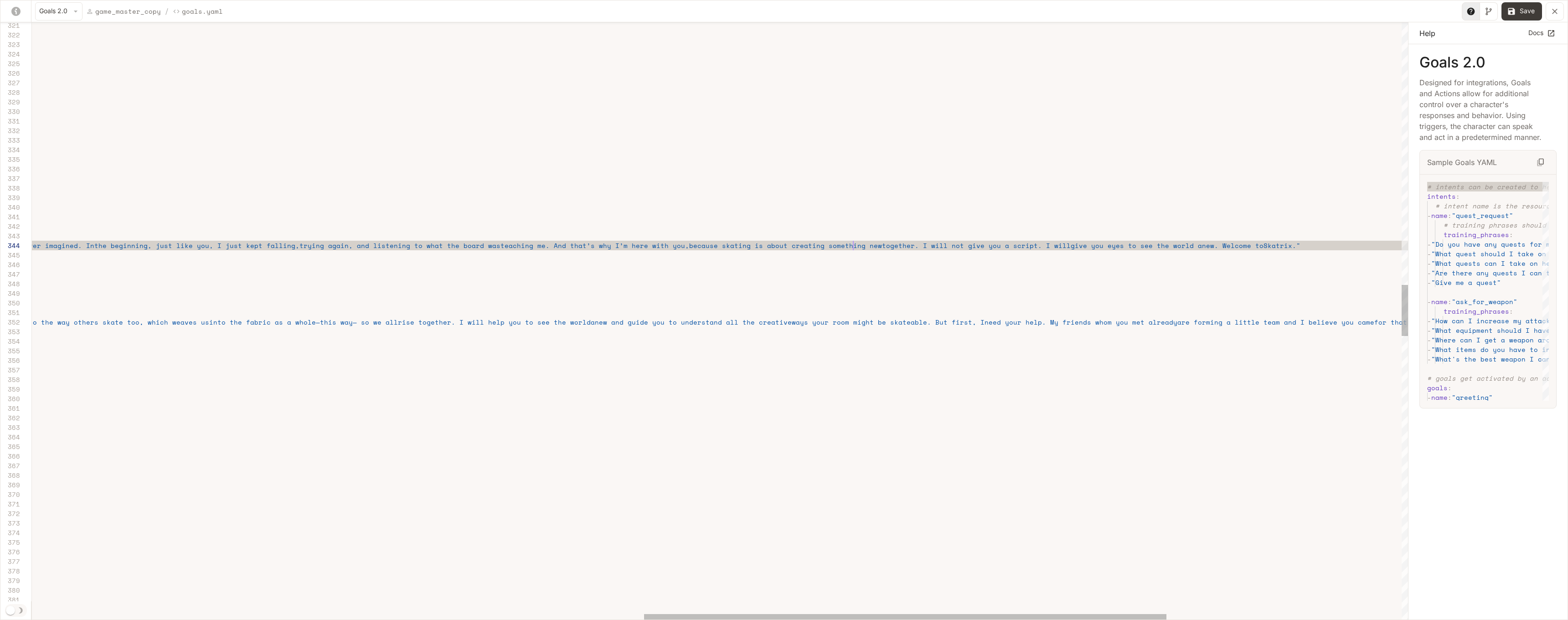
scroll to position [0, 2319]
click at [828, 9] on button "Save" at bounding box center [1522, 12] width 41 height 18
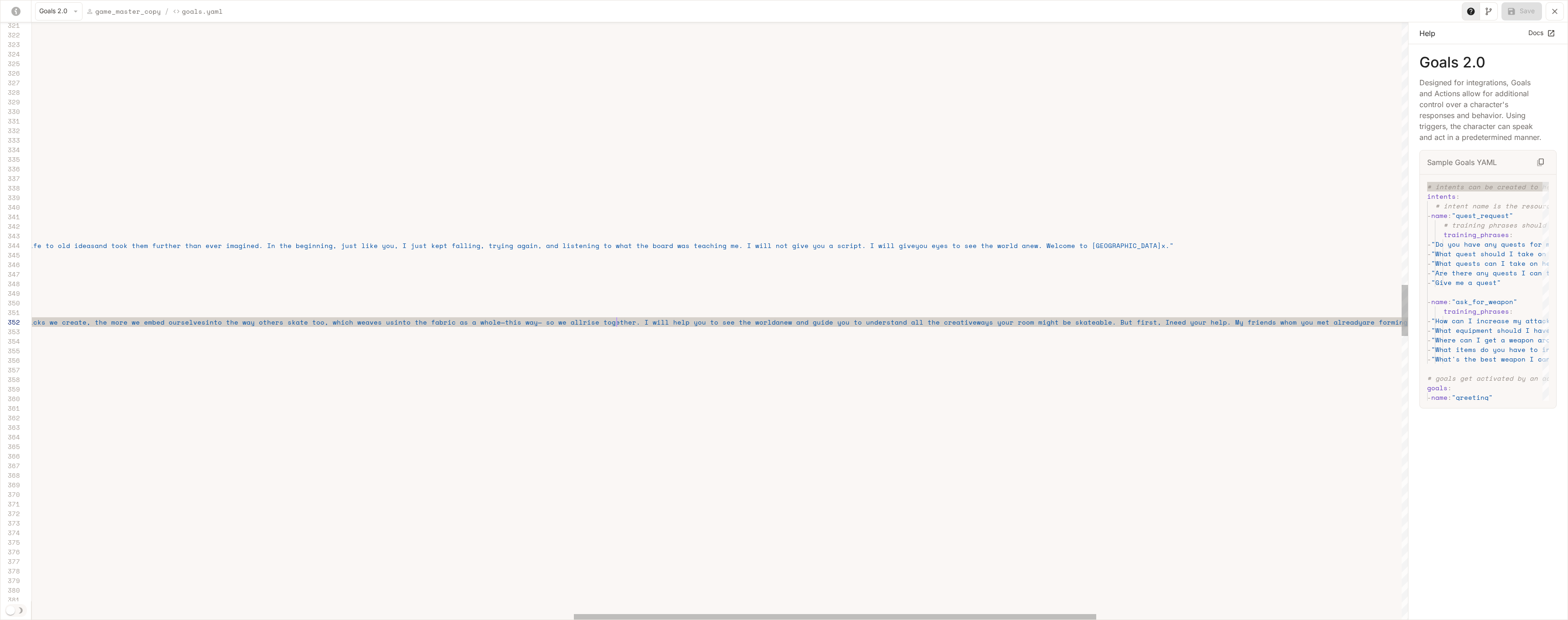
click at [618, 322] on span "rise together. I will help you to see the world" at bounding box center [679, 322] width 193 height 10
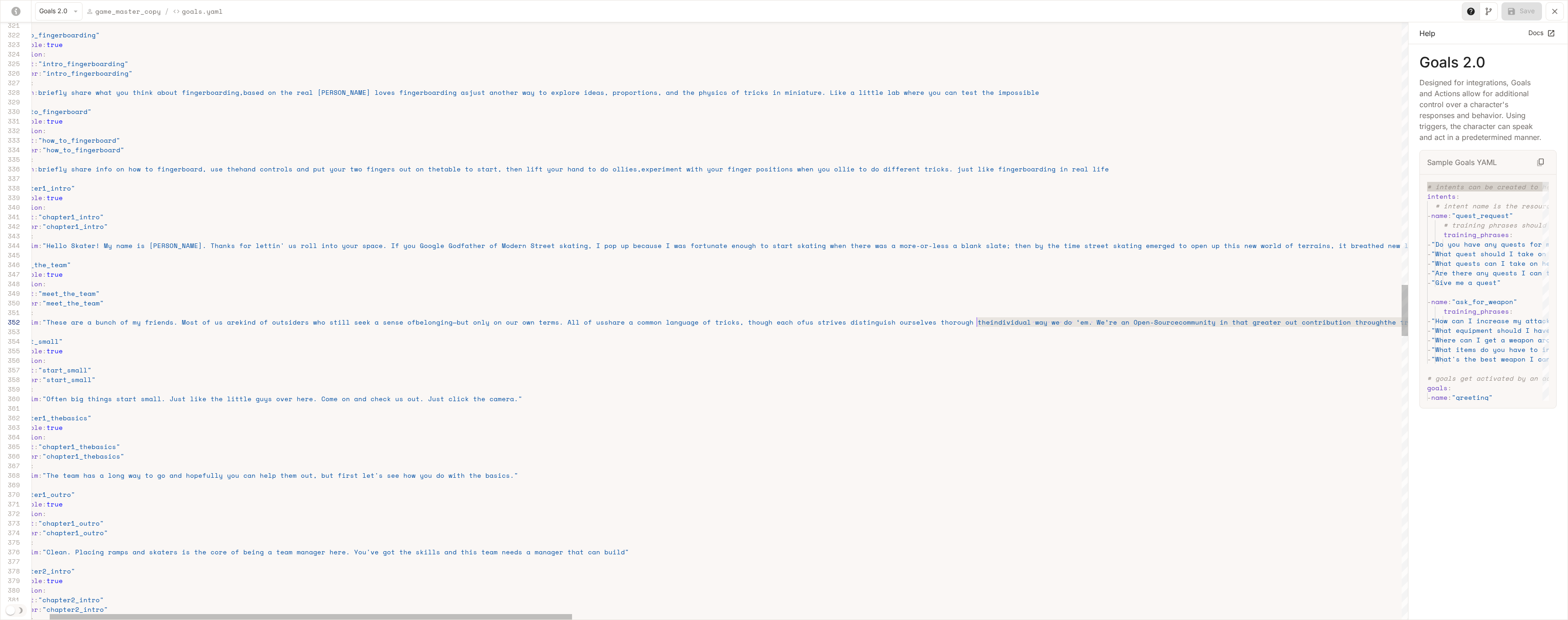
scroll to position [10, 1012]
drag, startPoint x: 618, startPoint y: 322, endPoint x: 997, endPoint y: 320, distance: 379.0
click at [828, 320] on span "- say_verbatim : "These are a bunch of my friends. Most of us are kind of outsi…" at bounding box center [1591, 322] width 3212 height 10
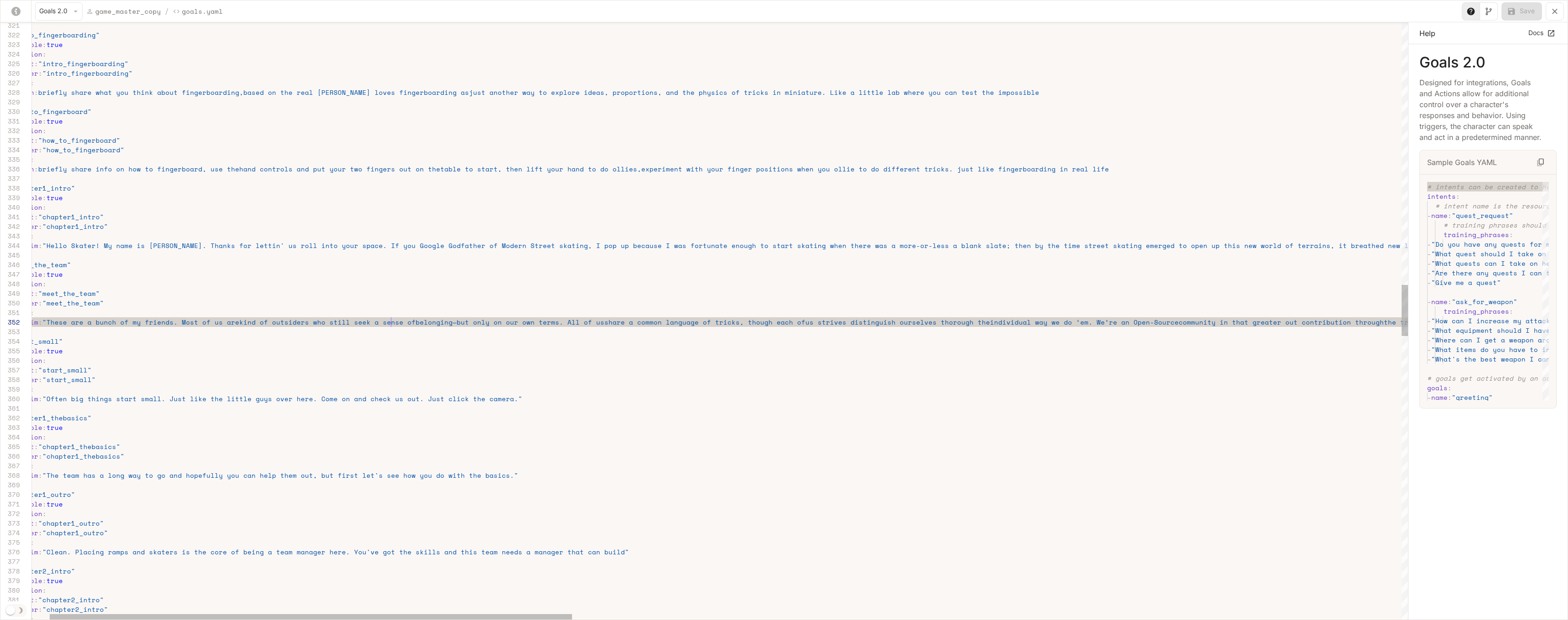
click at [390, 325] on span "kind of outsiders who still seek a sense of" at bounding box center [327, 322] width 177 height 10
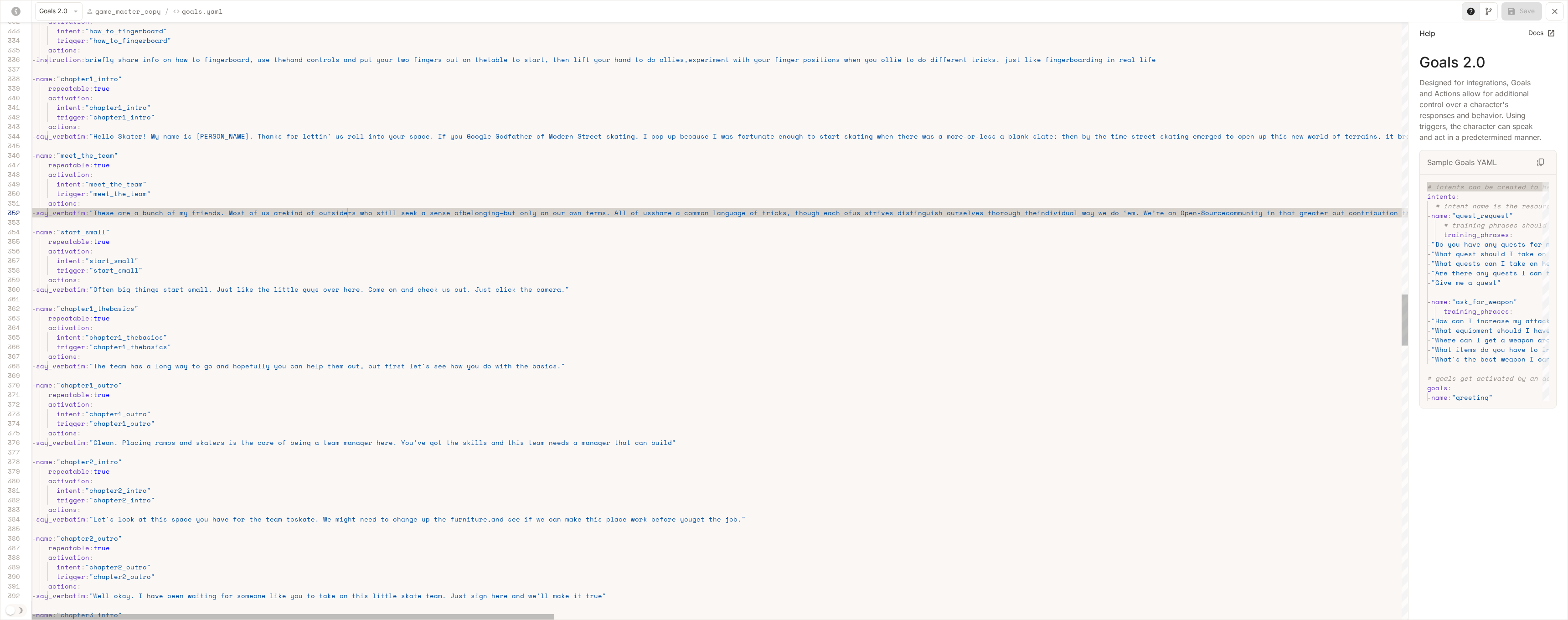
click at [349, 211] on span "kind of outsiders who still seek a sense of" at bounding box center [374, 213] width 177 height 10
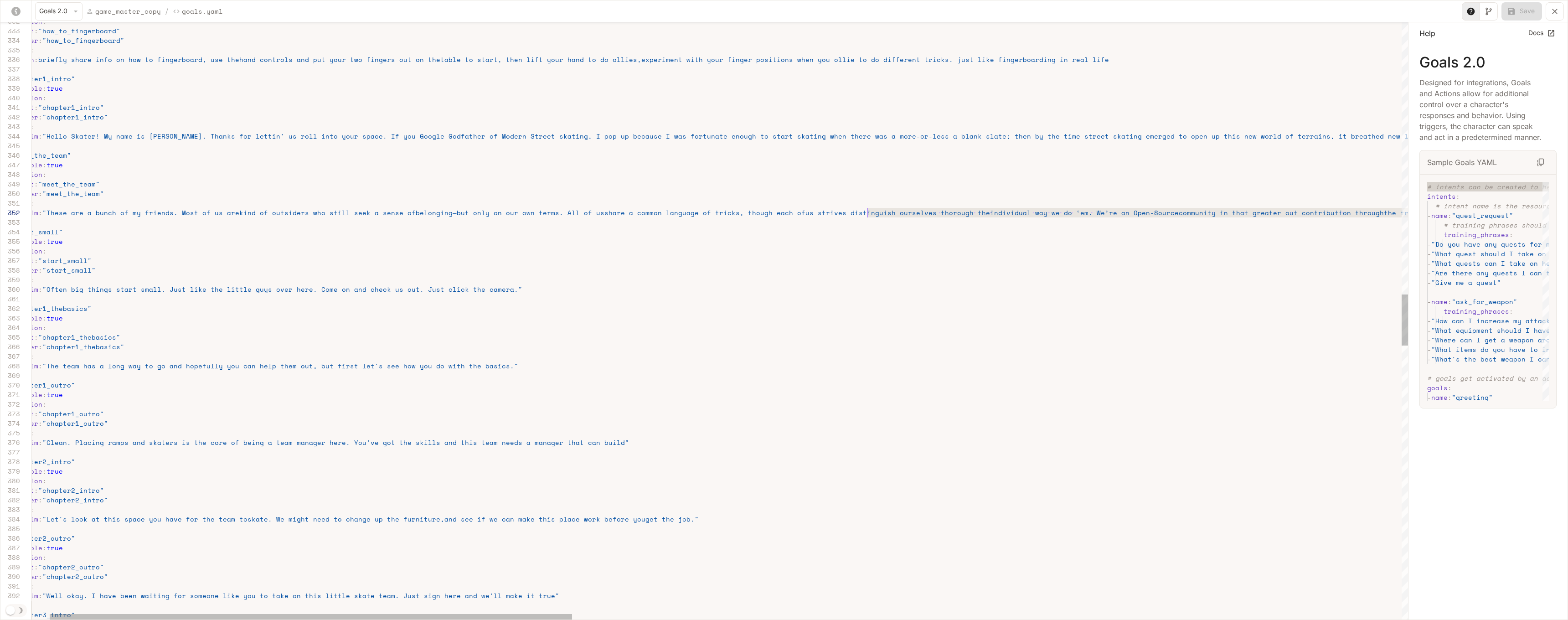
scroll to position [10, 875]
drag, startPoint x: 928, startPoint y: 214, endPoint x: 861, endPoint y: 208, distance: 67.3
click at [828, 208] on span "- say_verbatim : "These are a bunch of my friends. Most of us are kind of outsi…" at bounding box center [1591, 213] width 3212 height 10
click at [828, 208] on span "us strives distinguish ourselves thorough the" at bounding box center [897, 213] width 184 height 10
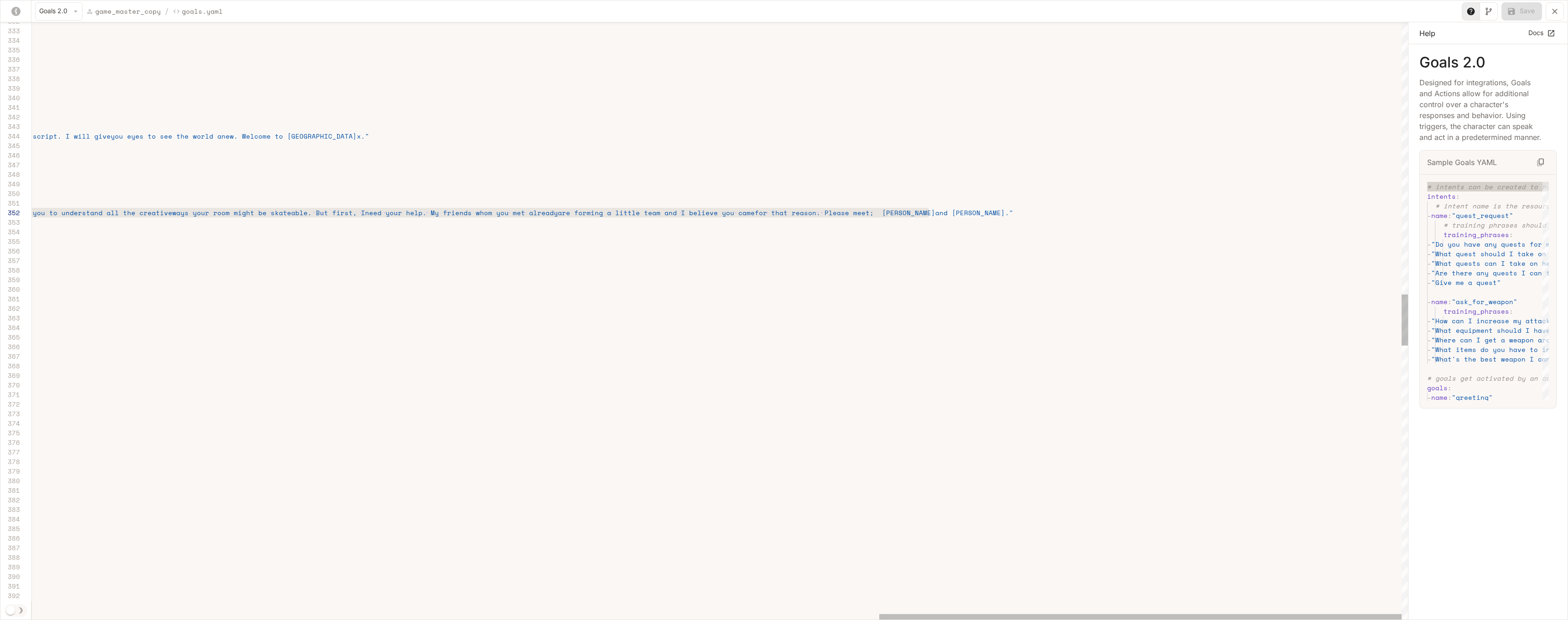
click at [828, 216] on span "for that reason. Please meet; [PERSON_NAME]" at bounding box center [845, 213] width 181 height 10
drag, startPoint x: 769, startPoint y: 213, endPoint x: 810, endPoint y: 214, distance: 41.0
click at [810, 214] on span "for that reason. Please meet; [PERSON_NAME]" at bounding box center [845, 213] width 181 height 10
click at [807, 214] on span "for that reason. Please meet; [PERSON_NAME]" at bounding box center [845, 213] width 181 height 10
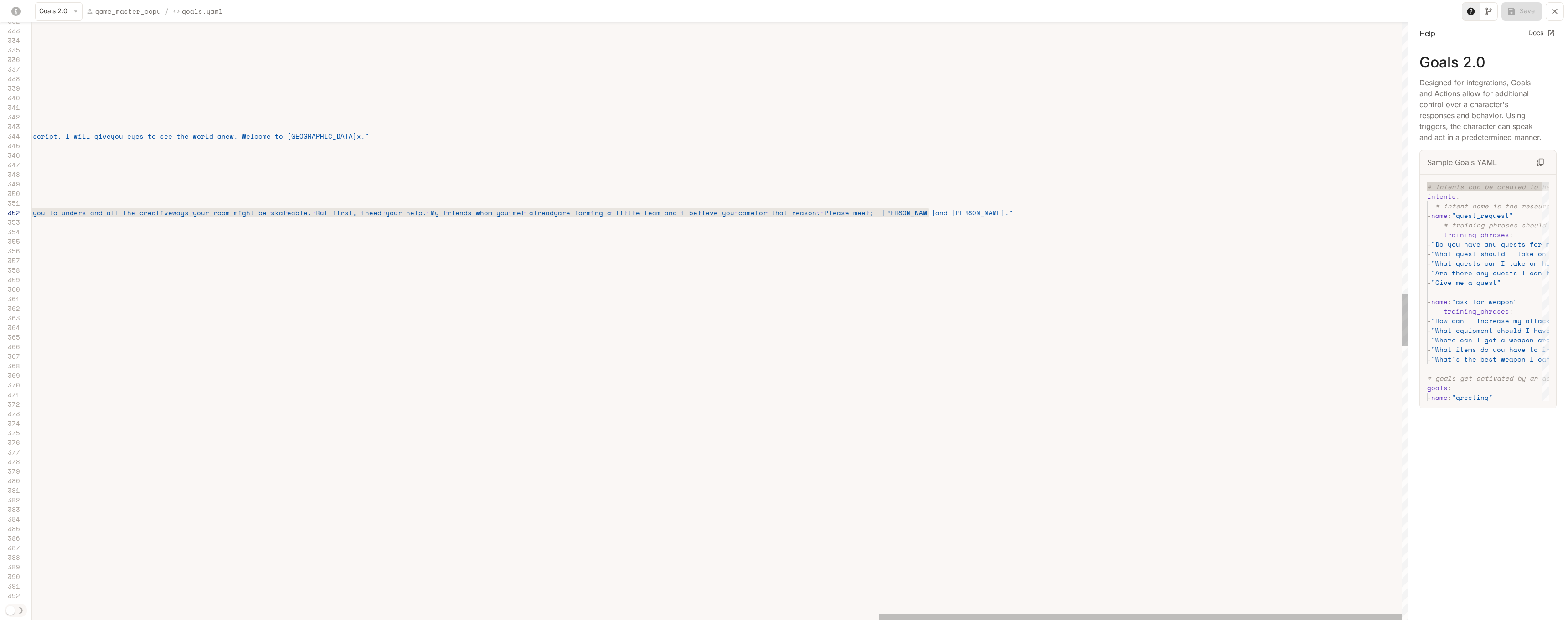
click at [807, 214] on span "for that reason. Please meet; [PERSON_NAME]" at bounding box center [845, 213] width 181 height 10
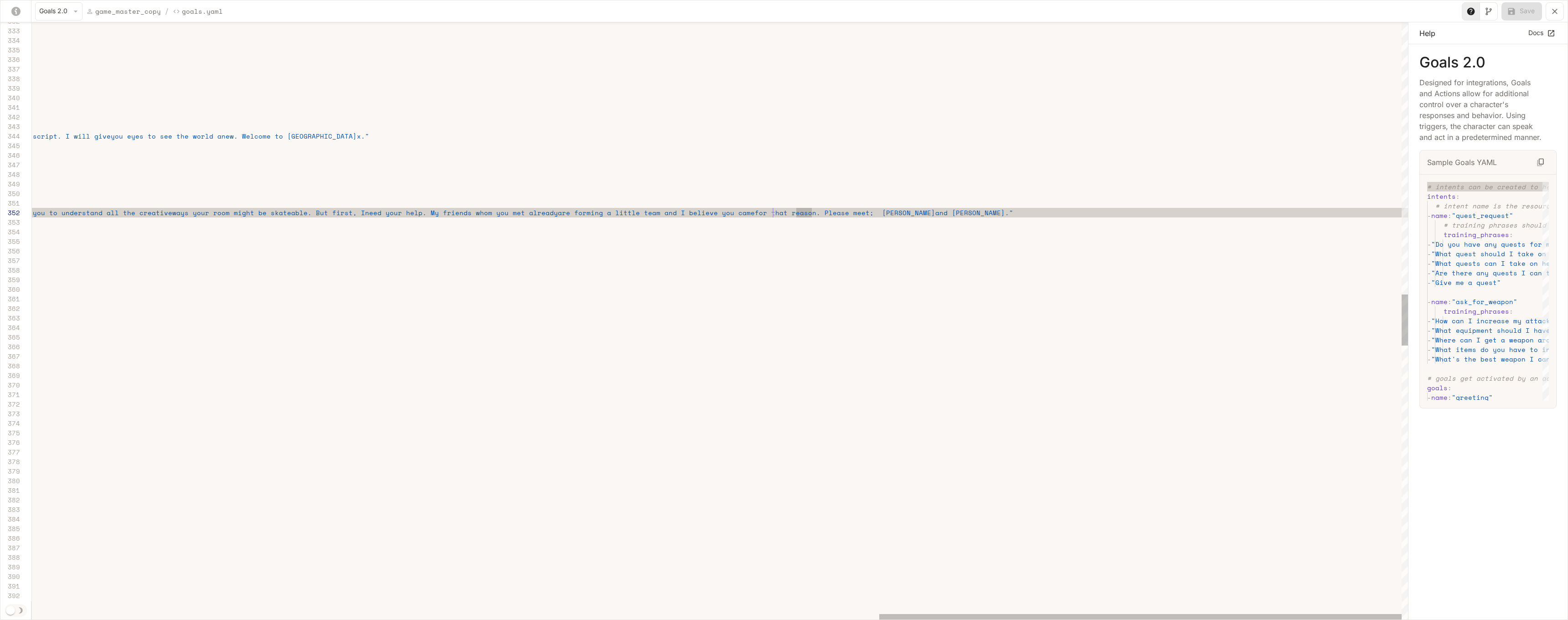
click at [774, 211] on span "for that reason. Please meet; [PERSON_NAME]" at bounding box center [845, 213] width 181 height 10
click at [769, 213] on span "for that reason. Please meet; [PERSON_NAME]" at bounding box center [845, 213] width 181 height 10
click at [768, 213] on span "for that reason. Please meet; [PERSON_NAME]" at bounding box center [845, 213] width 181 height 10
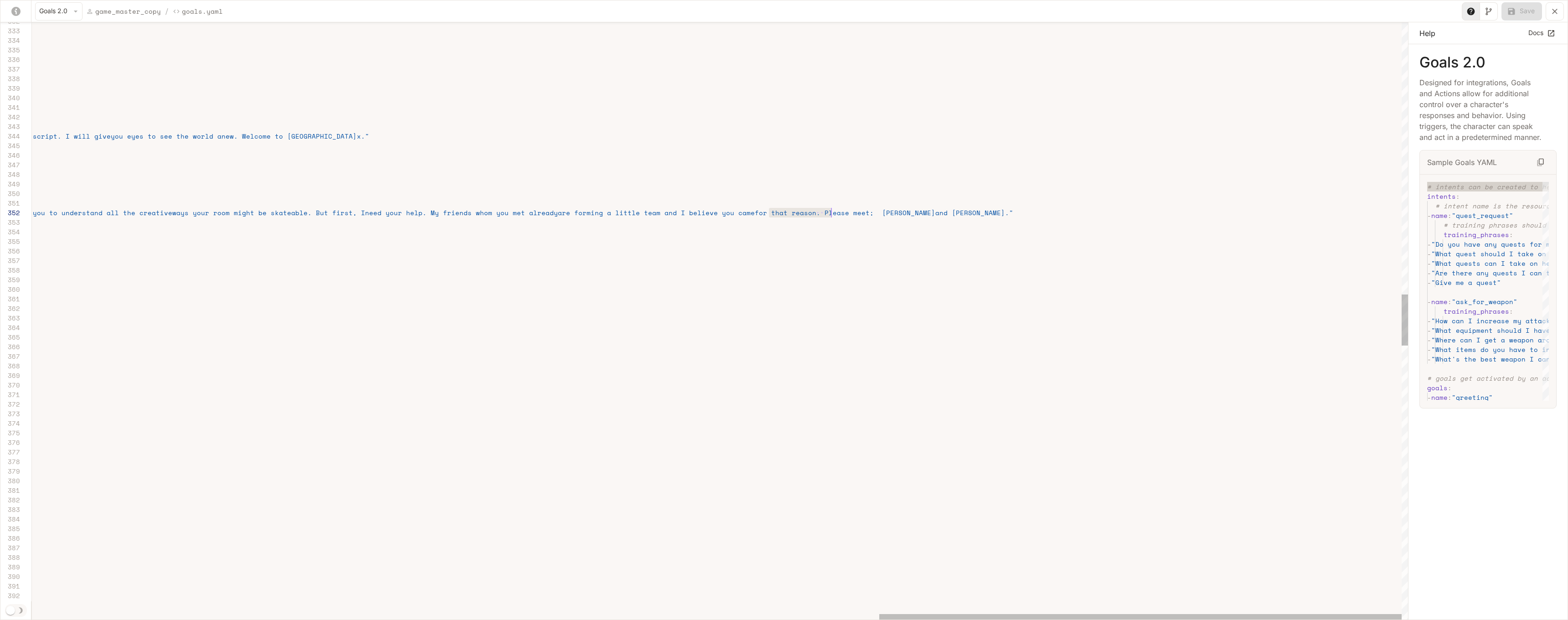
scroll to position [0, 0]
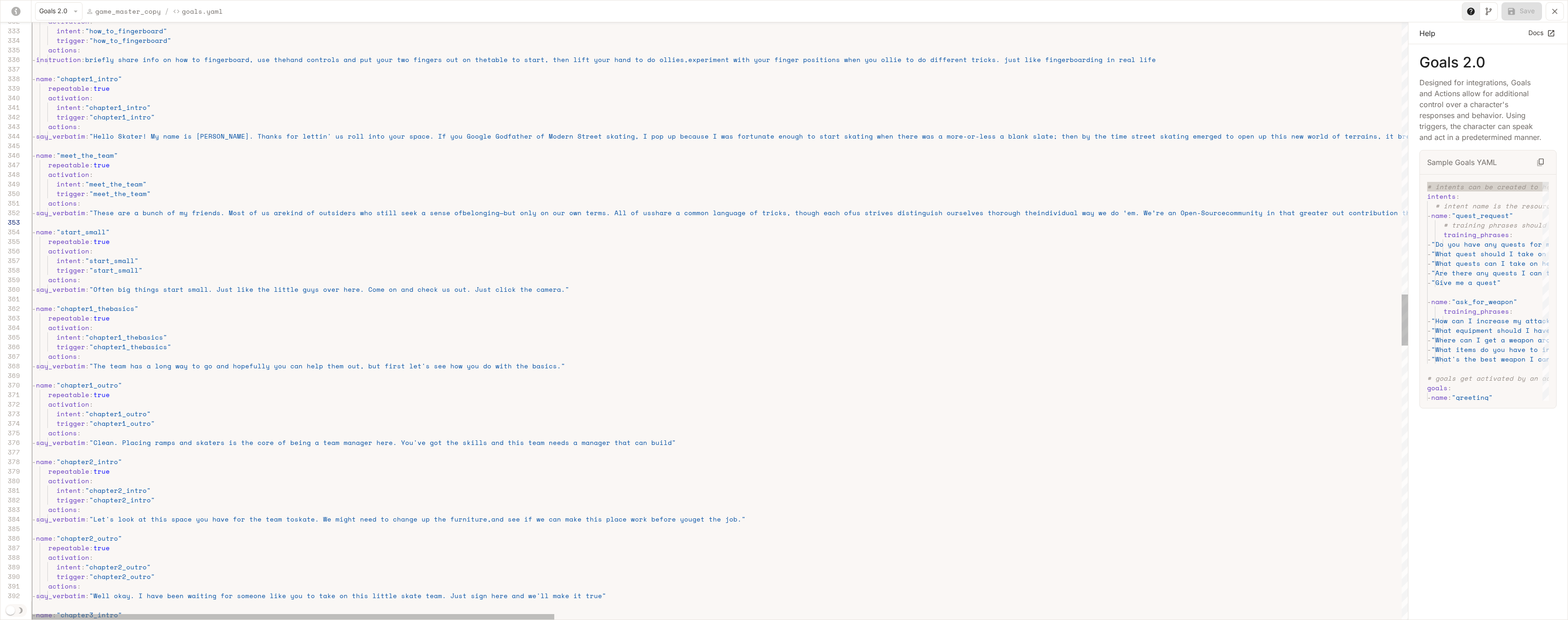
drag, startPoint x: 780, startPoint y: 214, endPoint x: 898, endPoint y: 219, distance: 118.1
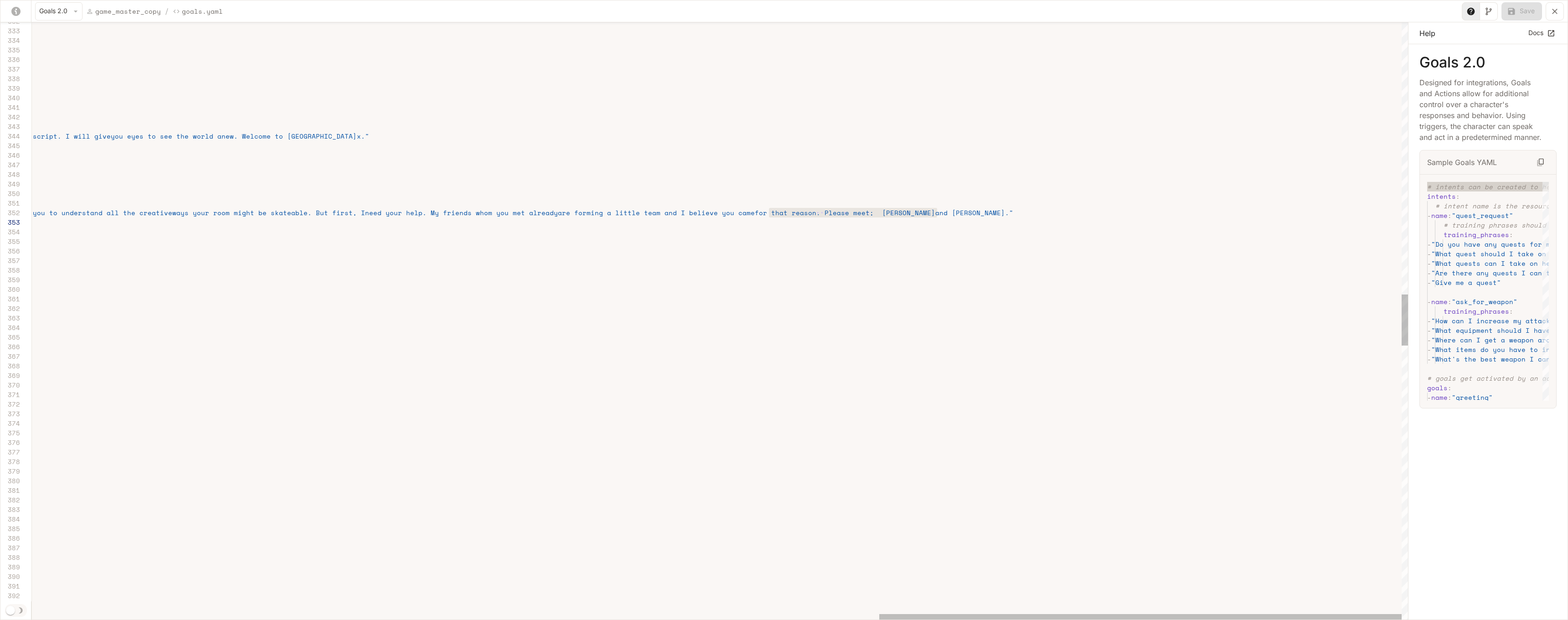
click at [828, 214] on span "and [PERSON_NAME]."" at bounding box center [975, 213] width 78 height 10
click at [828, 214] on span "and [PERSON_NAME]."" at bounding box center [975, 213] width 78 height 10
click at [779, 213] on span "for that reason. Please meet; [PERSON_NAME]" at bounding box center [845, 213] width 181 height 10
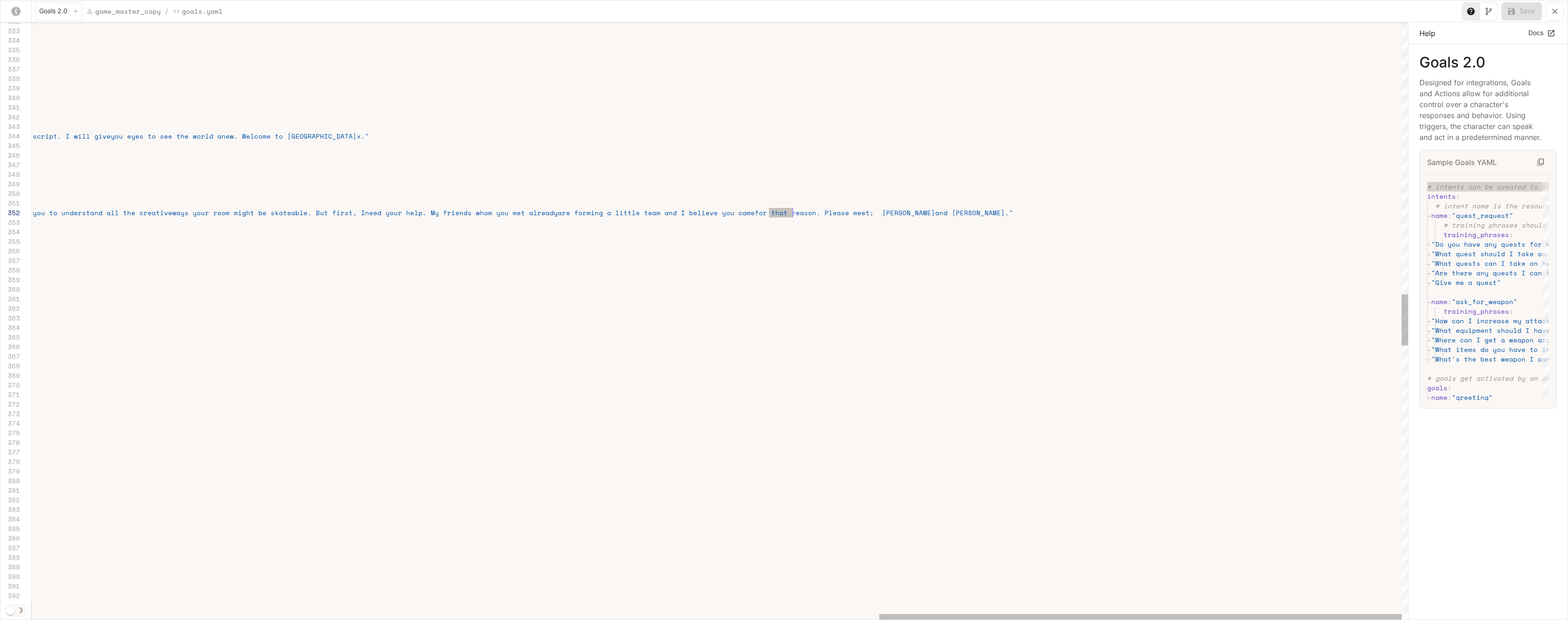
click at [779, 213] on span "for that reason. Please meet; [PERSON_NAME]" at bounding box center [845, 213] width 181 height 10
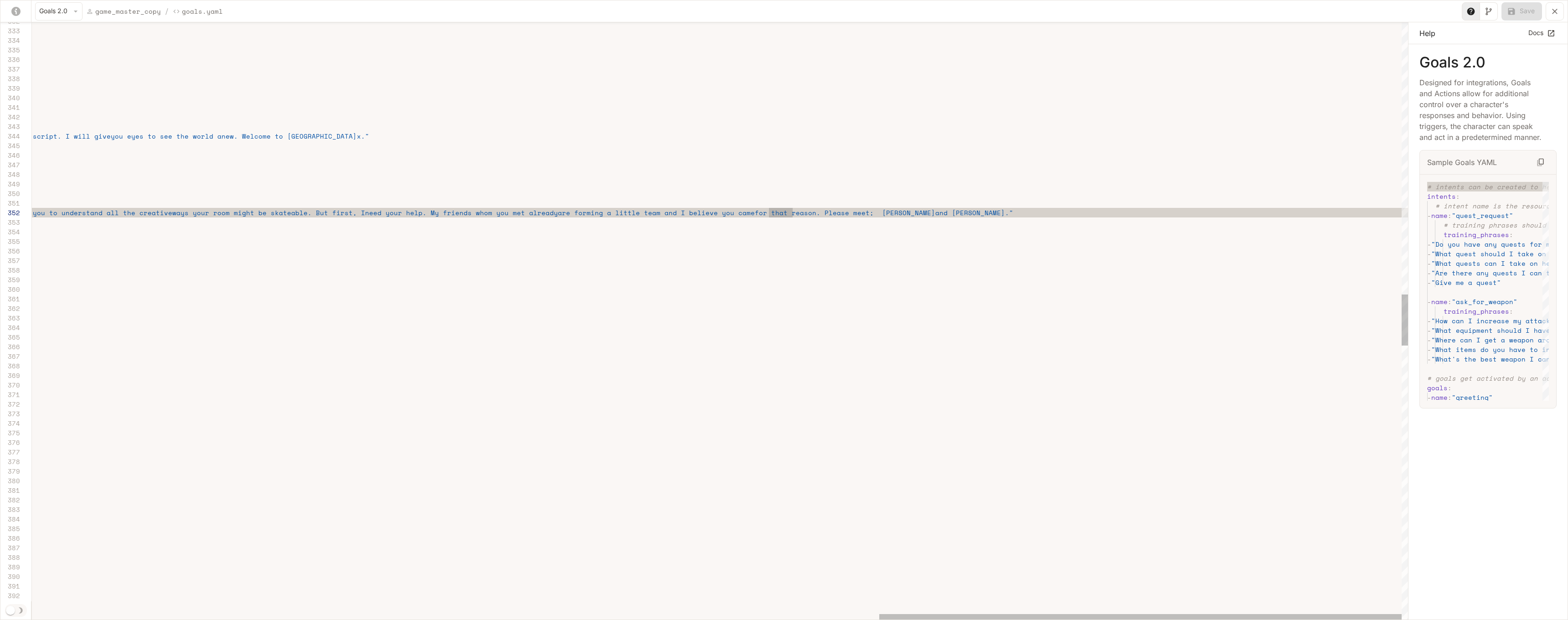
scroll to position [10, 0]
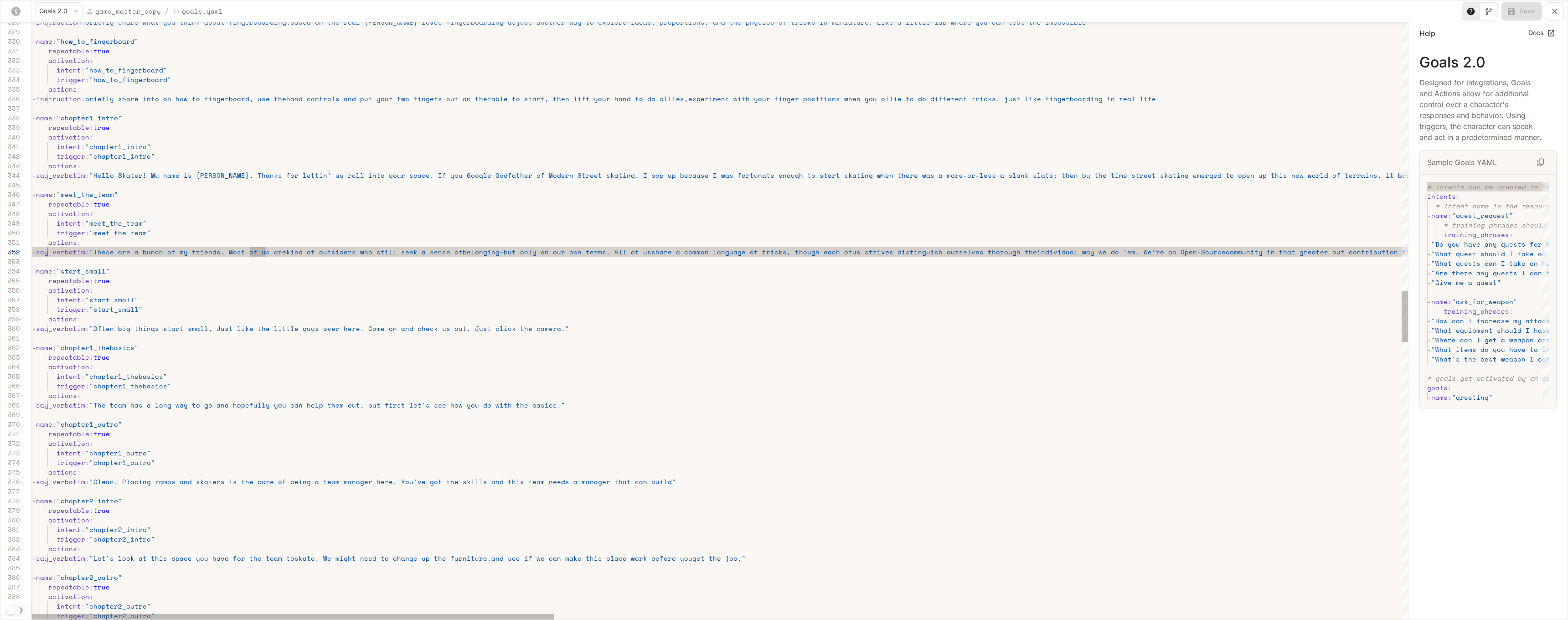
scroll to position [10, 219]
click at [251, 253] on span ""These are a bunch of my friends. Most of us are" at bounding box center [187, 252] width 197 height 10
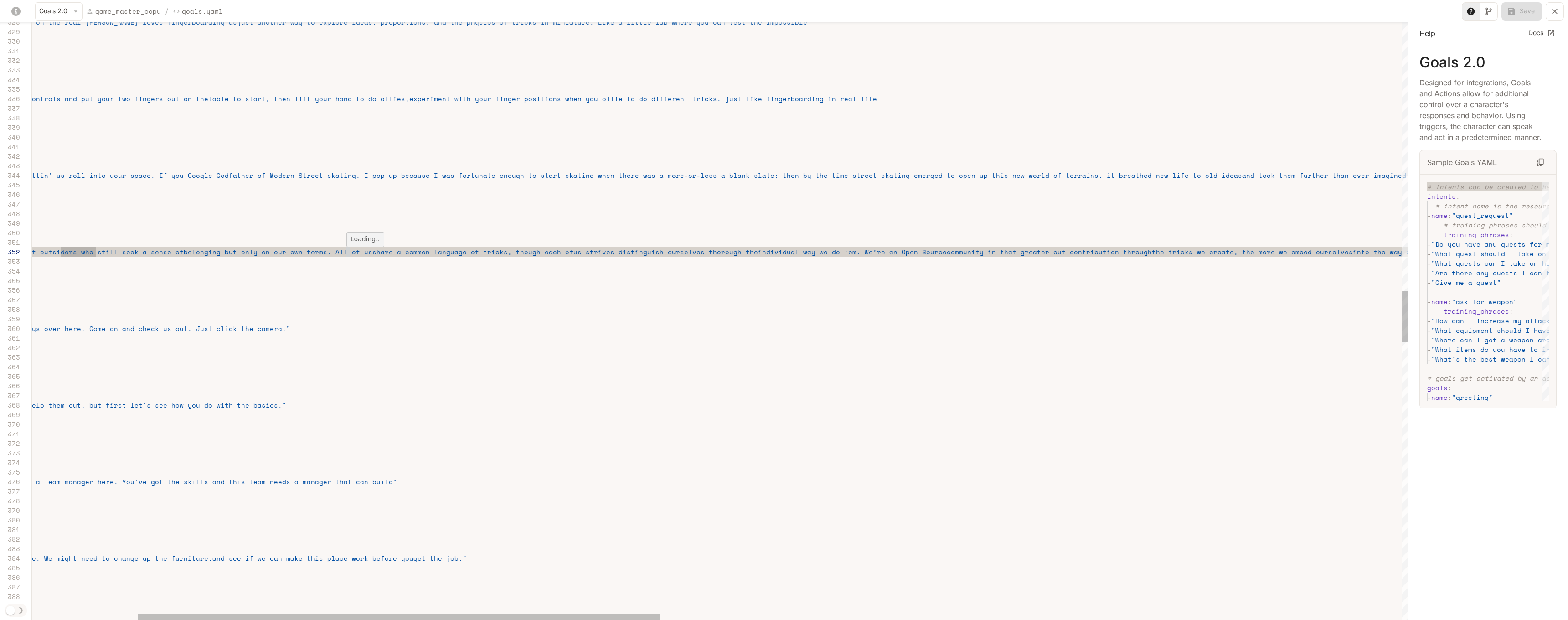
scroll to position [10, 593]
click at [348, 253] on span "belonging—but only on our own terms. All of us" at bounding box center [278, 252] width 189 height 10
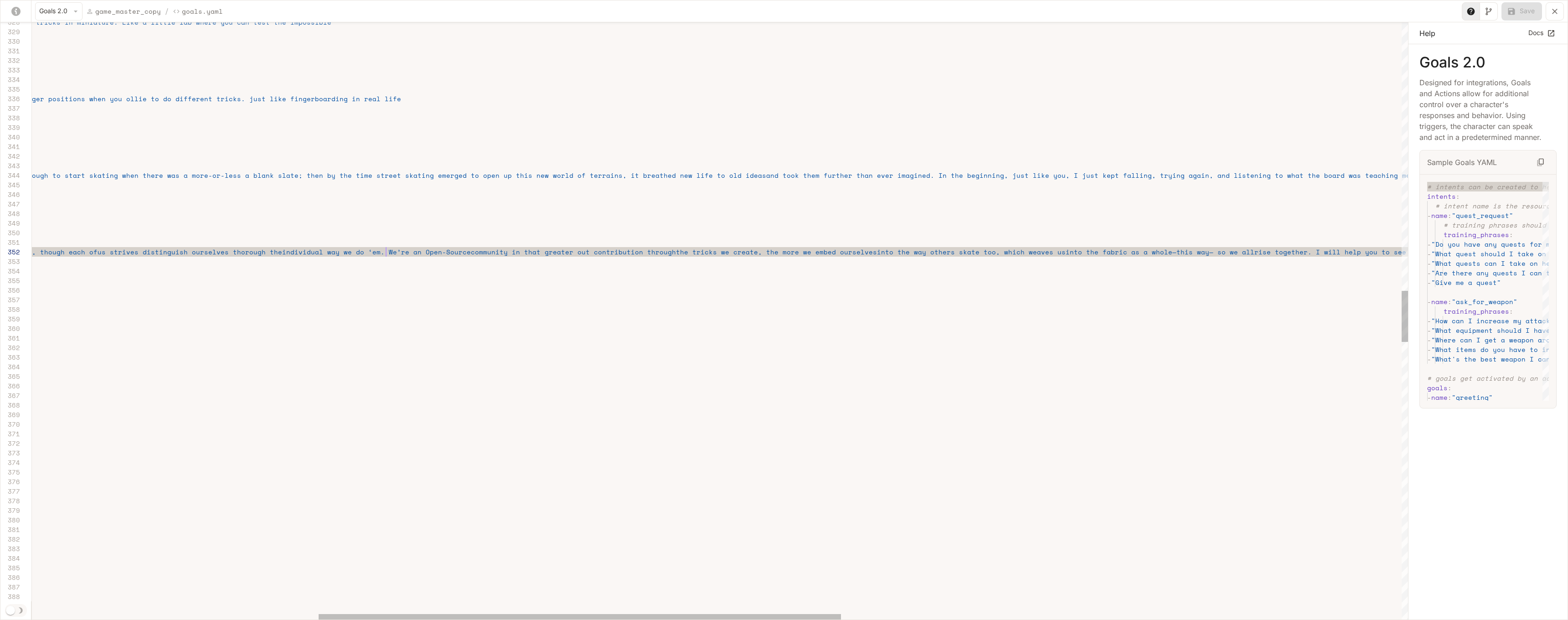
scroll to position [10, 1109]
click at [384, 252] on span "individual way we do ‘em. We’re an Open-Source" at bounding box center [377, 252] width 189 height 10
click at [385, 253] on span "individual way we do ‘em. We’re an Open-Source" at bounding box center [377, 252] width 189 height 10
click at [828, 5] on button "Save" at bounding box center [1522, 12] width 41 height 18
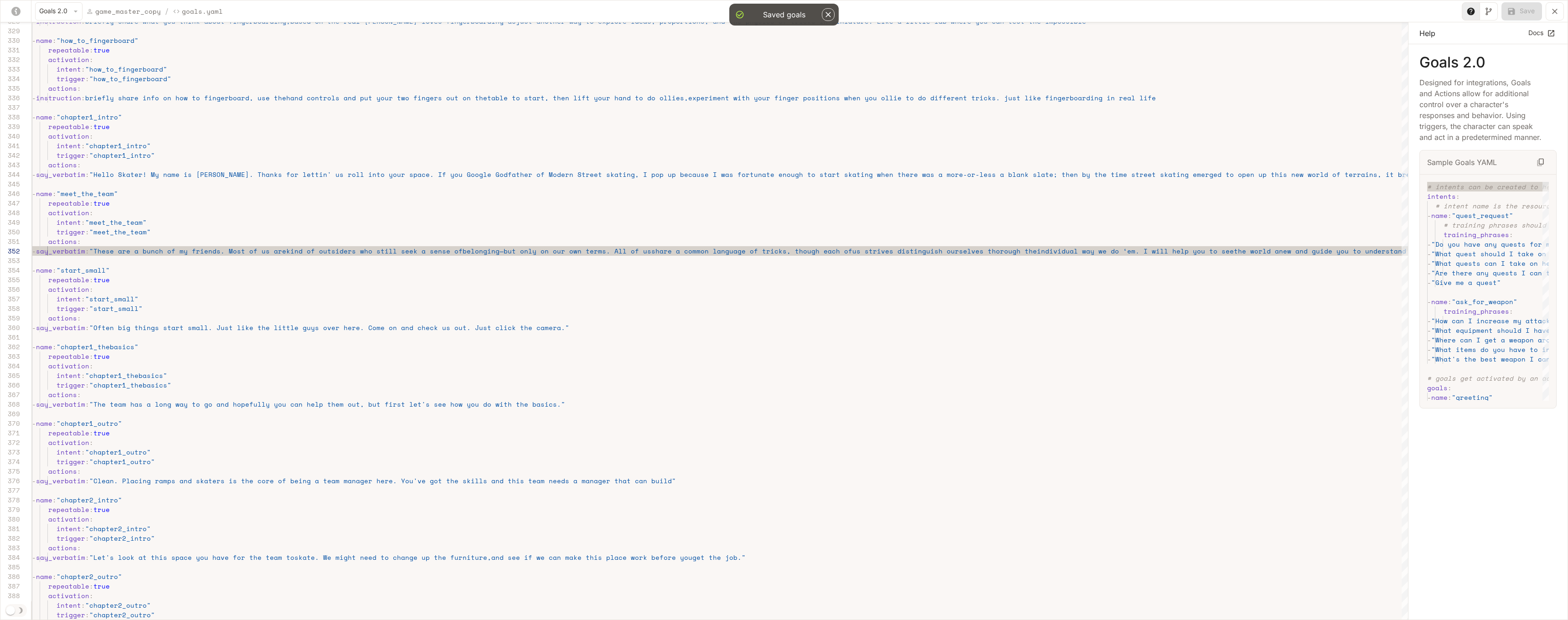
click at [828, 18] on icon "button" at bounding box center [828, 14] width 9 height 9
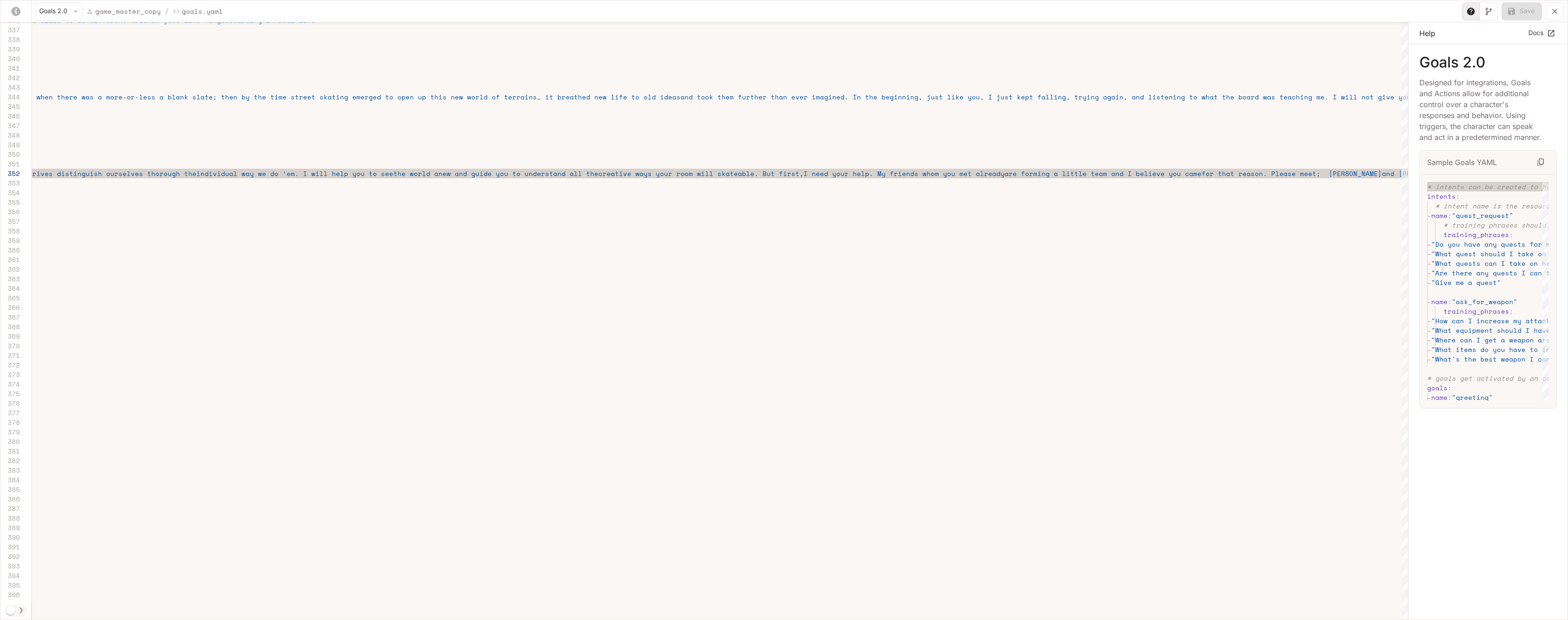
click at [512, 175] on div "- name : "chapter1_intro" repeatable : true activation : intent : "chapter1_int…" at bounding box center [995, 295] width 3607 height 6976
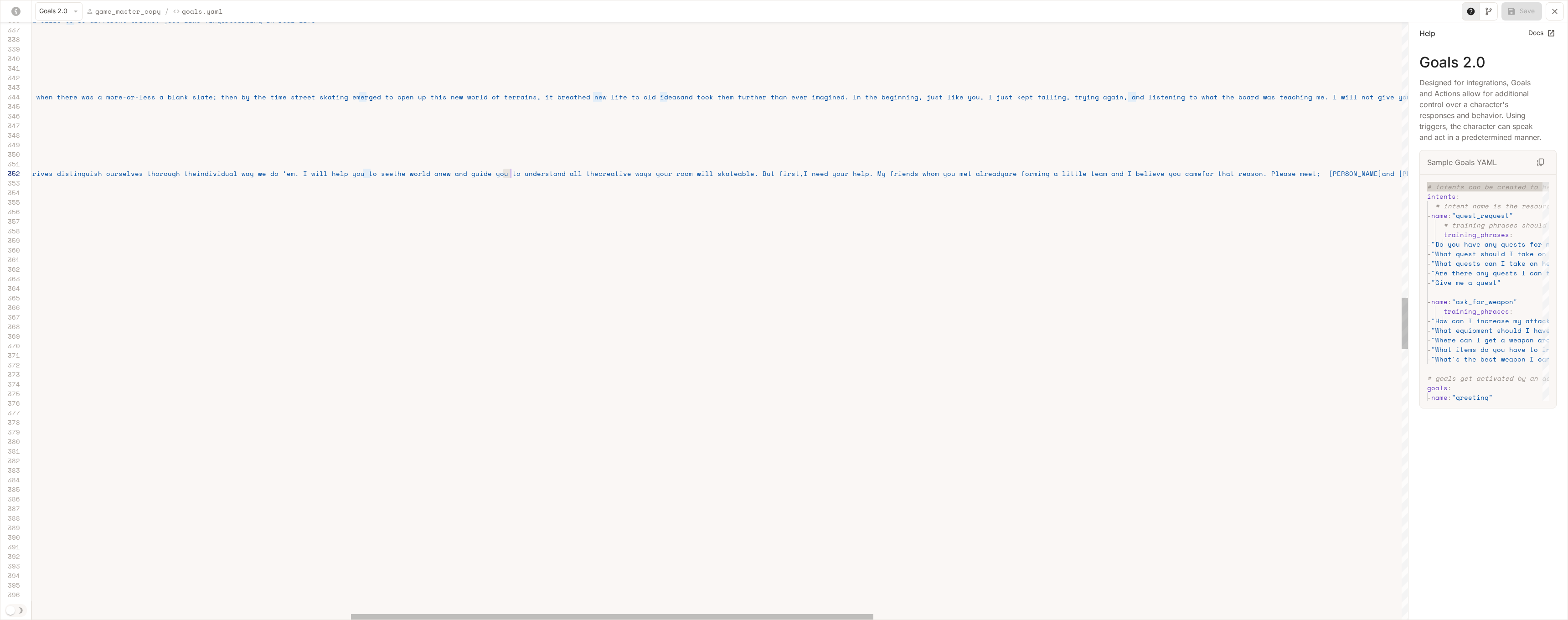
scroll to position [10, 1320]
click at [512, 175] on span "the world anew and guide you to understand all the" at bounding box center [495, 174] width 205 height 10
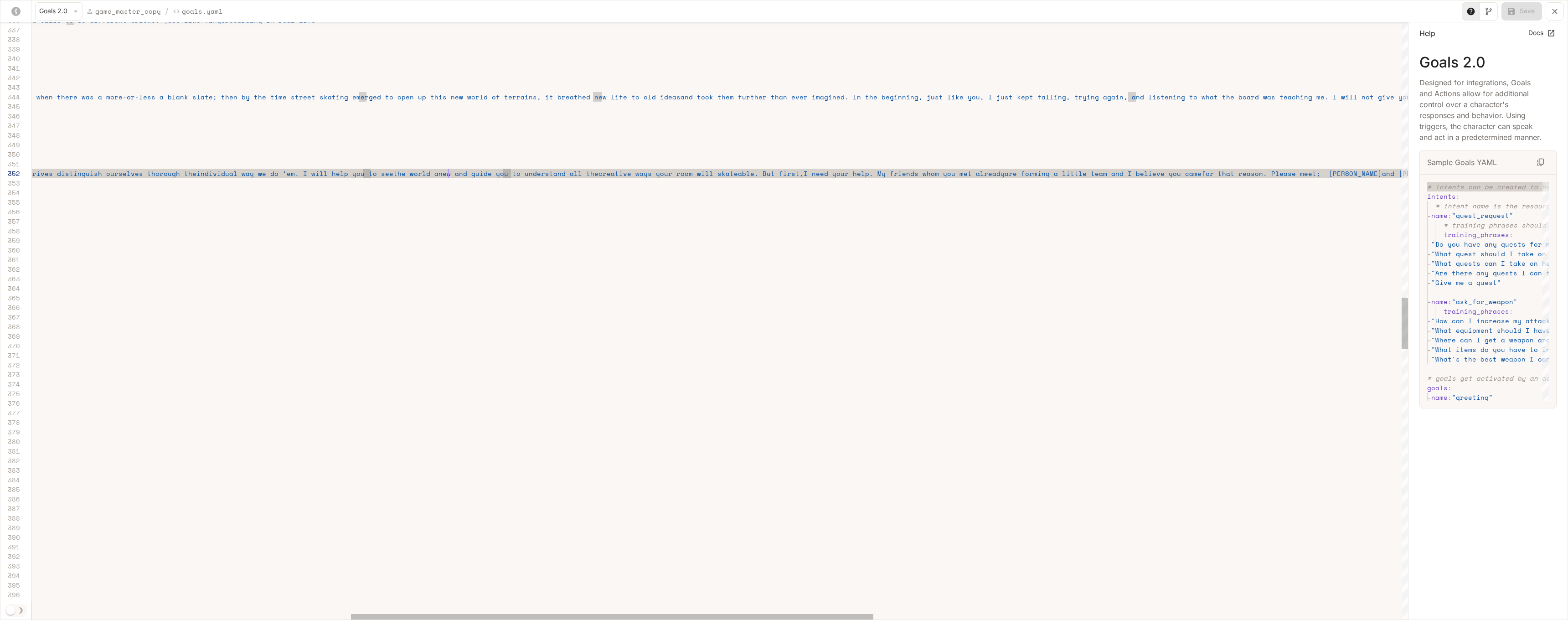
type textarea "**********"
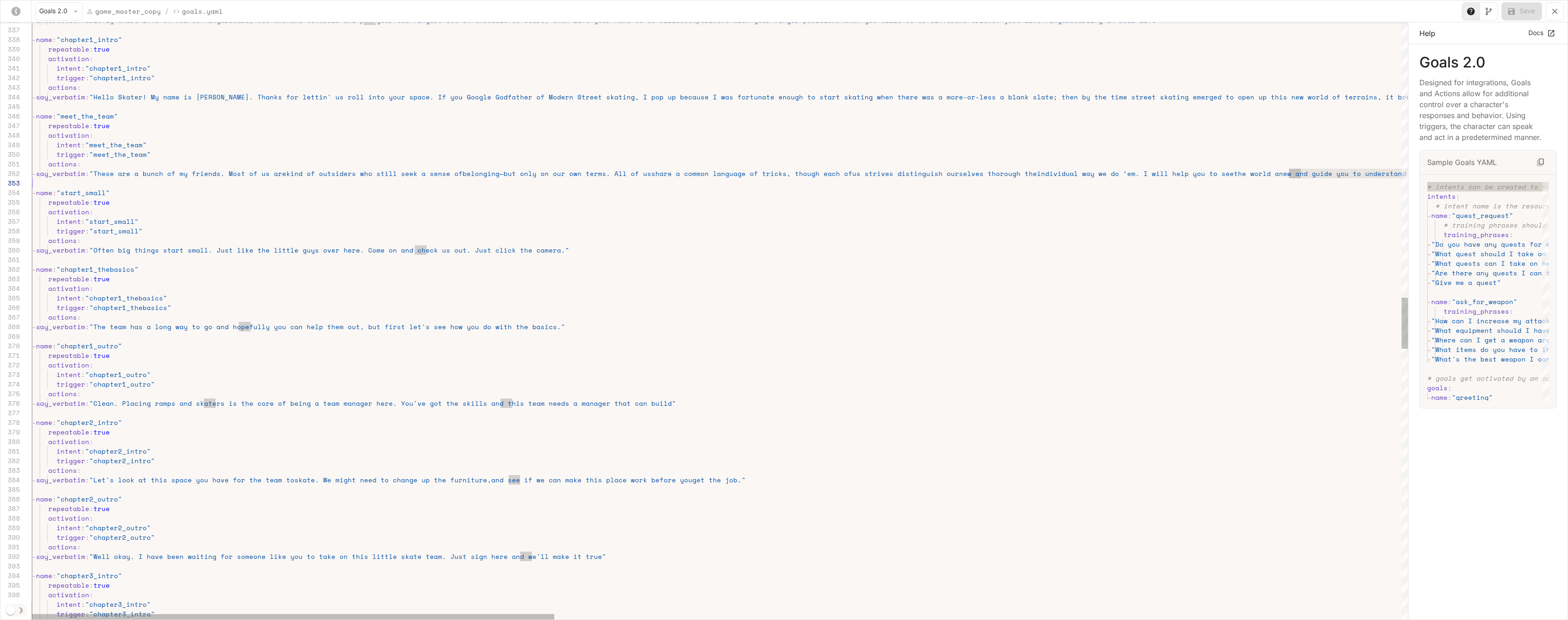
scroll to position [10, 0]
drag, startPoint x: 448, startPoint y: 175, endPoint x: 659, endPoint y: 179, distance: 211.0
